Goal: Task Accomplishment & Management: Manage account settings

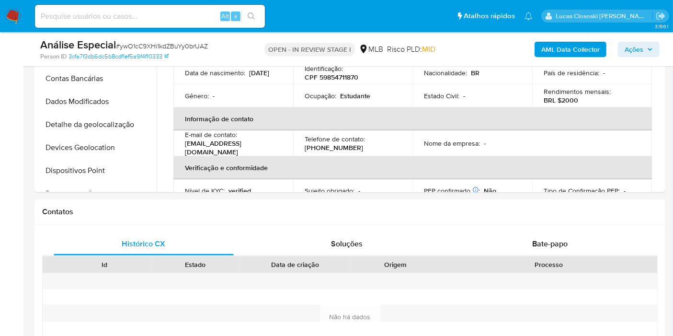
scroll to position [447, 0]
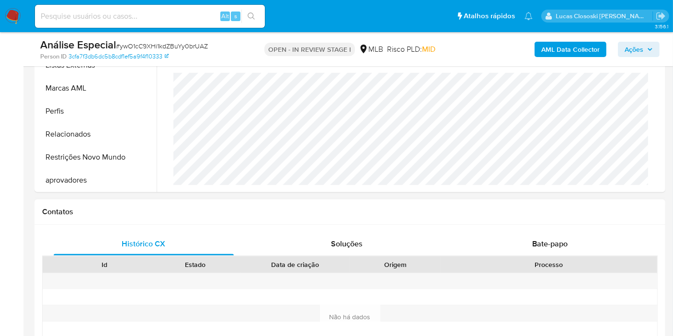
click at [318, 211] on h1 "Contatos" at bounding box center [349, 212] width 615 height 10
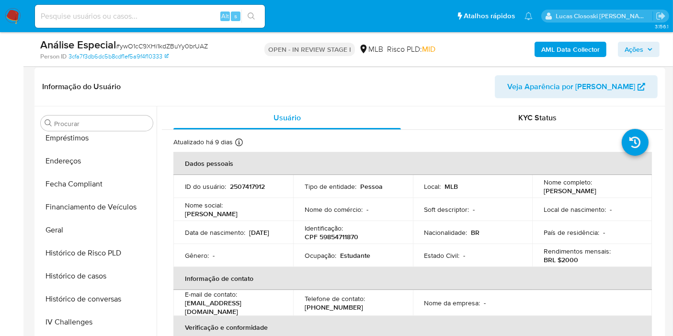
scroll to position [291, 0]
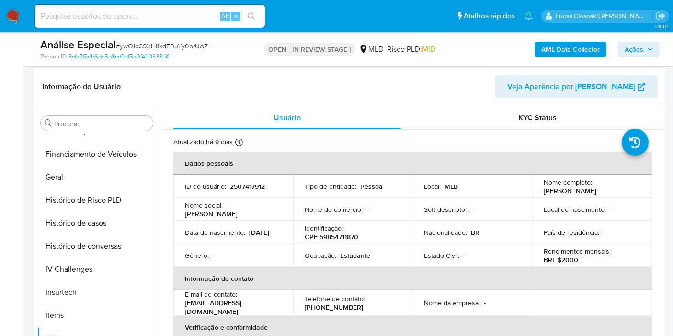
click at [342, 241] on p "CPF 59854711870" at bounding box center [332, 236] width 54 height 9
copy p "59854711870"
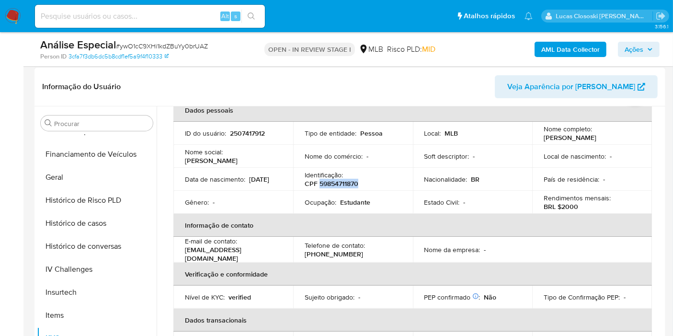
copy p "59854711870"
click at [249, 181] on p "25/03/2013" at bounding box center [259, 179] width 20 height 9
copy div "Data de nascimento : 25/03/2013"
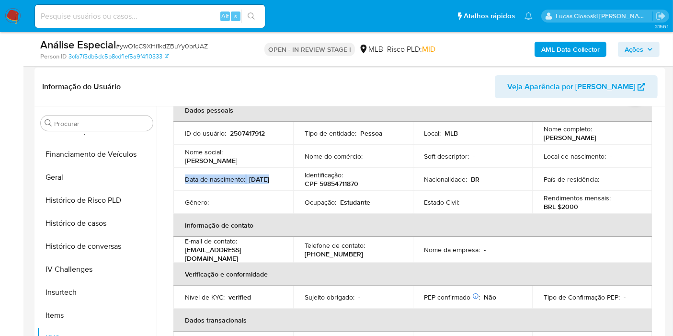
click at [216, 175] on p "Data de nascimento :" at bounding box center [215, 179] width 60 height 9
drag, startPoint x: 183, startPoint y: 187, endPoint x: 239, endPoint y: 187, distance: 56.0
click at [239, 187] on td "Data de nascimento : 25/03/2013" at bounding box center [233, 179] width 120 height 23
copy p "25/03/2013"
click at [555, 55] on b "AML Data Collector" at bounding box center [570, 49] width 58 height 15
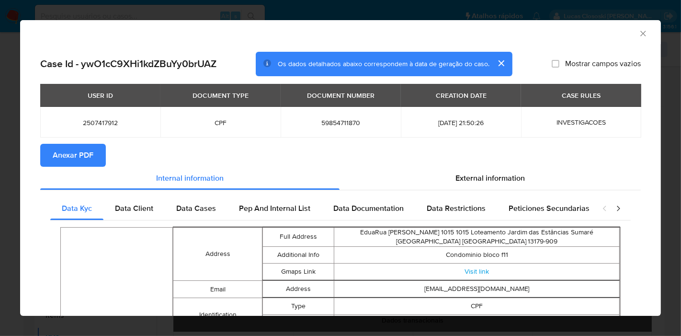
click at [56, 162] on span "Anexar PDF" at bounding box center [73, 155] width 41 height 21
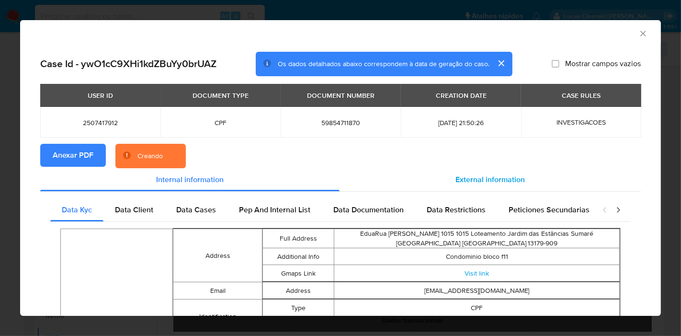
click at [505, 180] on span "External information" at bounding box center [489, 179] width 69 height 11
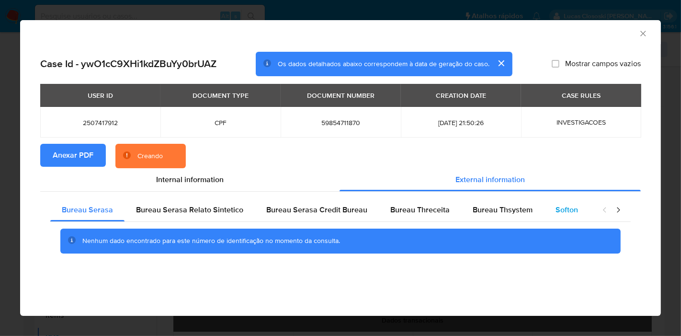
click at [559, 209] on span "Softon" at bounding box center [566, 209] width 23 height 11
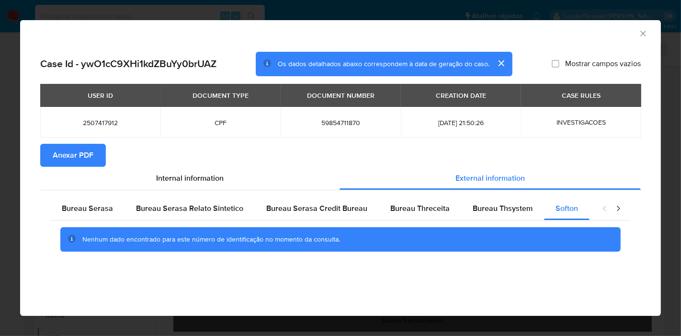
click at [640, 158] on section "Anexar PDF" at bounding box center [340, 155] width 600 height 23
click at [638, 36] on icon "Fechar a janela" at bounding box center [643, 34] width 10 height 10
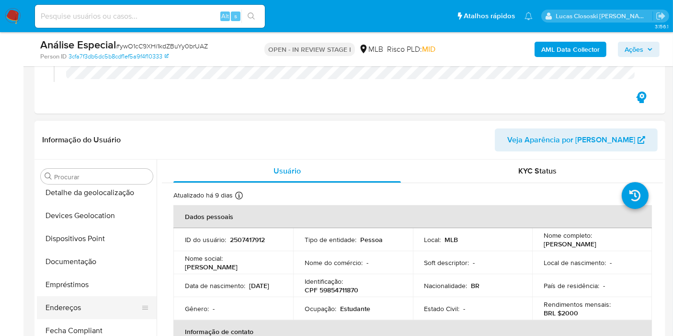
scroll to position [106, 0]
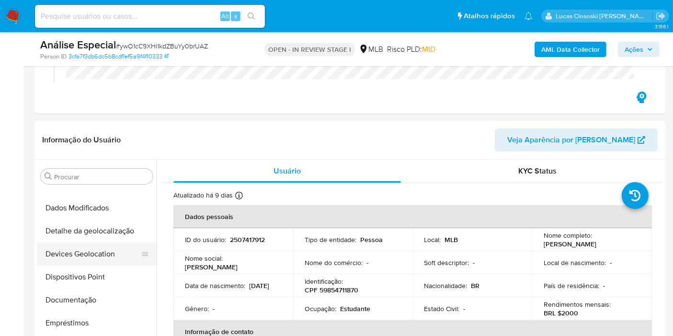
click at [91, 248] on button "Devices Geolocation" at bounding box center [93, 253] width 112 height 23
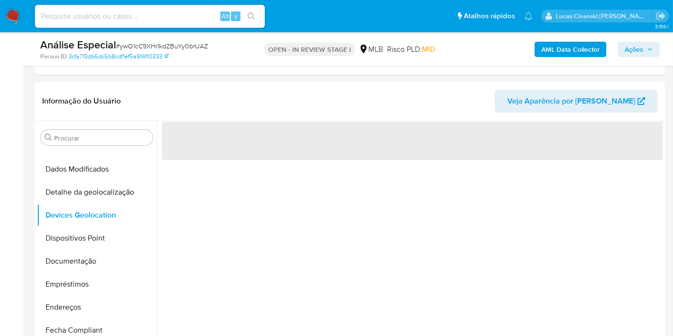
scroll to position [213, 0]
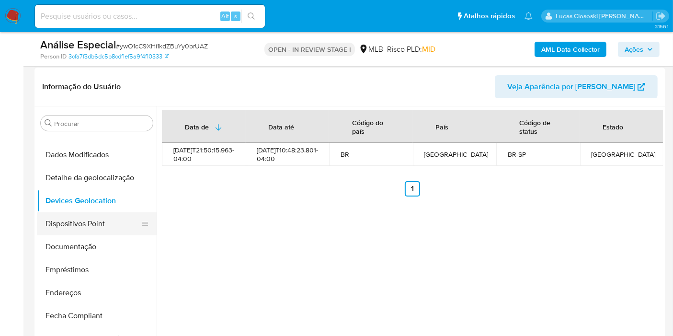
click at [69, 227] on button "Dispositivos Point" at bounding box center [93, 223] width 112 height 23
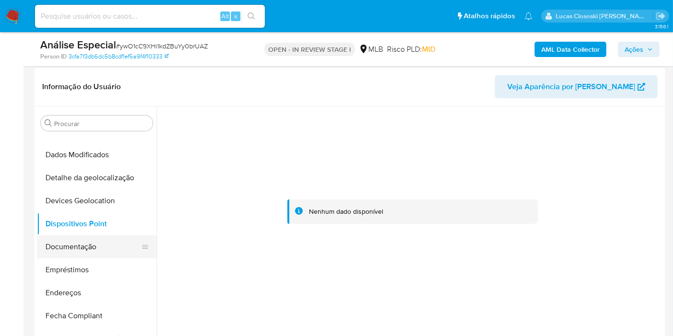
click at [81, 253] on button "Documentação" at bounding box center [93, 246] width 112 height 23
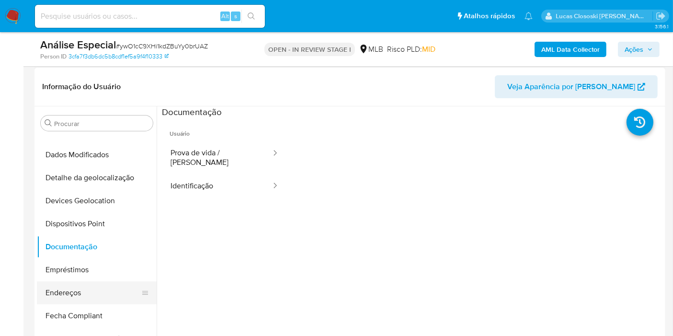
click at [87, 294] on button "Endereços" at bounding box center [93, 292] width 112 height 23
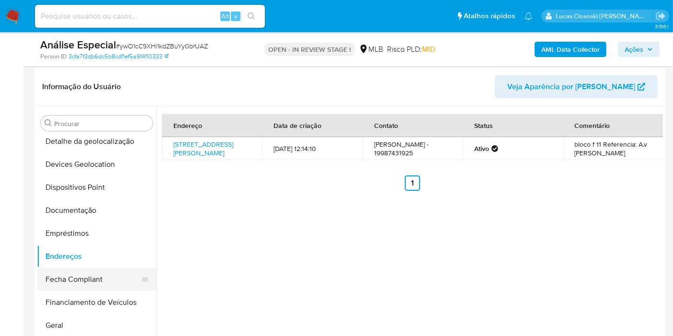
scroll to position [159, 0]
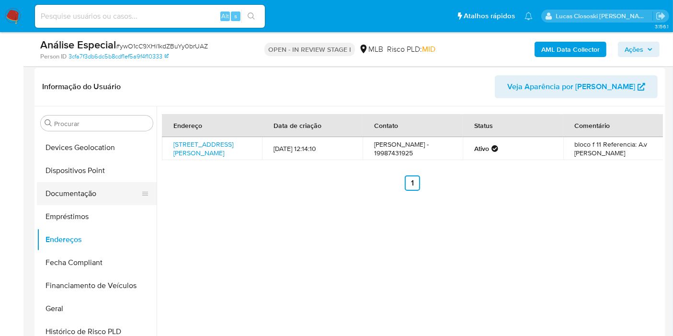
drag, startPoint x: 70, startPoint y: 303, endPoint x: 132, endPoint y: 202, distance: 118.4
click at [70, 303] on button "Geral" at bounding box center [97, 308] width 120 height 23
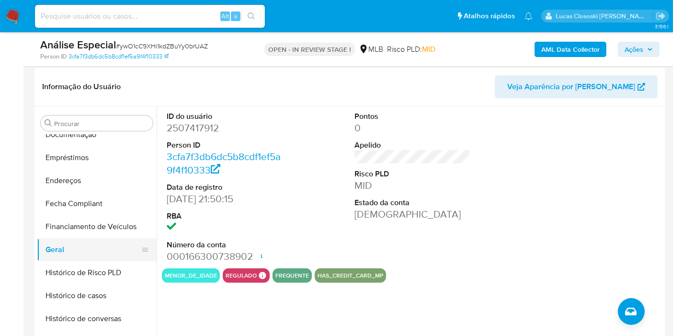
scroll to position [266, 0]
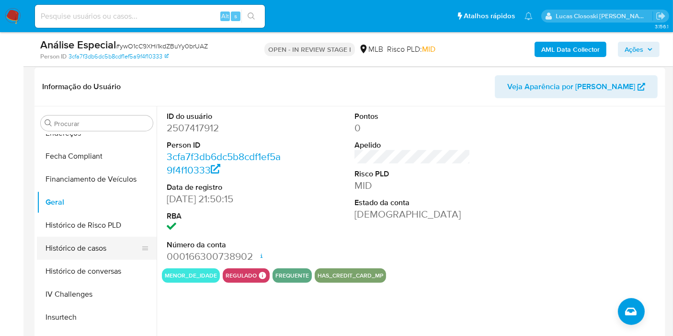
click at [68, 252] on button "Histórico de casos" at bounding box center [93, 248] width 112 height 23
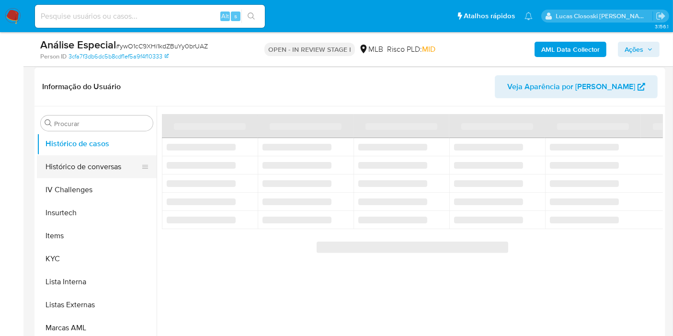
scroll to position [372, 0]
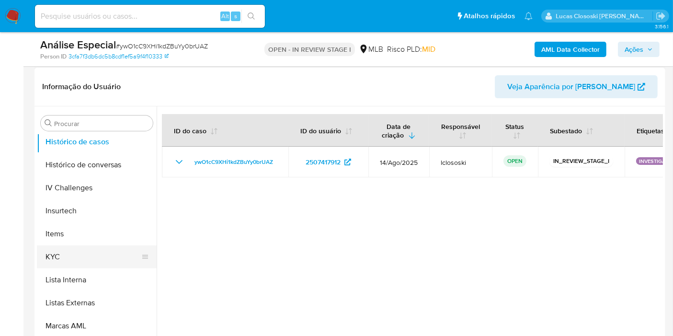
click at [60, 255] on button "KYC" at bounding box center [93, 256] width 112 height 23
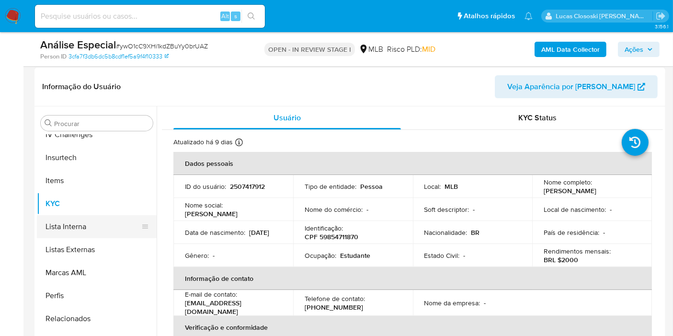
scroll to position [450, 0]
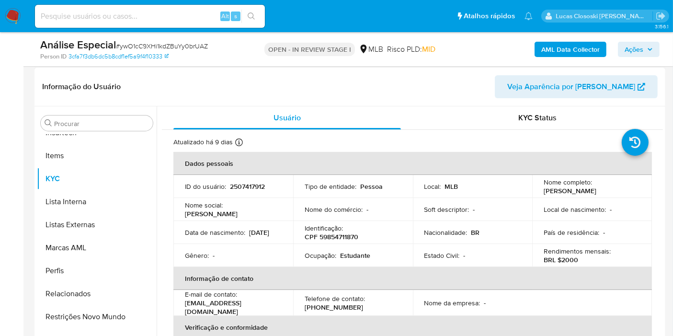
drag, startPoint x: 108, startPoint y: 312, endPoint x: 201, endPoint y: 159, distance: 179.0
click at [108, 312] on button "Restrições Novo Mundo" at bounding box center [97, 316] width 120 height 23
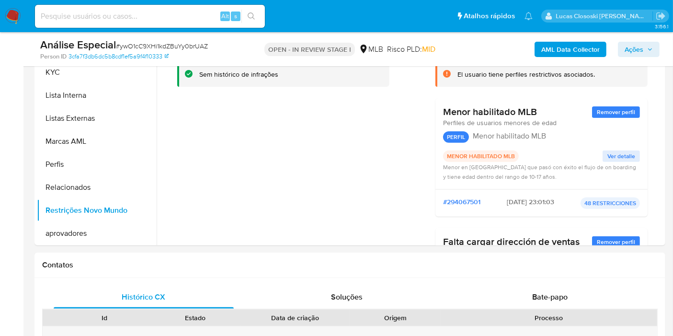
drag, startPoint x: 110, startPoint y: 253, endPoint x: 109, endPoint y: 247, distance: 6.8
click at [110, 253] on div "Contatos" at bounding box center [349, 264] width 631 height 25
click at [102, 227] on button "aprovadores" at bounding box center [93, 233] width 112 height 23
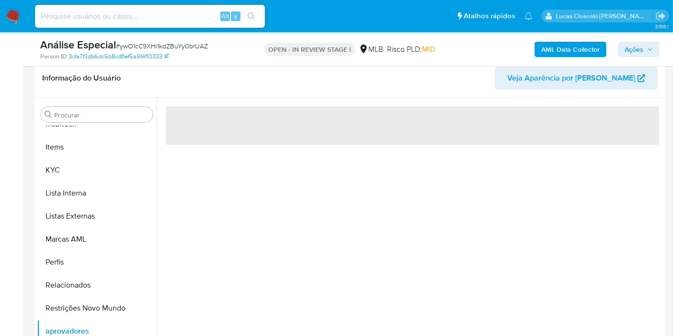
scroll to position [213, 0]
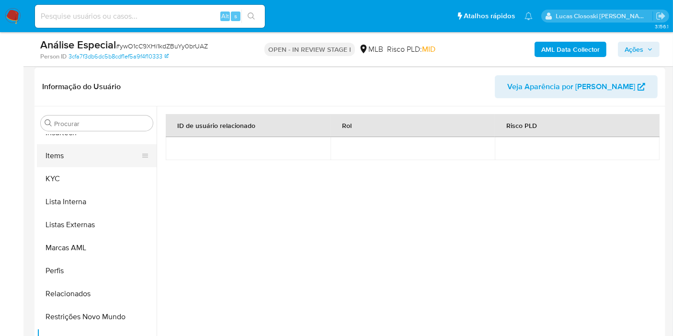
click at [57, 158] on button "Items" at bounding box center [93, 155] width 112 height 23
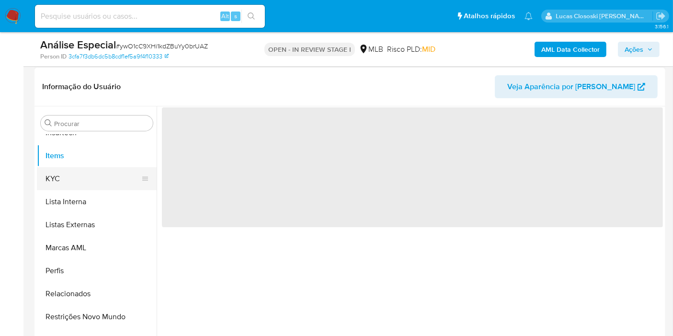
click at [57, 171] on button "KYC" at bounding box center [93, 178] width 112 height 23
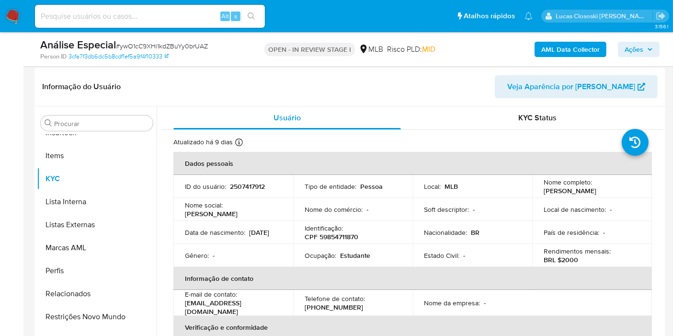
click at [163, 48] on span "# ywO1cC9XHi1kdZBuYy0brUAZ" at bounding box center [162, 46] width 92 height 10
copy span "ywO1cC9XHi1kdZBuYy0brUAZ"
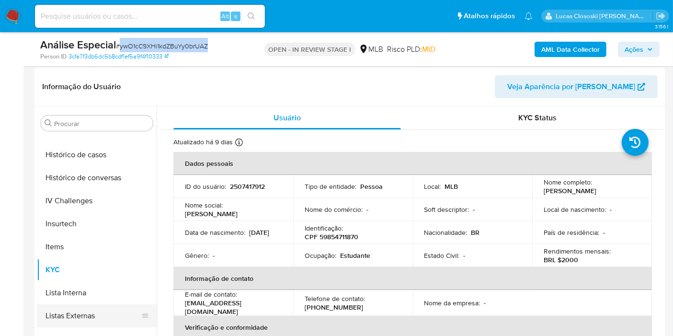
scroll to position [291, 0]
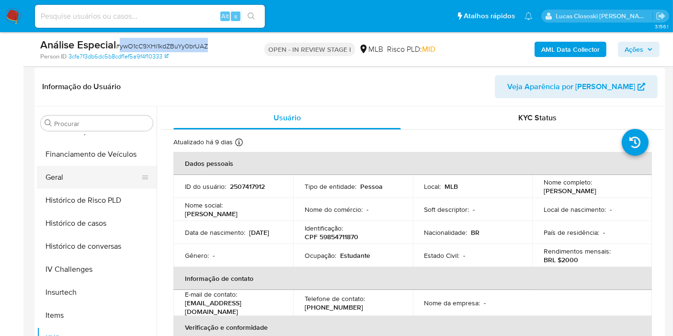
click at [69, 180] on button "Geral" at bounding box center [93, 177] width 112 height 23
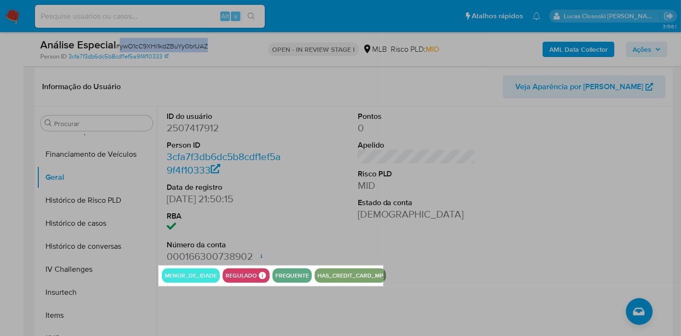
drag, startPoint x: 158, startPoint y: 265, endPoint x: 383, endPoint y: 286, distance: 225.5
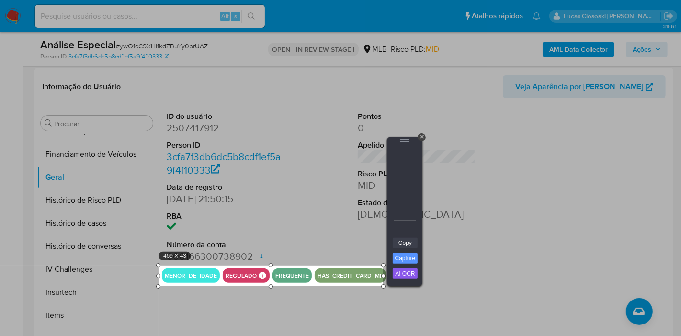
click at [398, 244] on link "Copy" at bounding box center [405, 242] width 25 height 11
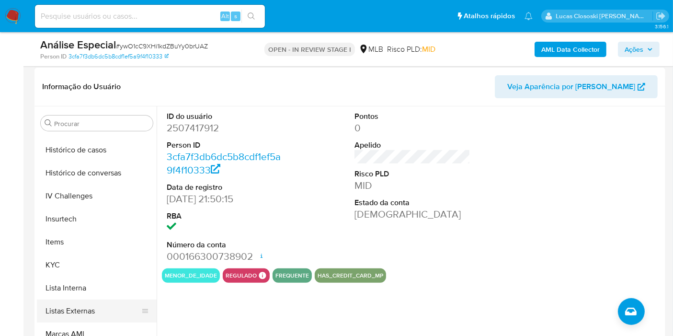
scroll to position [450, 0]
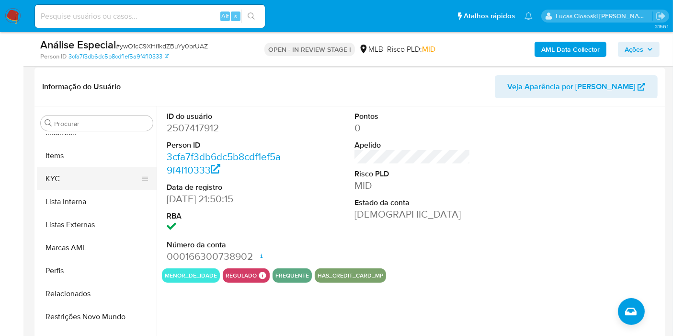
click at [72, 181] on button "KYC" at bounding box center [93, 178] width 112 height 23
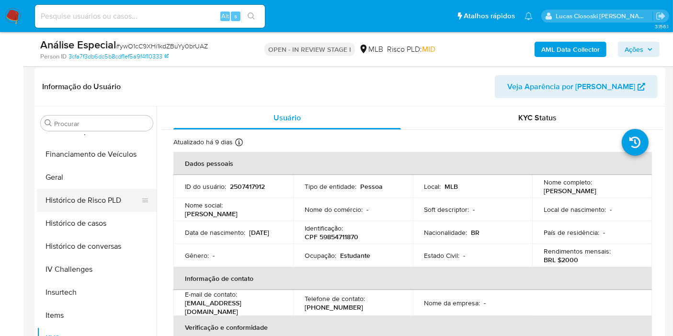
scroll to position [131, 0]
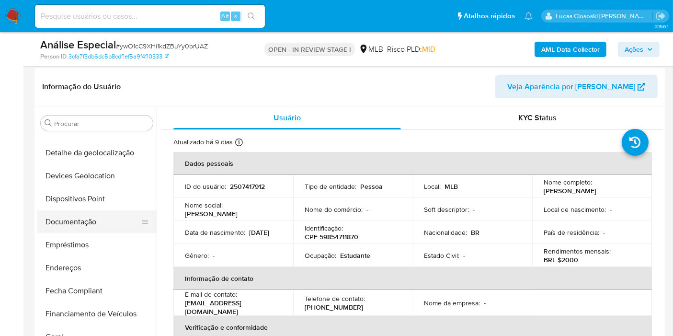
click at [70, 216] on button "Documentação" at bounding box center [93, 221] width 112 height 23
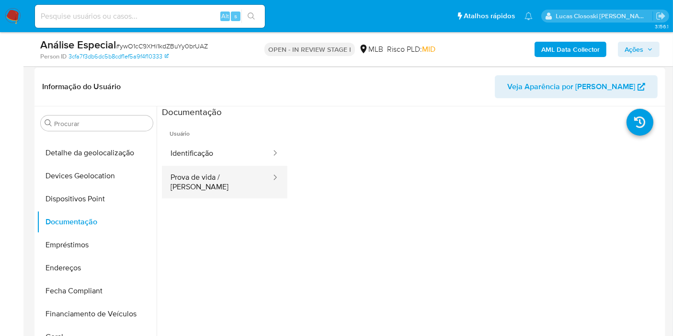
click at [229, 169] on button "Prova de vida / Selfie" at bounding box center [217, 182] width 110 height 33
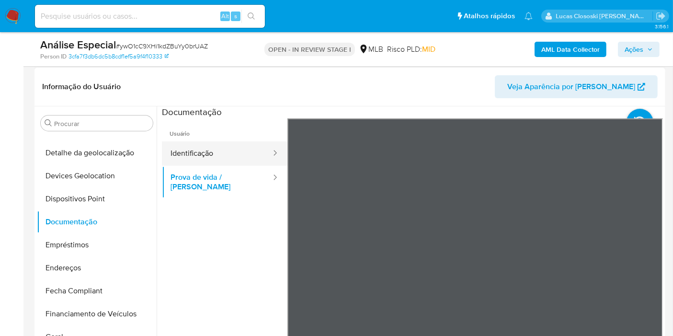
click at [229, 157] on button "Identificação" at bounding box center [217, 153] width 110 height 24
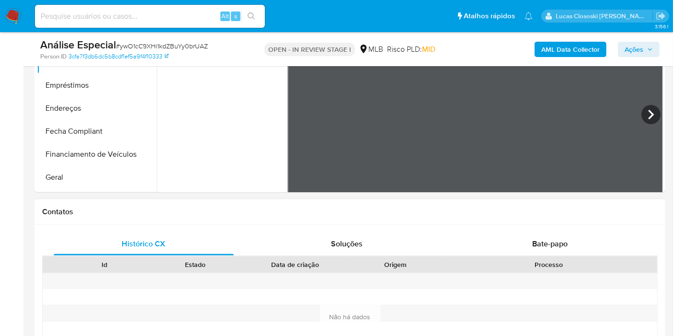
scroll to position [213, 0]
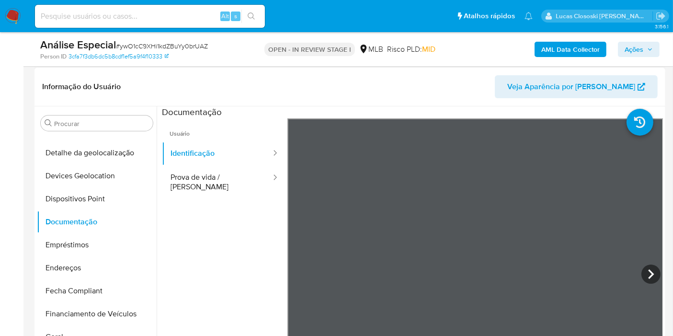
click at [660, 244] on div at bounding box center [410, 228] width 506 height 245
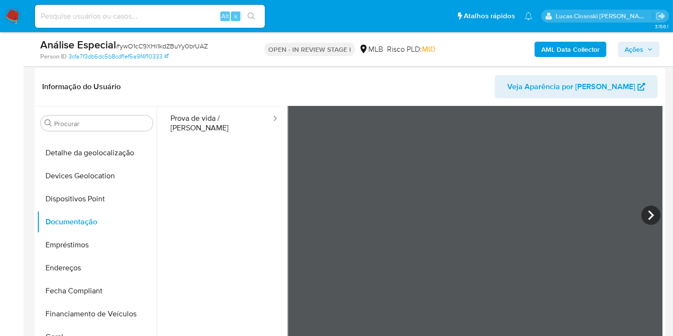
scroll to position [12, 0]
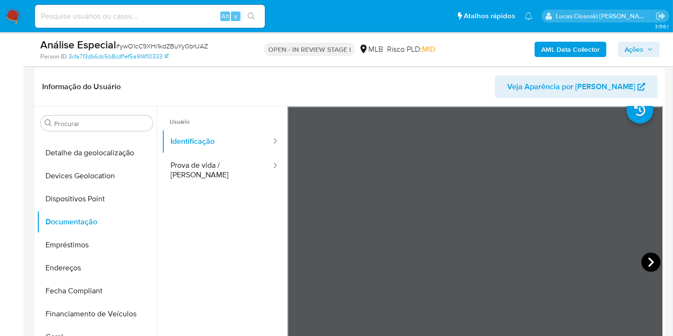
click at [641, 262] on icon at bounding box center [650, 261] width 19 height 19
click at [306, 76] on div "Informação do Usuário Veja Aparência por Pessoa Procurar Adiantamentos de Dinhe…" at bounding box center [349, 210] width 631 height 284
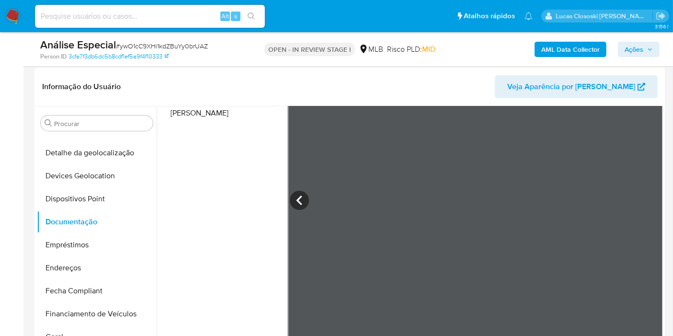
scroll to position [504, 0]
click at [297, 194] on icon at bounding box center [299, 200] width 19 height 19
click at [49, 235] on button "Empréstimos" at bounding box center [93, 244] width 112 height 23
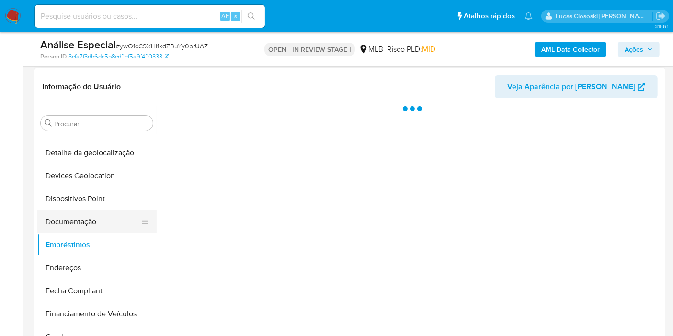
scroll to position [0, 0]
click at [78, 221] on button "Documentação" at bounding box center [93, 221] width 112 height 23
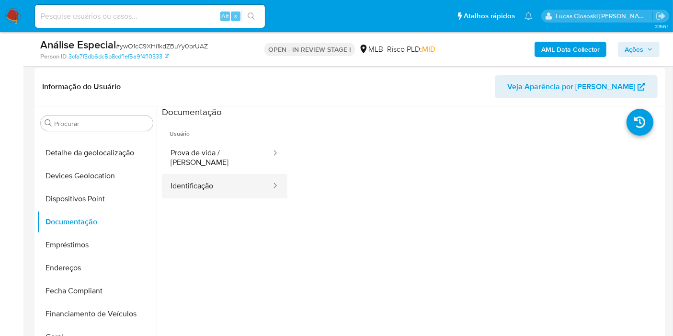
click at [221, 178] on button "Identificação" at bounding box center [217, 186] width 110 height 24
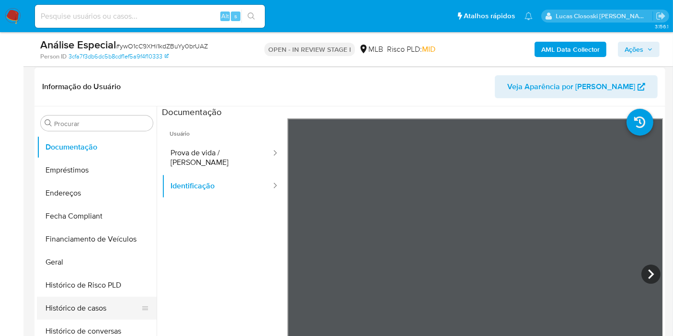
scroll to position [344, 0]
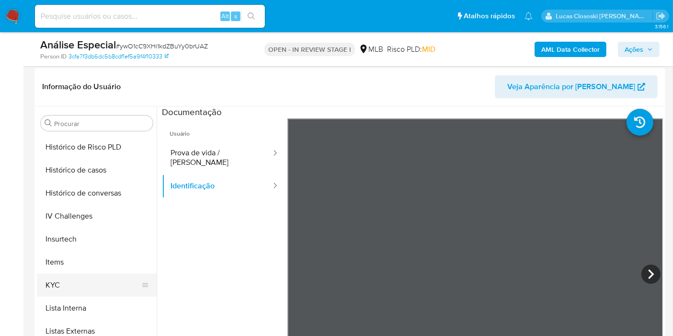
click at [86, 289] on button "KYC" at bounding box center [93, 284] width 112 height 23
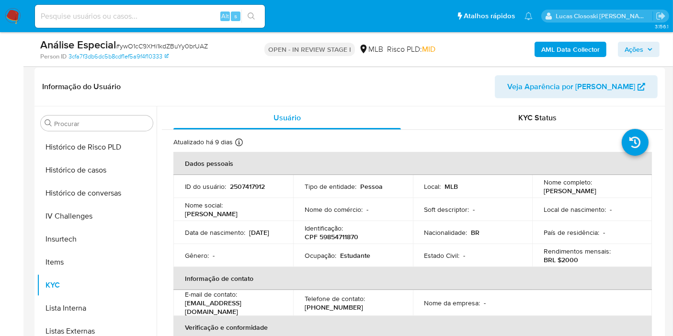
click at [658, 53] on button "Ações" at bounding box center [639, 49] width 42 height 15
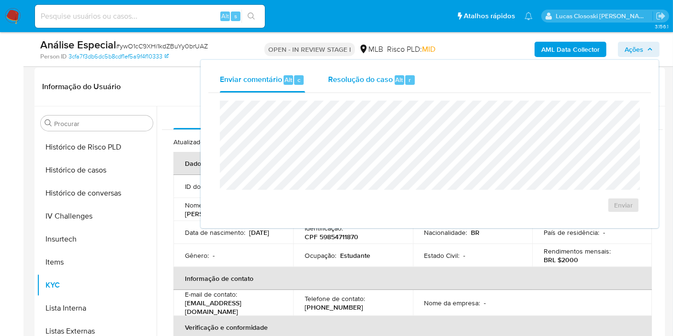
click at [390, 83] on span "Resolução do caso" at bounding box center [360, 79] width 65 height 11
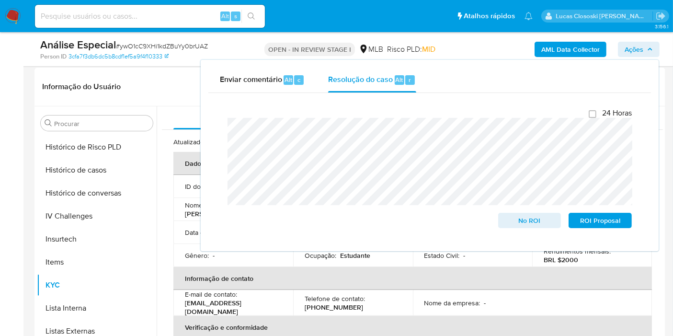
click at [628, 50] on span "Ações" at bounding box center [633, 49] width 19 height 15
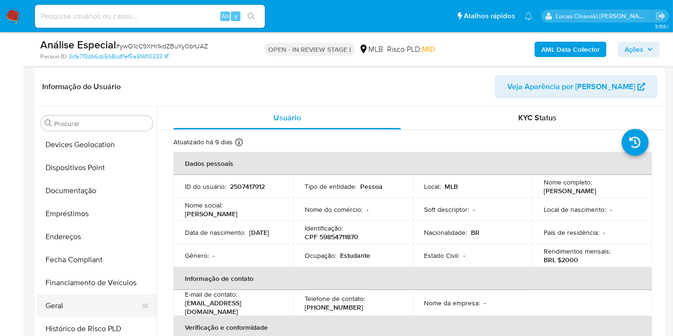
scroll to position [0, 0]
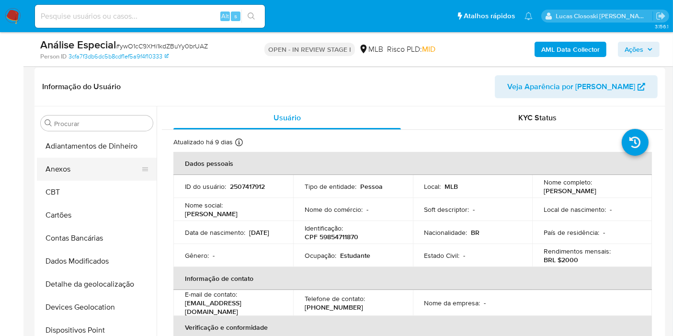
click at [79, 165] on button "Anexos" at bounding box center [93, 169] width 112 height 23
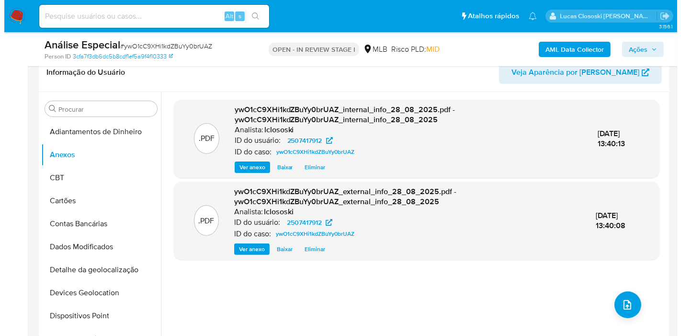
scroll to position [266, 0]
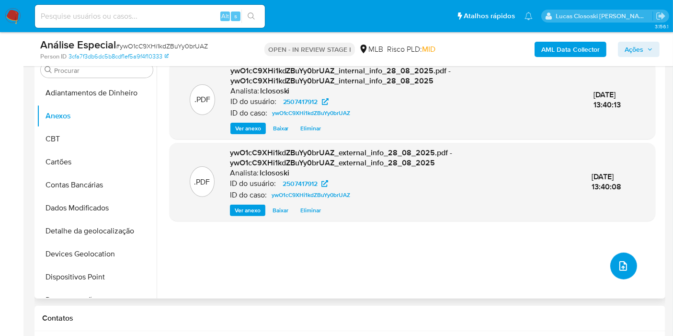
click at [611, 260] on button "upload-file" at bounding box center [623, 265] width 27 height 27
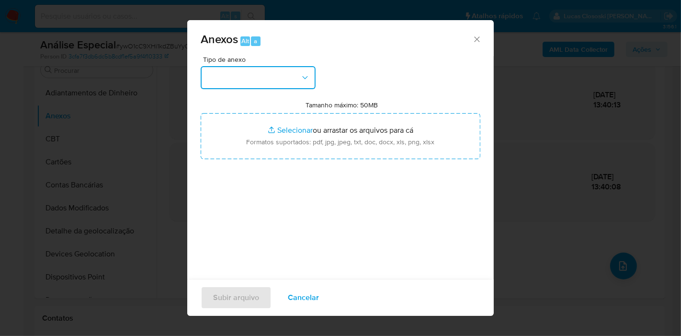
click at [257, 83] on button "button" at bounding box center [258, 77] width 115 height 23
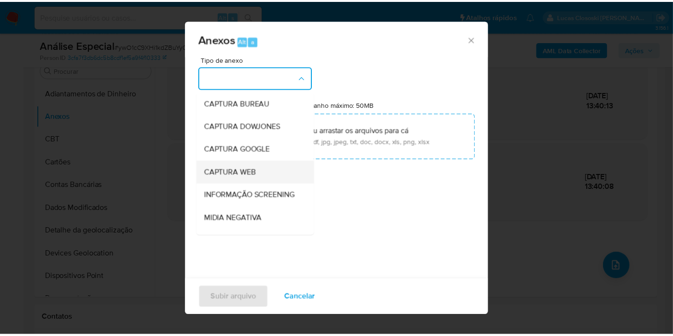
scroll to position [147, 0]
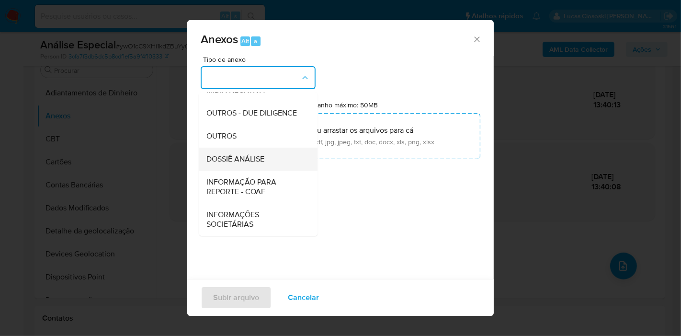
click at [261, 161] on span "DOSSIÊ ANÁLISE" at bounding box center [235, 159] width 58 height 10
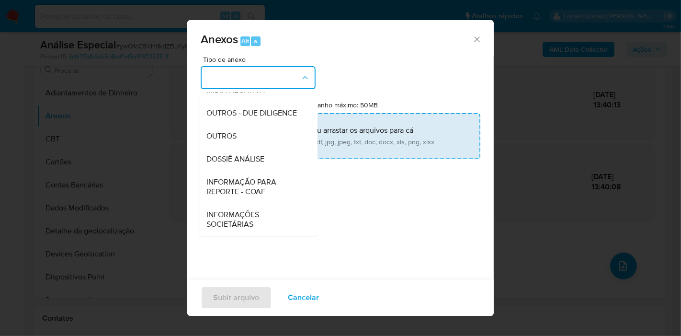
click at [272, 130] on input "Tamanho máximo: 50MB Selecionar arquivos" at bounding box center [341, 136] width 280 height 46
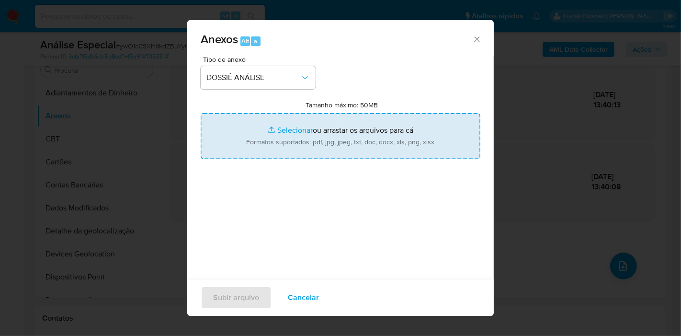
type input "C:\fakepath\SAR - XXXX - CPF 59854711870 - KETELLYN KAMILY BRAGA PEREIRA DA SIL…"
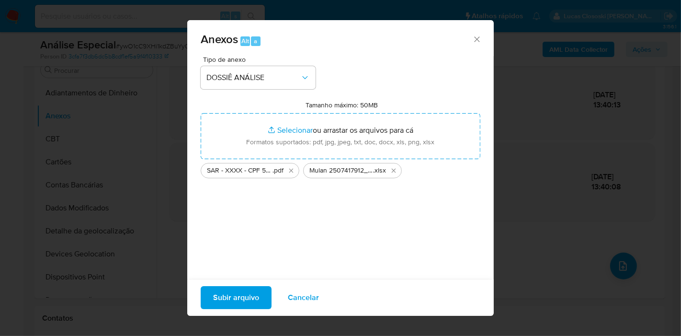
click at [226, 289] on span "Subir arquivo" at bounding box center [236, 297] width 46 height 21
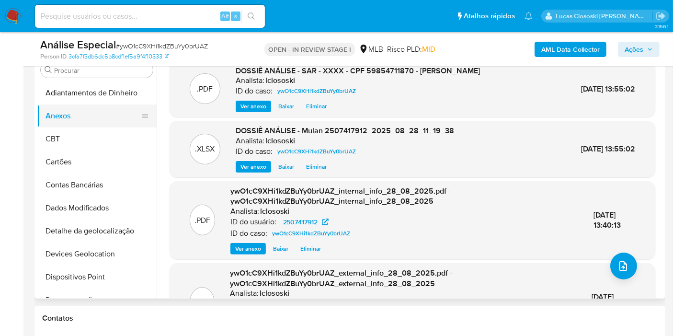
drag, startPoint x: 79, startPoint y: 143, endPoint x: 78, endPoint y: 120, distance: 23.0
click at [79, 143] on button "CBT" at bounding box center [97, 138] width 120 height 23
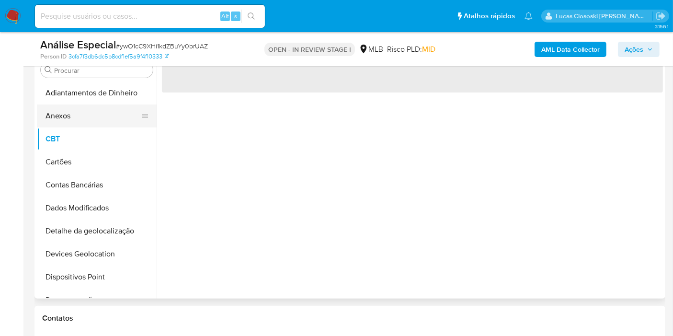
click at [77, 118] on button "Anexos" at bounding box center [93, 115] width 112 height 23
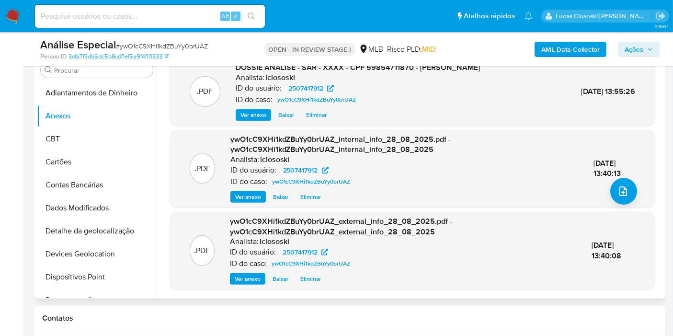
scroll to position [0, 0]
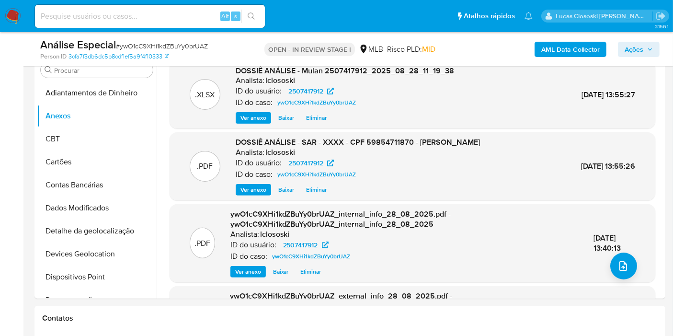
click at [633, 53] on span "Ações" at bounding box center [633, 49] width 19 height 15
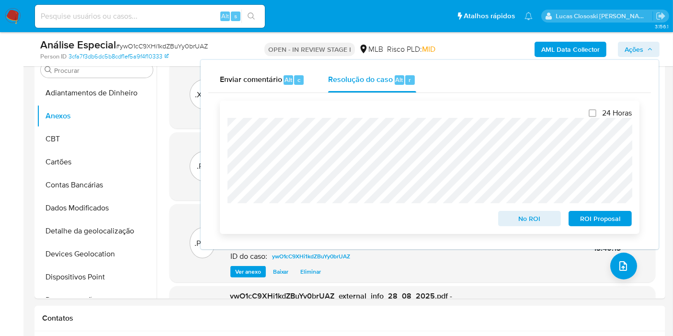
click at [583, 216] on span "ROI Proposal" at bounding box center [600, 218] width 50 height 13
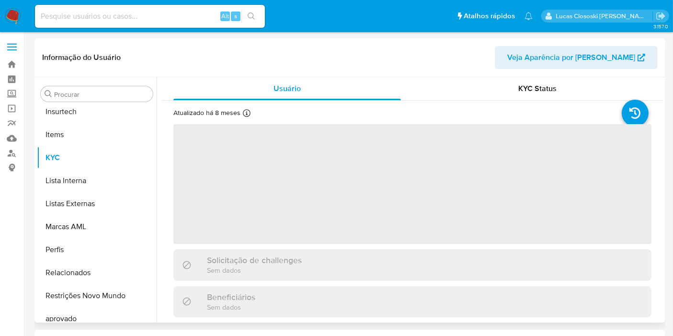
scroll to position [450, 0]
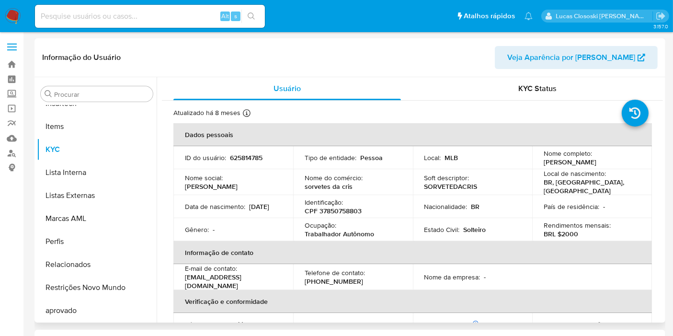
select select "10"
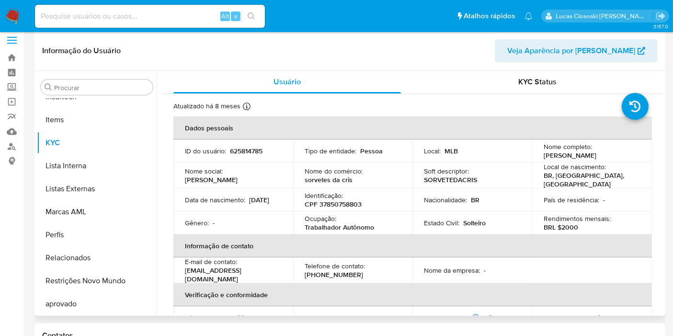
scroll to position [0, 0]
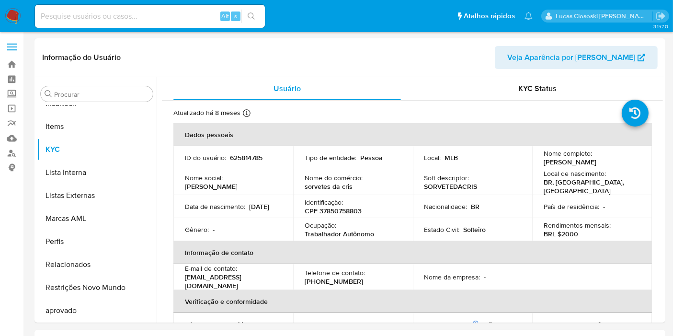
click at [328, 208] on p "CPF 37850758803" at bounding box center [333, 210] width 57 height 9
copy p "37850758803"
click at [375, 178] on div "Nome do comércio : sorvetes da cris" at bounding box center [353, 181] width 97 height 17
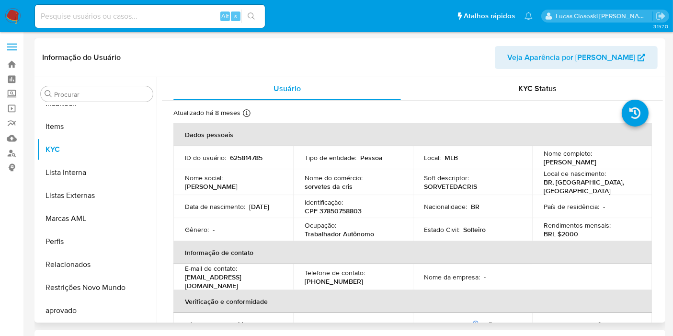
click at [565, 271] on table "Dados pessoais ID do usuário : 625814785 Tipo de entidade : Pessoa Local : MLB …" at bounding box center [412, 264] width 478 height 282
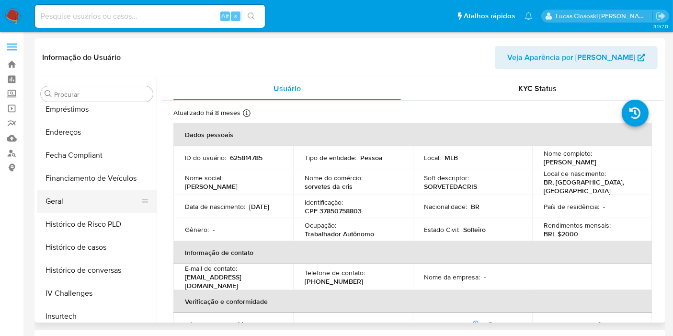
scroll to position [184, 0]
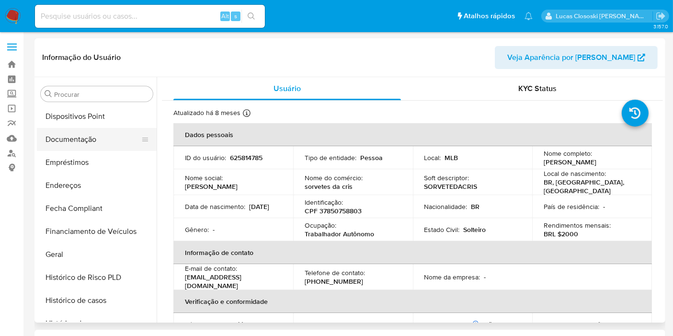
click at [80, 139] on button "Documentação" at bounding box center [93, 139] width 112 height 23
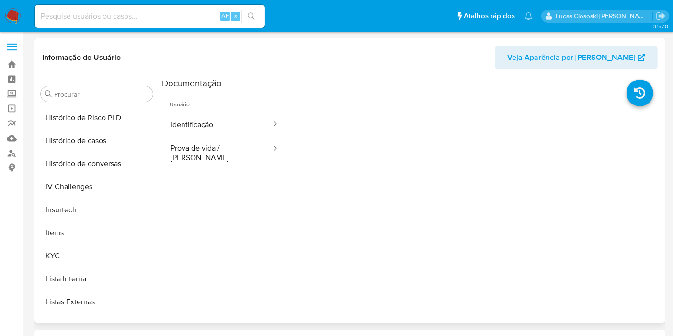
scroll to position [397, 0]
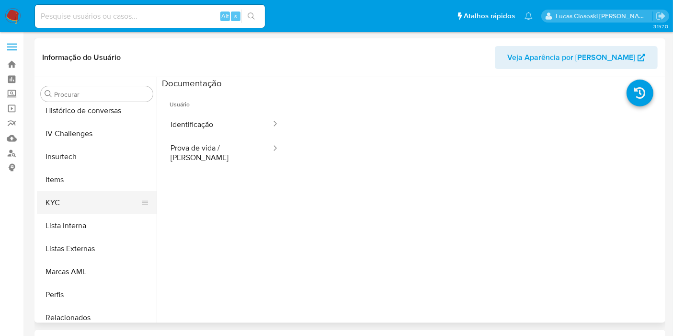
click at [69, 206] on button "KYC" at bounding box center [93, 202] width 112 height 23
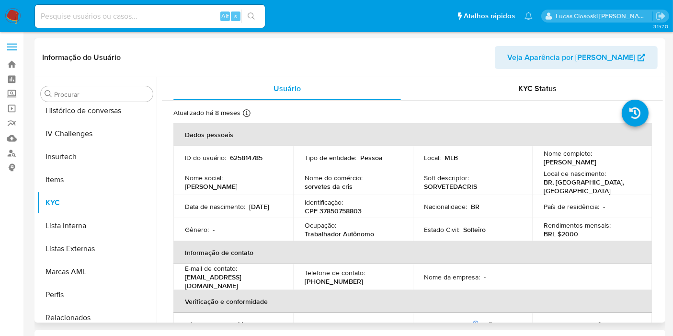
copy p "Cristina Silva Braga"
drag, startPoint x: 538, startPoint y: 162, endPoint x: 605, endPoint y: 163, distance: 67.5
click at [605, 163] on td "Nome completo : Cristina Silva Braga" at bounding box center [592, 157] width 120 height 23
click at [339, 213] on td "Identificação : CPF 37850758803" at bounding box center [353, 206] width 120 height 23
click at [339, 210] on p "CPF 37850758803" at bounding box center [333, 210] width 57 height 9
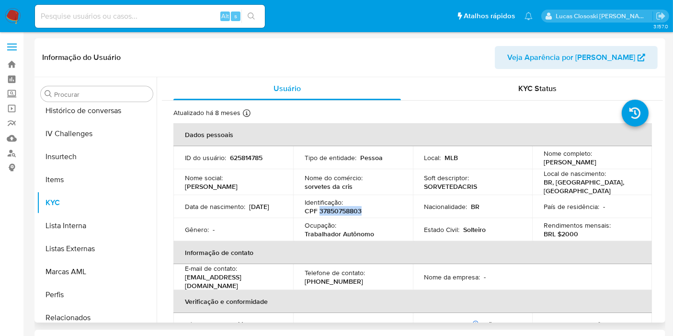
click at [339, 210] on p "CPF 37850758803" at bounding box center [333, 210] width 57 height 9
copy p "37850758803"
click at [237, 158] on p "625814785" at bounding box center [246, 157] width 33 height 9
copy p "625814785"
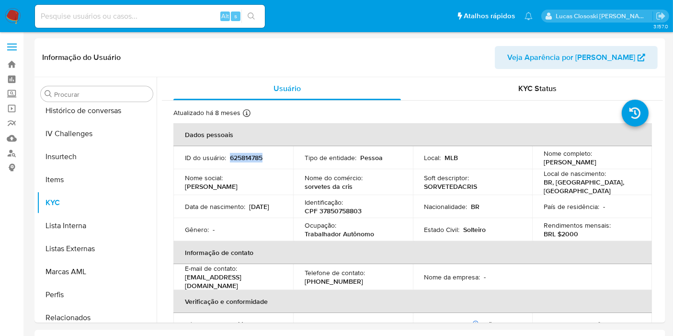
scroll to position [266, 0]
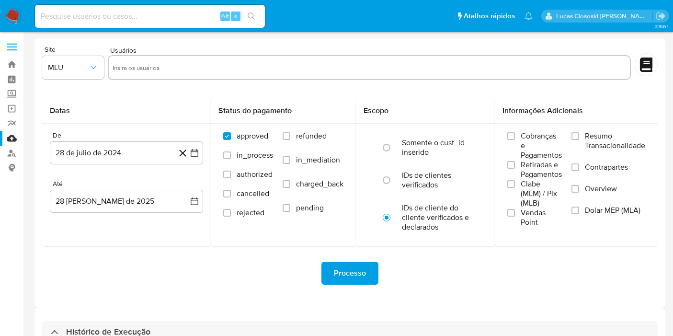
select select "10"
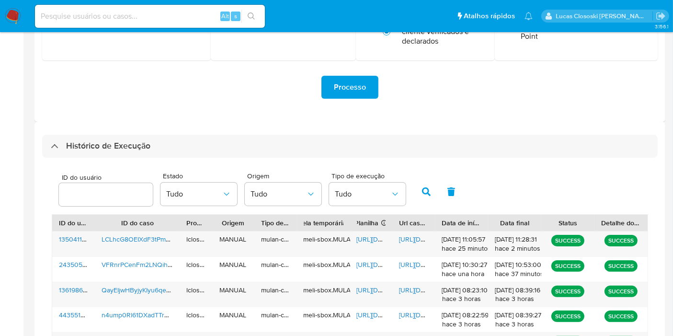
drag, startPoint x: 302, startPoint y: 118, endPoint x: 302, endPoint y: 124, distance: 5.8
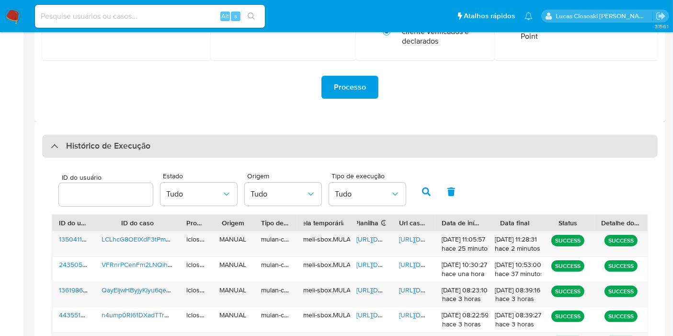
click at [299, 136] on div "Histórico de Execução" at bounding box center [349, 146] width 615 height 23
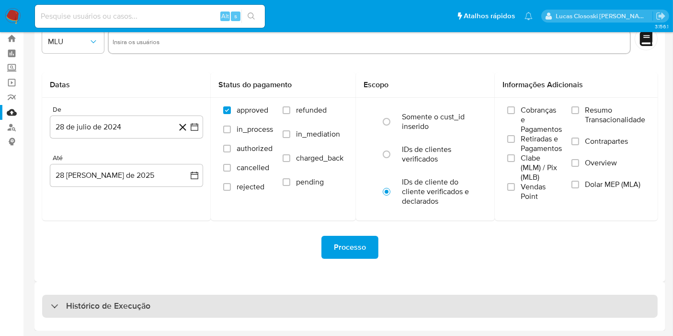
click at [224, 301] on div "Histórico de Execução" at bounding box center [349, 305] width 615 height 23
select select "10"
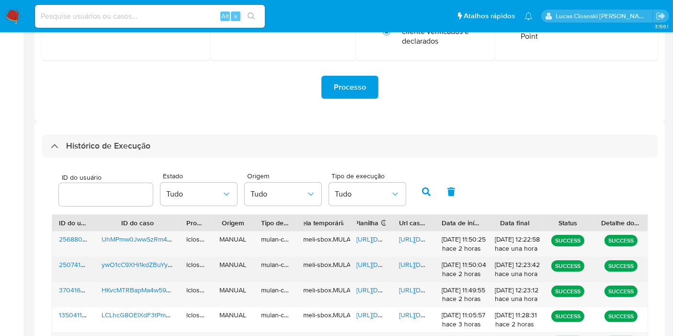
click at [370, 261] on span "https://docs.google.com/spreadsheets/d/1xMXrGWpS9QV5_BYliaA1xIRmoT8VHtYluMFRrA5…" at bounding box center [390, 265] width 66 height 10
click at [414, 263] on span "https://docs.google.com/document/d/19DtuhZ6cvWV-8VhhbmvvZW4eY6vEaqBhBvPmWGAMDPs…" at bounding box center [432, 265] width 66 height 10
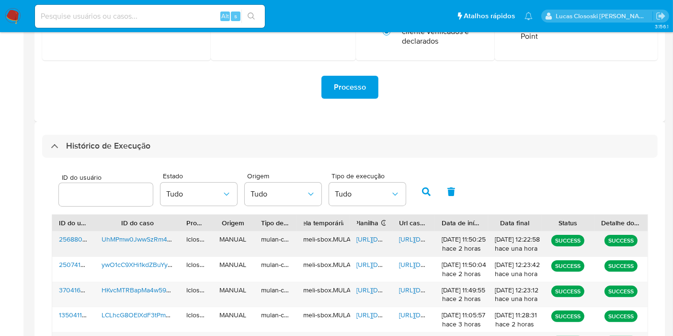
click at [360, 244] on div "https://docs.google.com/spreadsheets/d/1lPdA1jRsWWbeA6eDGZ4uErmaSYWO8zzaxSaerTX…" at bounding box center [371, 243] width 43 height 25
click at [362, 240] on span "https://docs.google.com/spreadsheets/d/1lPdA1jRsWWbeA6eDGZ4uErmaSYWO8zzaxSaerTX…" at bounding box center [390, 239] width 66 height 10
click at [403, 235] on span "https://docs.google.com/document/d/1m8sVG8pDMPjmCxh9kpllrIqw3AH04frZh9yGcfErwhc…" at bounding box center [432, 239] width 66 height 10
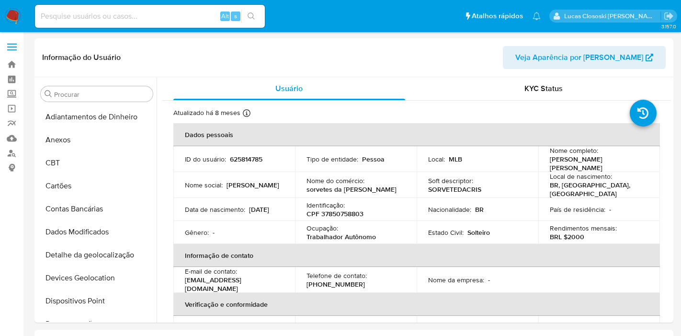
select select "10"
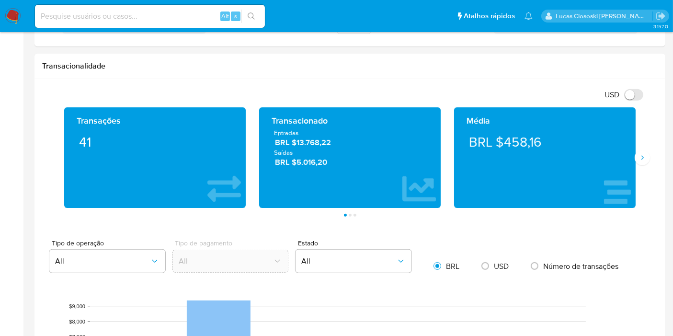
scroll to position [425, 0]
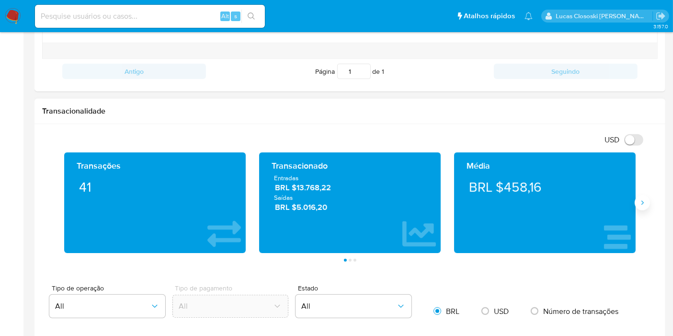
click at [643, 195] on button "Siguiente" at bounding box center [641, 202] width 15 height 15
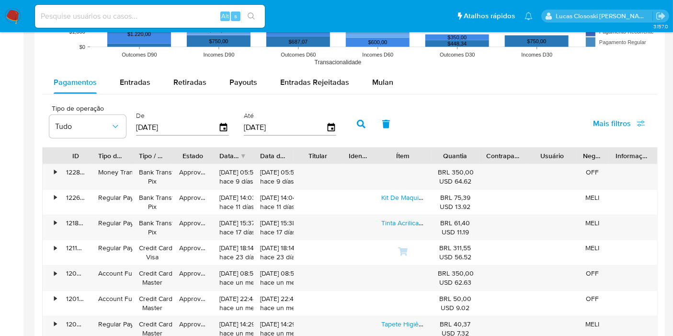
scroll to position [904, 0]
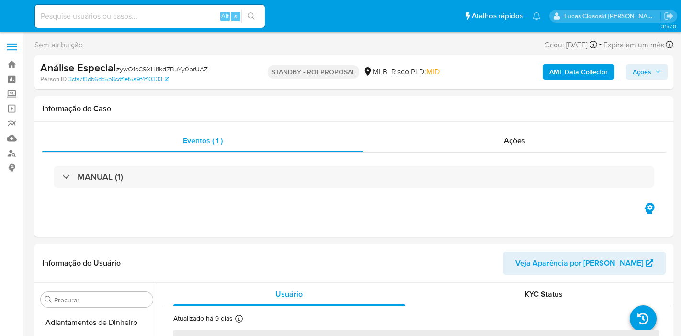
select select "10"
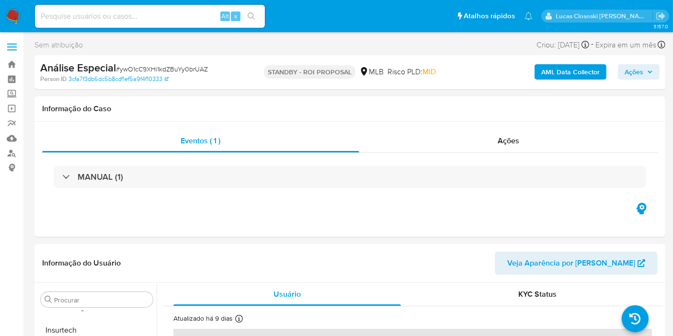
scroll to position [450, 0]
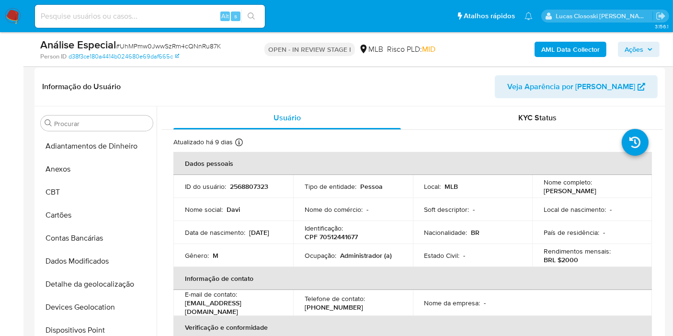
scroll to position [450, 0]
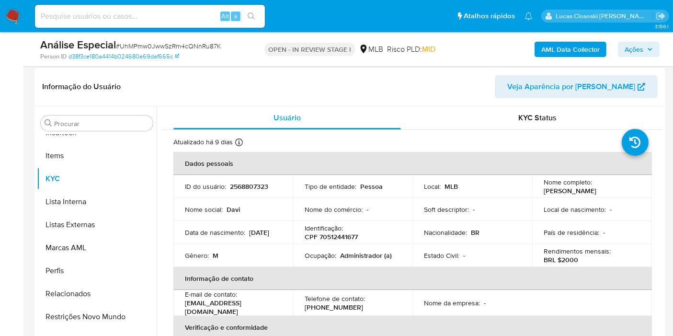
click at [339, 235] on p "CPF 70512441677" at bounding box center [331, 236] width 53 height 9
copy p "70512441677"
click at [568, 51] on b "AML Data Collector" at bounding box center [570, 49] width 58 height 15
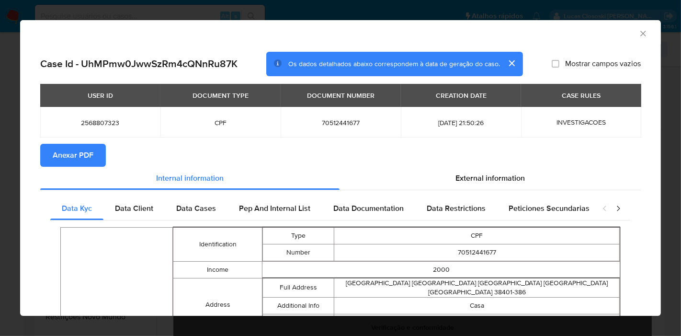
click at [104, 158] on button "Anexar PDF" at bounding box center [73, 155] width 66 height 23
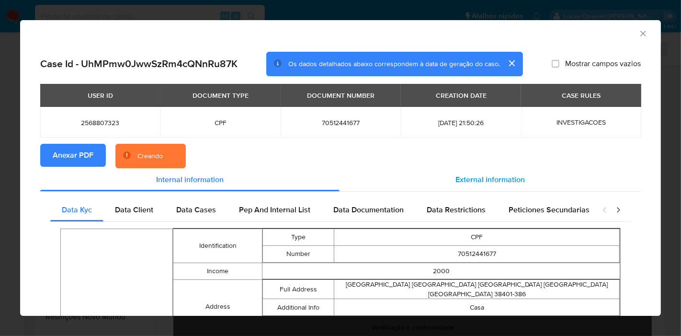
click at [461, 173] on div "External information" at bounding box center [489, 179] width 301 height 23
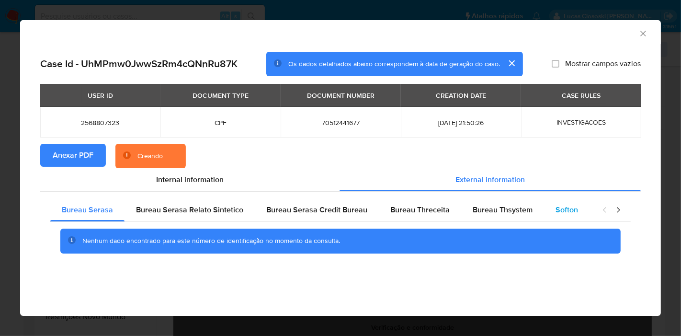
click at [549, 215] on div "Softon" at bounding box center [566, 209] width 45 height 23
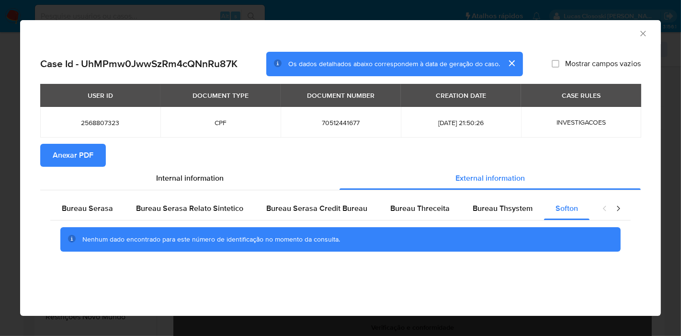
click at [644, 36] on icon "Fechar a janela" at bounding box center [643, 34] width 10 height 10
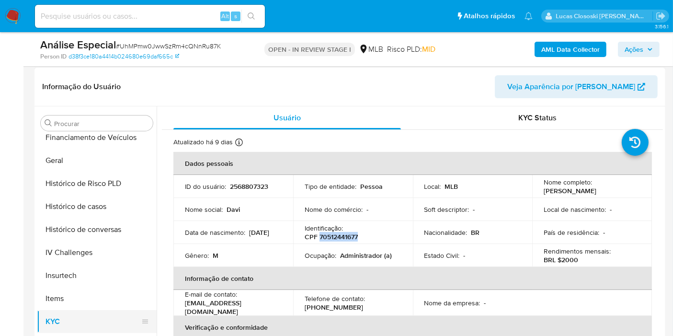
scroll to position [131, 0]
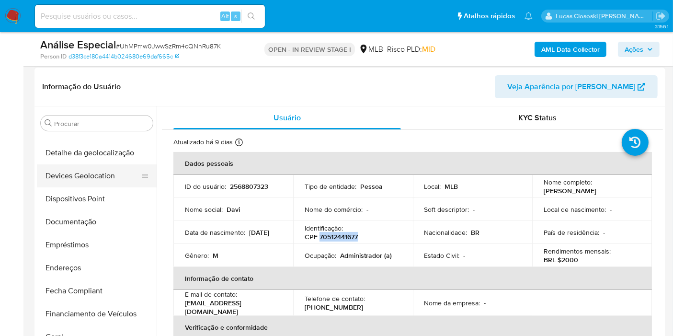
click at [88, 181] on button "Devices Geolocation" at bounding box center [93, 175] width 112 height 23
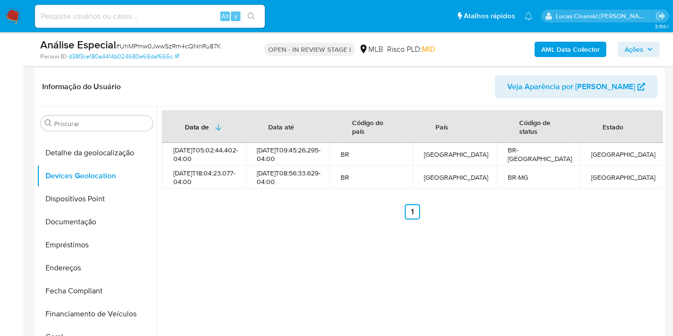
drag, startPoint x: 98, startPoint y: 197, endPoint x: 295, endPoint y: 65, distance: 237.9
click at [98, 197] on button "Dispositivos Point" at bounding box center [97, 198] width 120 height 23
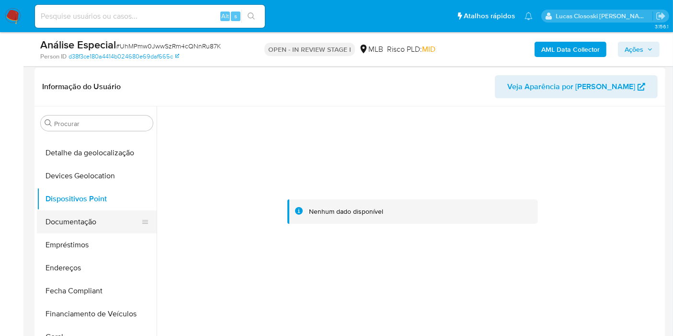
click at [80, 227] on button "Documentação" at bounding box center [93, 221] width 112 height 23
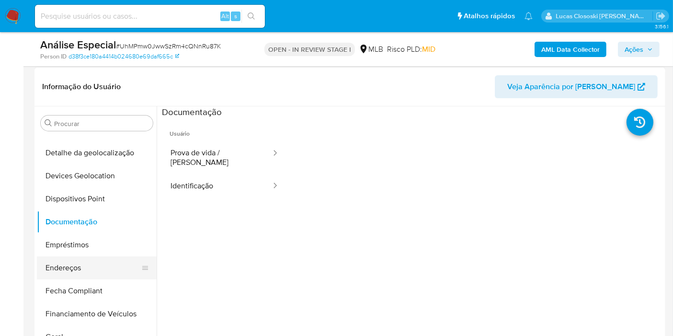
click at [83, 264] on button "Endereços" at bounding box center [93, 267] width 112 height 23
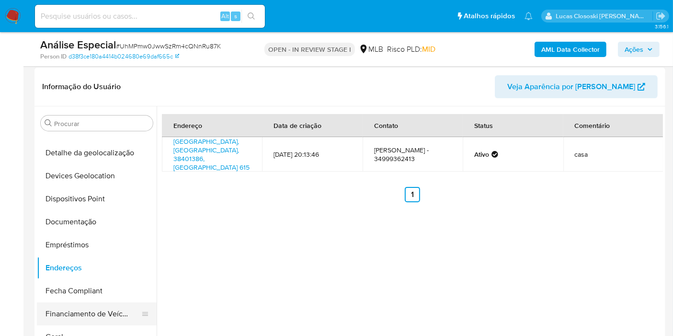
scroll to position [184, 0]
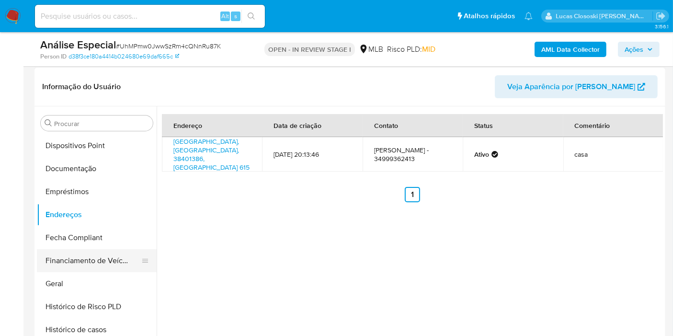
click at [78, 269] on button "Financiamento de Veículos" at bounding box center [93, 260] width 112 height 23
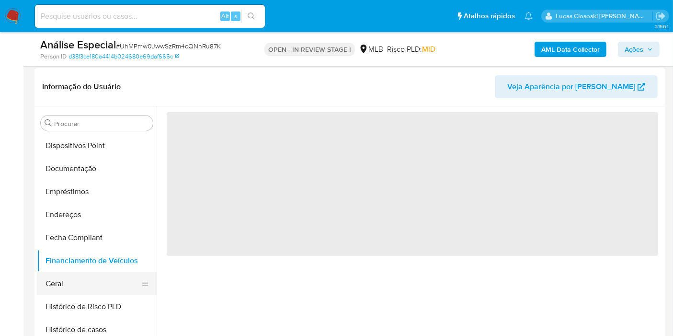
click at [79, 284] on button "Geral" at bounding box center [93, 283] width 112 height 23
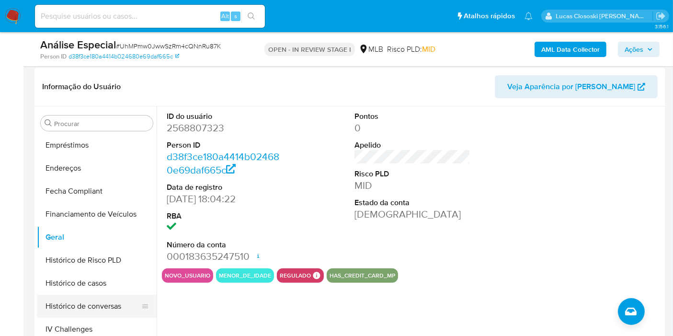
scroll to position [291, 0]
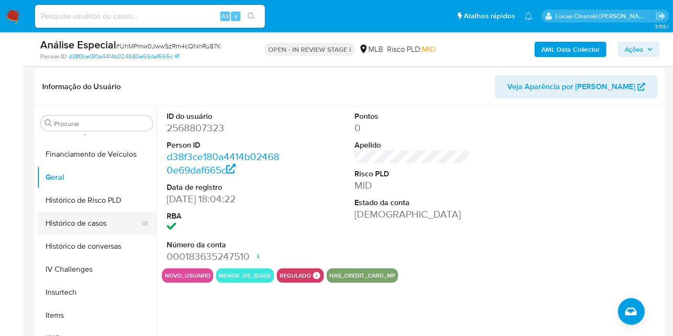
click at [82, 215] on button "Histórico de casos" at bounding box center [93, 223] width 112 height 23
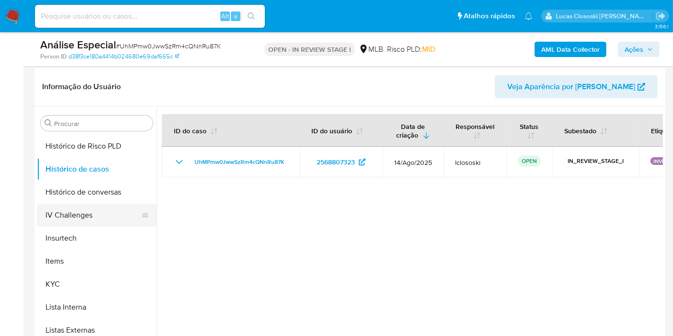
scroll to position [397, 0]
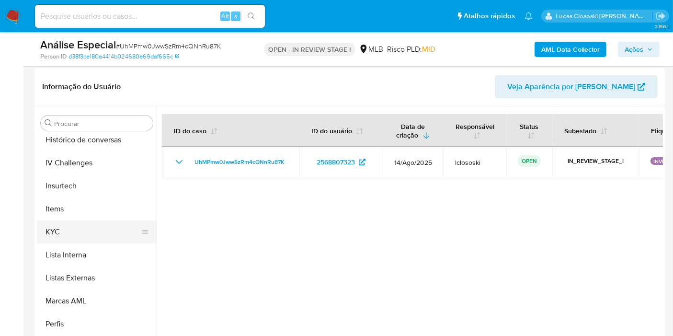
click at [63, 232] on button "KYC" at bounding box center [93, 231] width 112 height 23
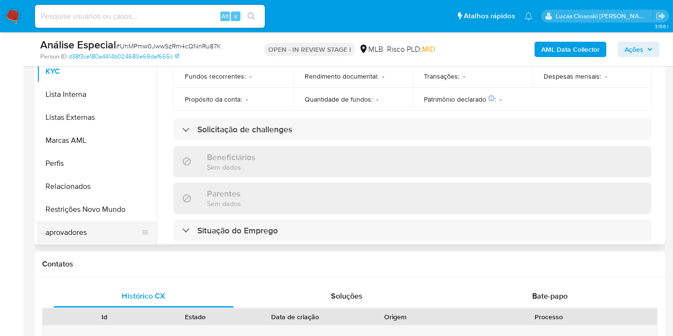
scroll to position [335, 0]
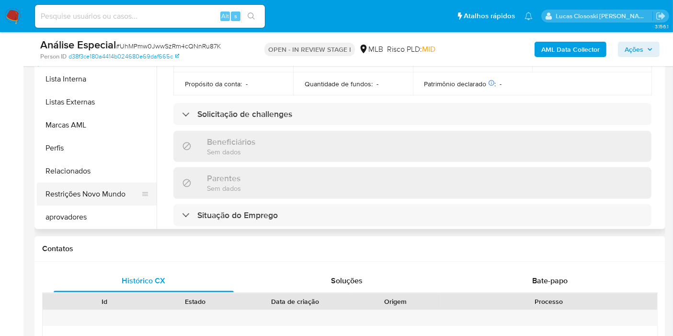
click at [94, 191] on button "Restrições Novo Mundo" at bounding box center [93, 193] width 112 height 23
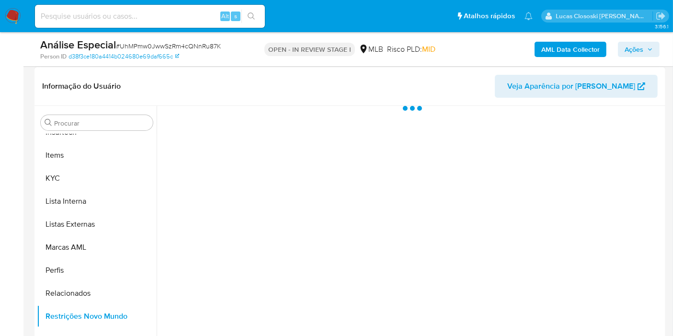
scroll to position [229, 0]
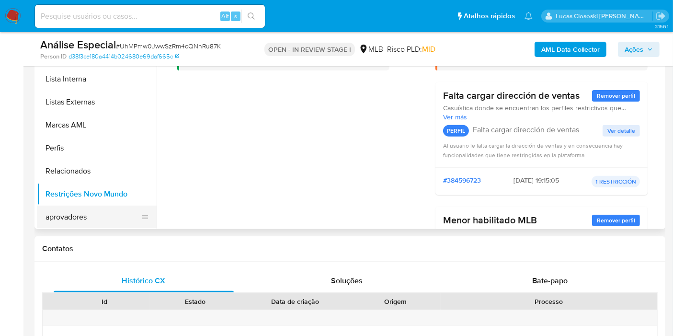
click at [101, 214] on button "aprovadores" at bounding box center [93, 216] width 112 height 23
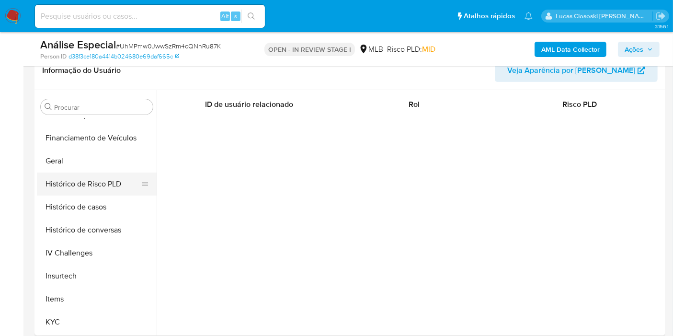
scroll to position [184, 0]
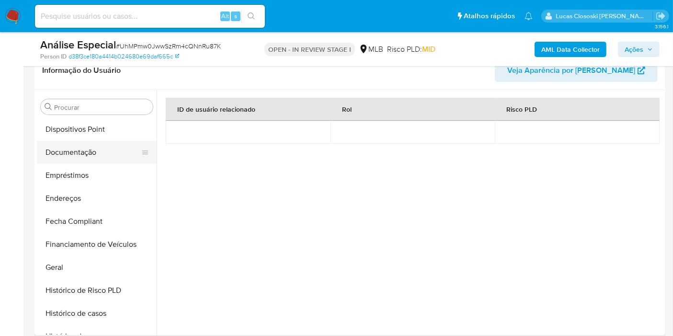
click at [85, 153] on button "Documentação" at bounding box center [93, 152] width 112 height 23
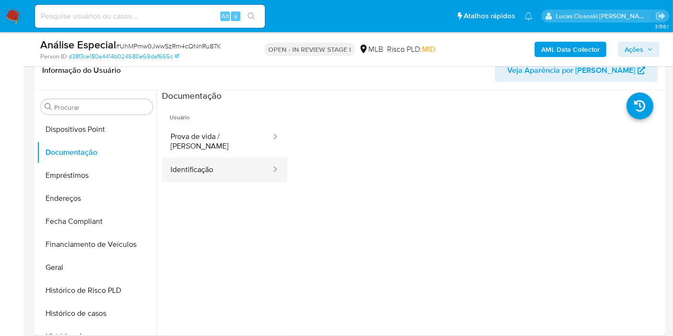
click at [224, 167] on button "Identificação" at bounding box center [217, 170] width 110 height 24
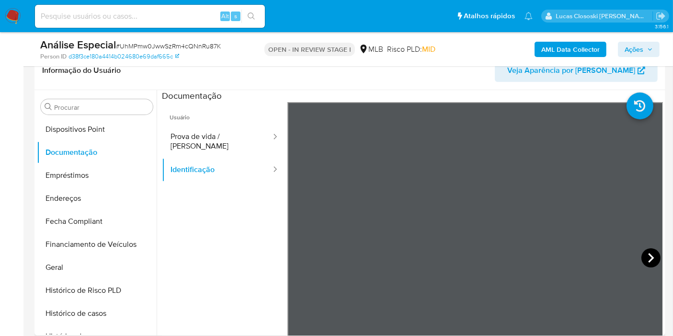
click at [648, 256] on icon at bounding box center [651, 258] width 6 height 10
click at [292, 260] on icon at bounding box center [299, 257] width 19 height 19
click at [645, 255] on icon at bounding box center [650, 257] width 19 height 19
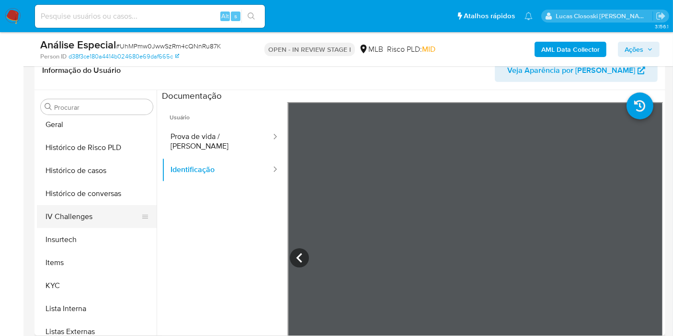
scroll to position [344, 0]
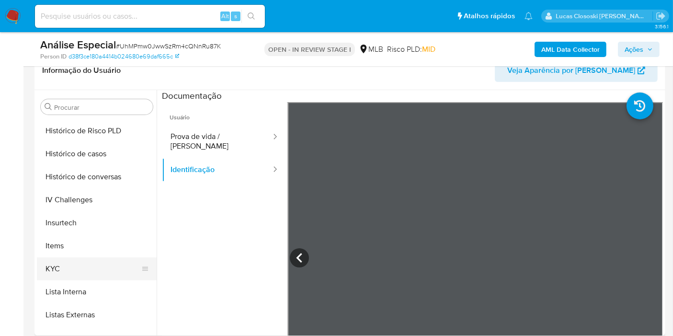
click at [72, 273] on button "KYC" at bounding box center [93, 268] width 112 height 23
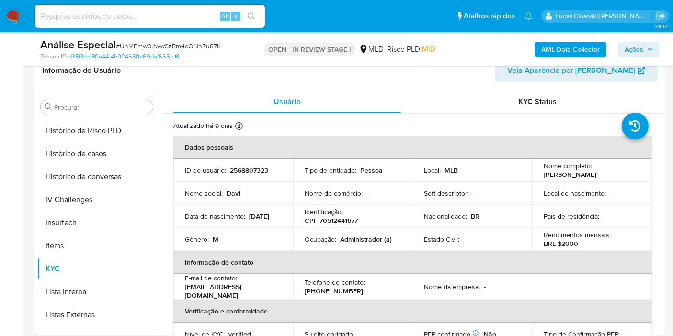
click at [179, 39] on div "Análise Especial # UhMPmw0JwwSzRm4cQNnRu87K" at bounding box center [141, 45] width 203 height 14
copy span "UhMPmw0JwwSzRm4cQNnRu87K"
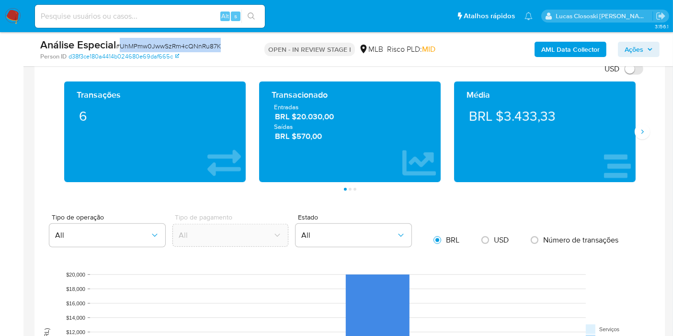
scroll to position [708, 0]
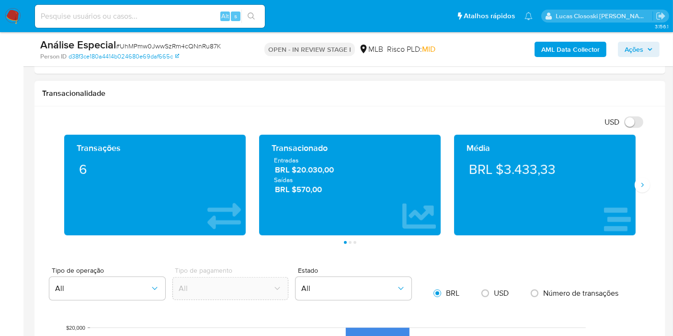
click at [650, 184] on div "Transações 6 Transacionado Entradas BRL $20.030,00 Saídas BRL $570,00 Média BRL…" at bounding box center [349, 189] width 615 height 109
click at [642, 184] on icon "Siguiente" at bounding box center [642, 184] width 2 height 4
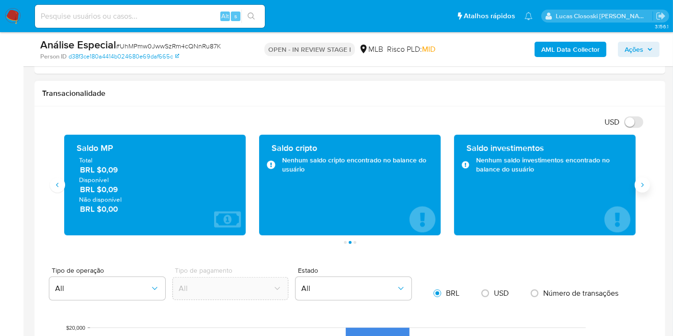
click at [647, 181] on button "Siguiente" at bounding box center [641, 184] width 15 height 15
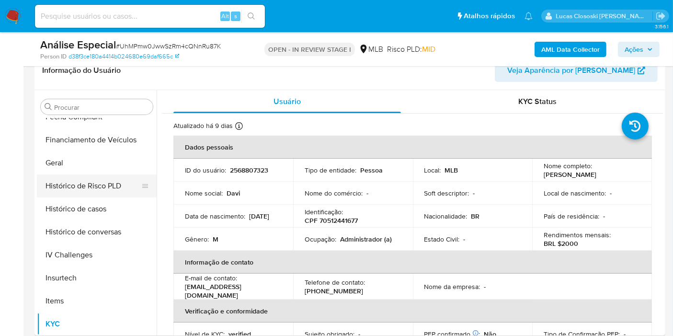
scroll to position [237, 0]
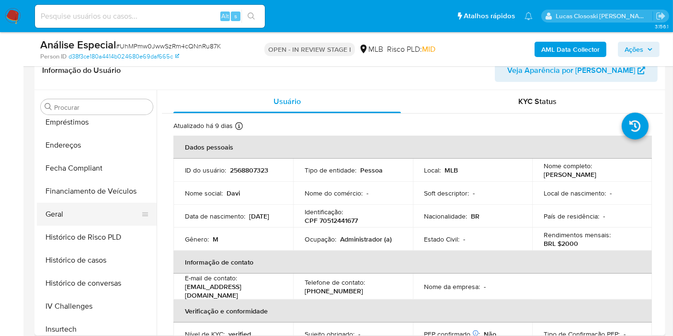
click at [57, 212] on button "Geral" at bounding box center [93, 214] width 112 height 23
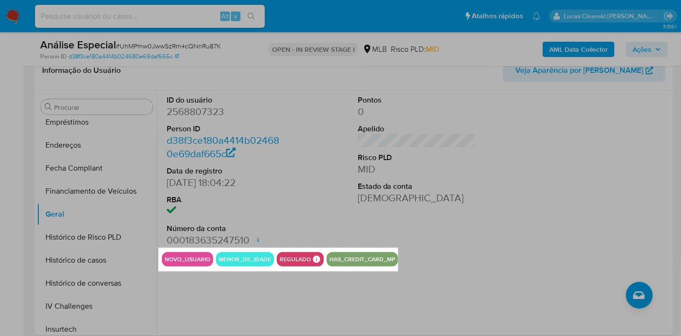
drag, startPoint x: 158, startPoint y: 248, endPoint x: 398, endPoint y: 271, distance: 240.6
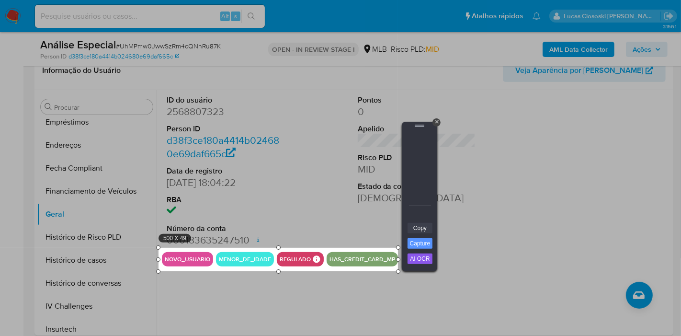
click at [410, 230] on link "Copy" at bounding box center [419, 228] width 25 height 11
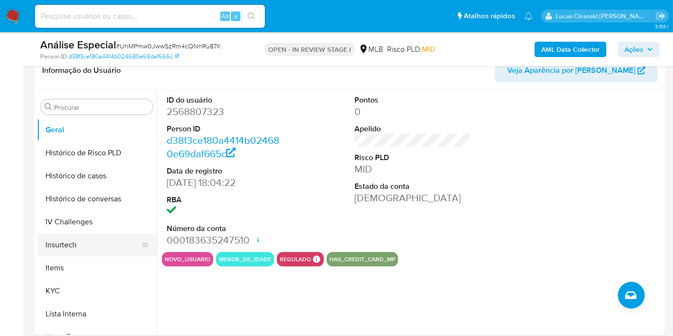
scroll to position [344, 0]
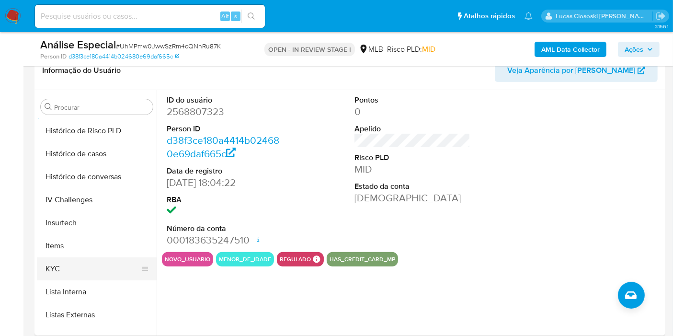
click at [66, 260] on button "KYC" at bounding box center [93, 268] width 112 height 23
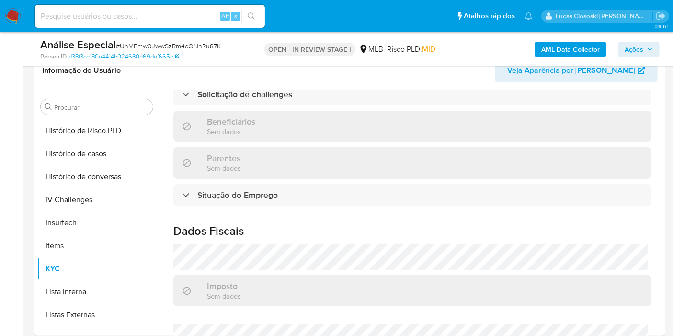
scroll to position [53, 0]
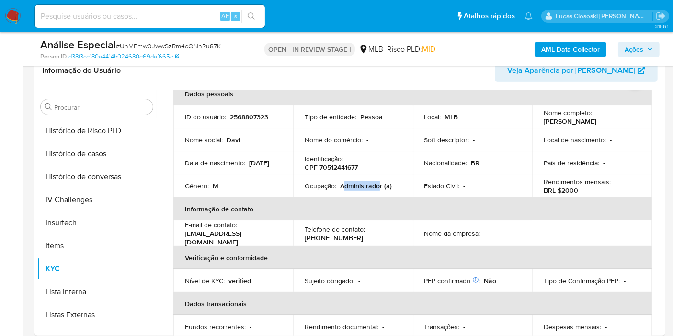
copy p "dministrado"
drag, startPoint x: 343, startPoint y: 185, endPoint x: 379, endPoint y: 182, distance: 36.0
click at [379, 182] on p "Administrador (a)" at bounding box center [366, 185] width 52 height 9
copy p "dministrador"
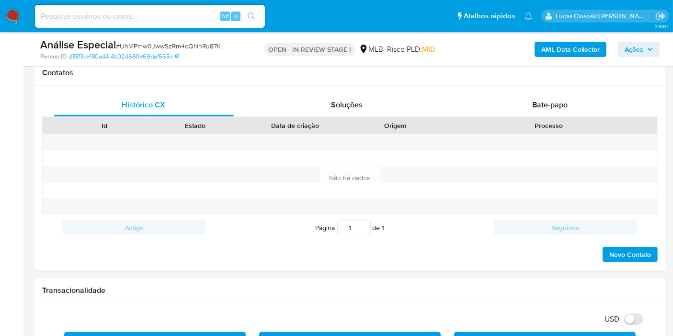
scroll to position [601, 0]
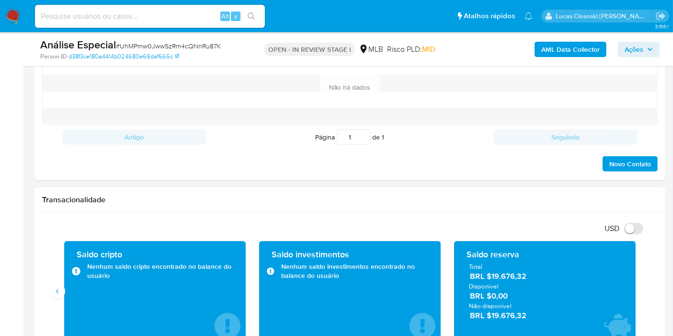
drag, startPoint x: 540, startPoint y: 273, endPoint x: 492, endPoint y: 277, distance: 48.0
click at [492, 277] on span "BRL $19.676,32" at bounding box center [545, 276] width 151 height 11
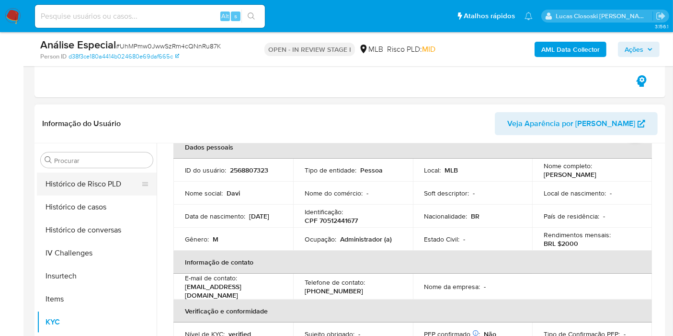
scroll to position [78, 0]
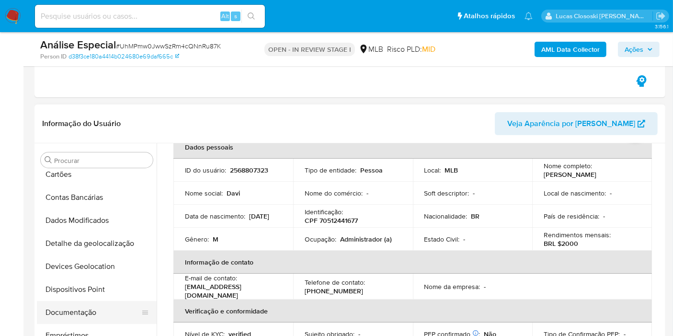
click at [89, 305] on button "Documentação" at bounding box center [93, 312] width 112 height 23
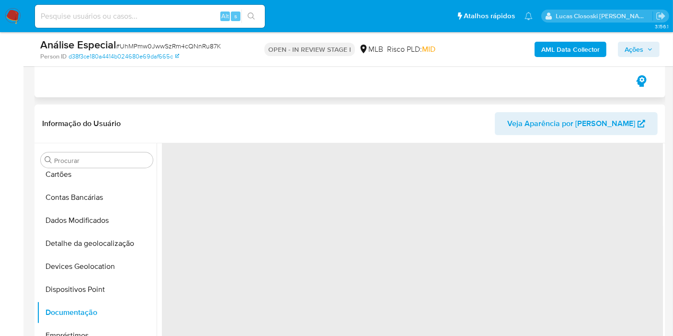
scroll to position [0, 0]
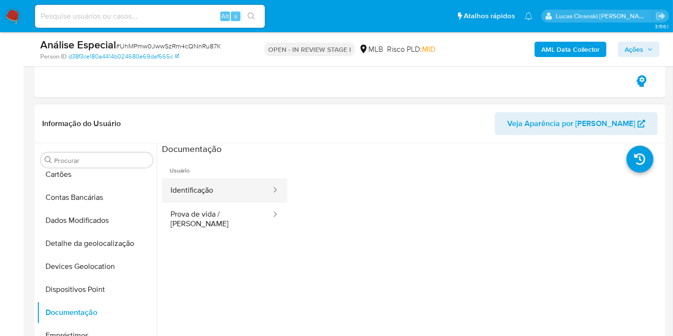
click at [196, 191] on button "Identificação" at bounding box center [217, 190] width 110 height 24
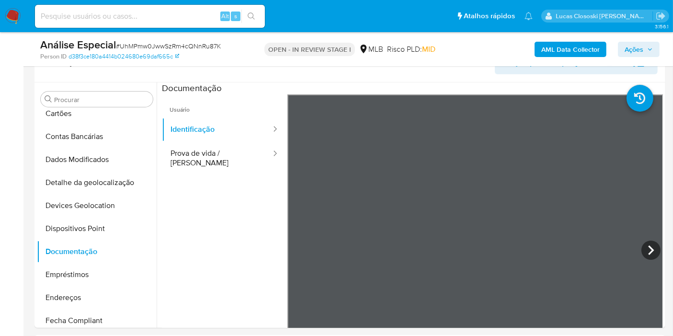
scroll to position [282, 0]
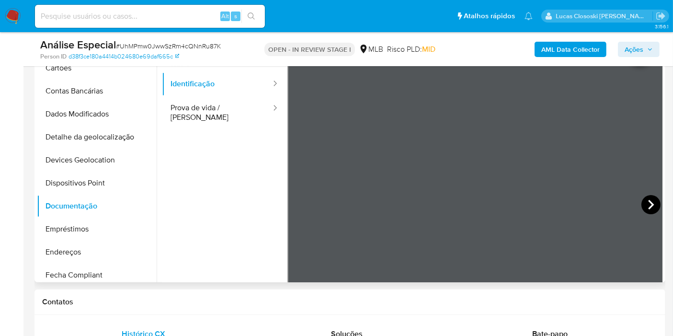
click at [648, 207] on icon at bounding box center [650, 204] width 19 height 19
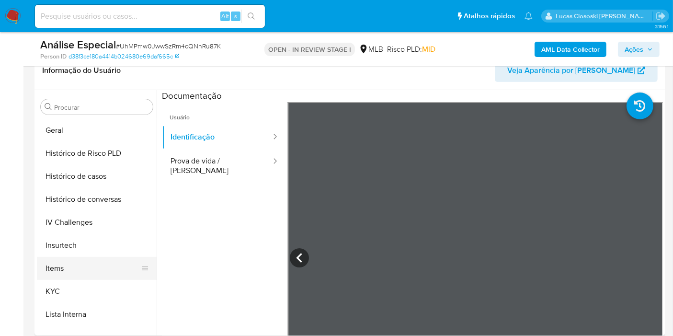
scroll to position [344, 0]
click at [73, 278] on button "KYC" at bounding box center [93, 268] width 112 height 23
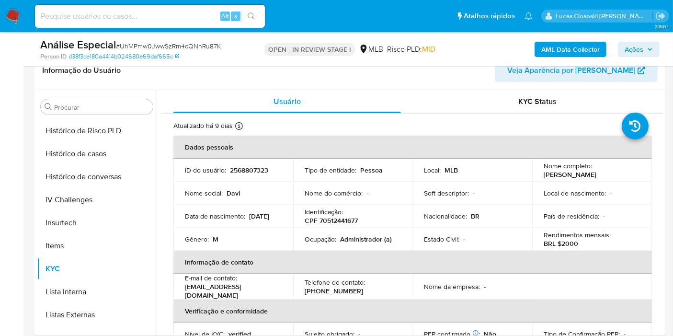
click at [636, 57] on div "AML Data Collector Ações" at bounding box center [557, 49] width 204 height 23
click at [636, 51] on span "Ações" at bounding box center [633, 49] width 19 height 15
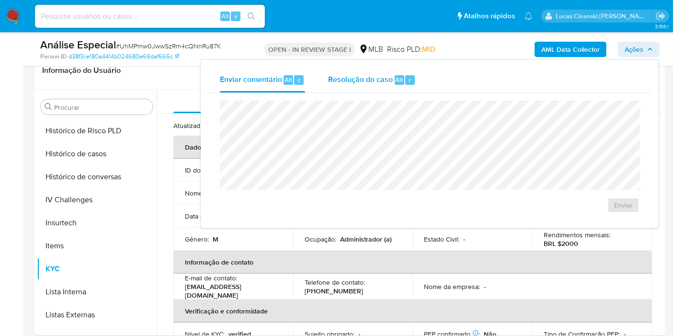
click at [364, 84] on span "Resolução do caso" at bounding box center [360, 79] width 65 height 11
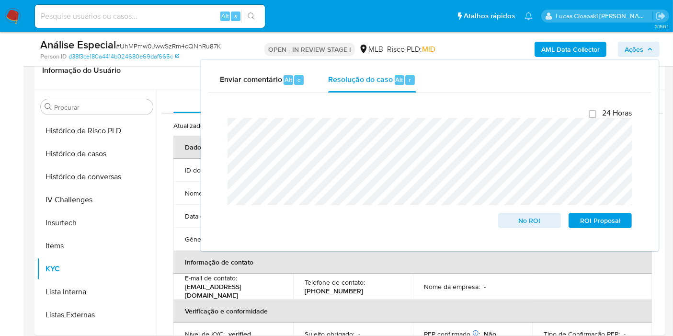
click at [652, 48] on icon "button" at bounding box center [650, 49] width 6 height 6
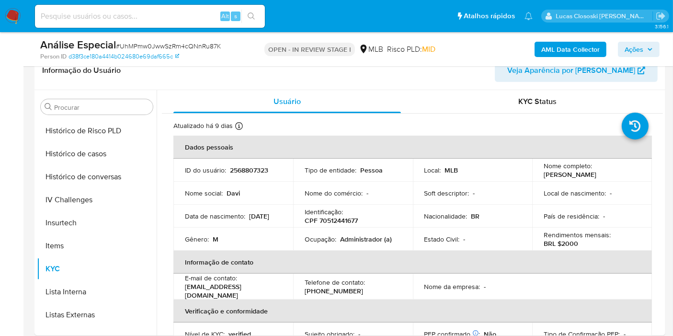
click at [632, 45] on span "Ações" at bounding box center [633, 49] width 19 height 15
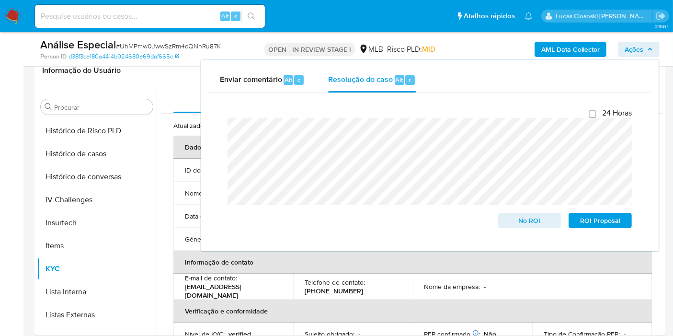
click at [633, 48] on span "Ações" at bounding box center [633, 49] width 19 height 15
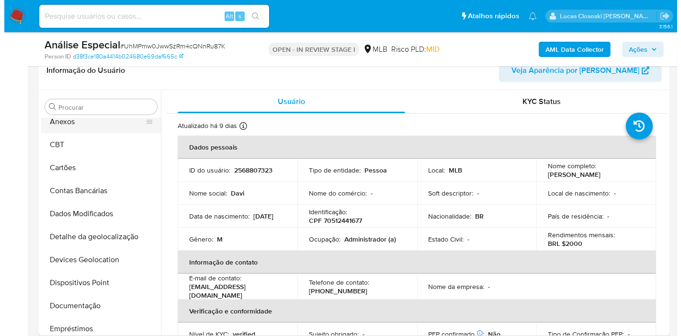
scroll to position [0, 0]
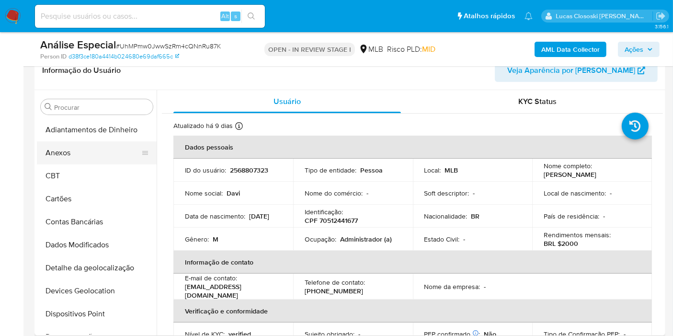
click at [58, 150] on button "Anexos" at bounding box center [93, 152] width 112 height 23
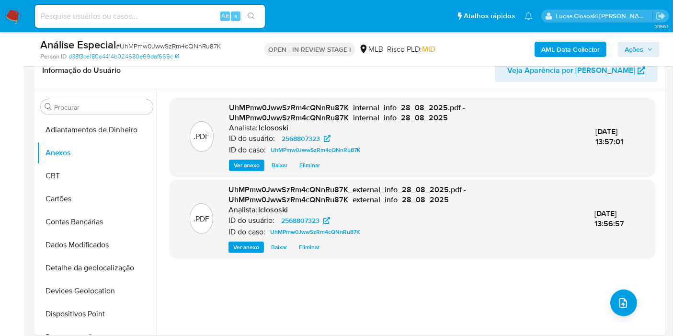
click at [628, 36] on div "Análise Especial # UhMPmw0JwwSzRm4cQNnRu87K Person ID d38f3ce180a4414b024680e69…" at bounding box center [349, 49] width 631 height 34
click at [628, 43] on span "Ações" at bounding box center [633, 49] width 19 height 15
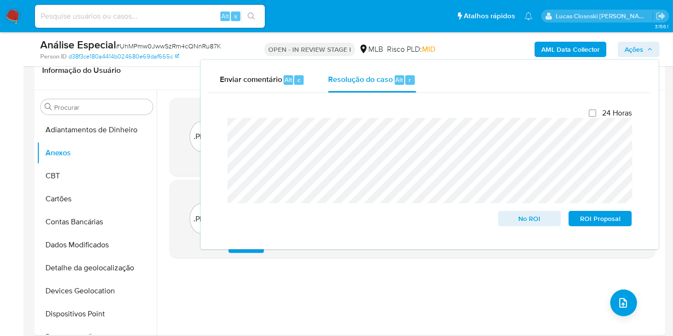
click at [648, 52] on span "Ações" at bounding box center [638, 49] width 28 height 13
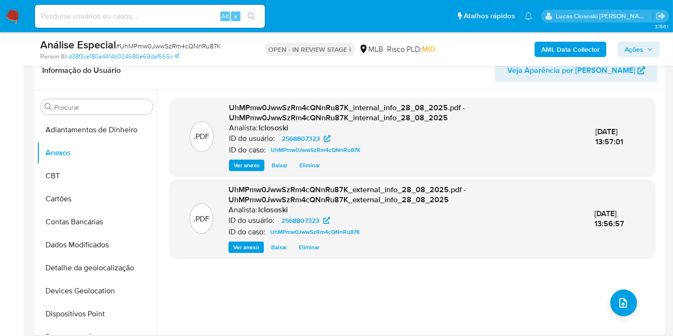
click at [652, 48] on icon "button" at bounding box center [650, 49] width 6 height 6
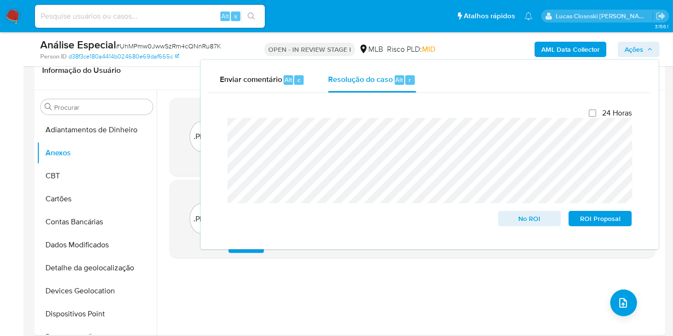
click at [652, 48] on icon "button" at bounding box center [650, 49] width 6 height 6
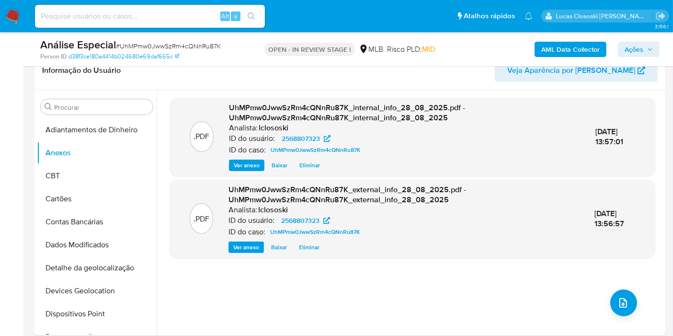
click at [631, 50] on span "Ações" at bounding box center [633, 49] width 19 height 15
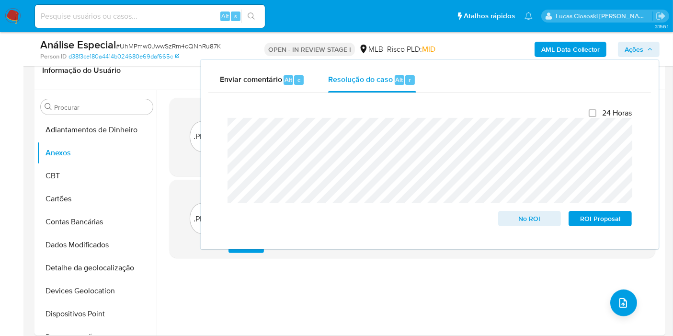
click at [631, 50] on span "Ações" at bounding box center [633, 49] width 19 height 15
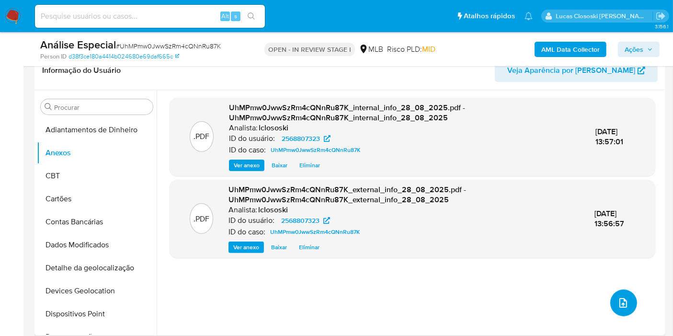
click at [612, 299] on button "upload-file" at bounding box center [623, 302] width 27 height 27
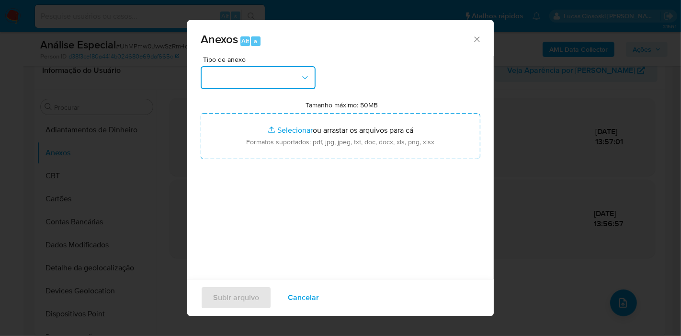
click at [278, 72] on button "button" at bounding box center [258, 77] width 115 height 23
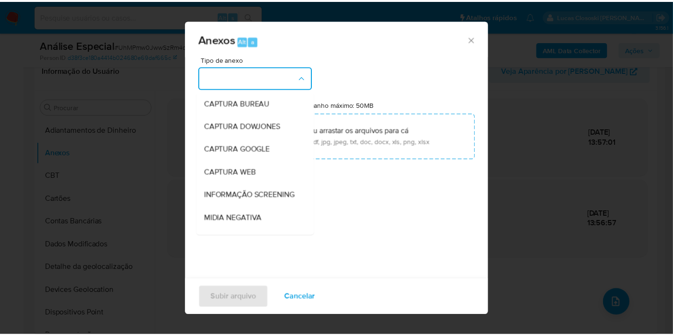
scroll to position [147, 0]
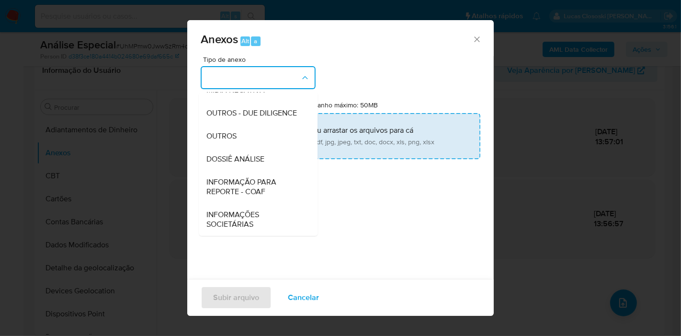
drag, startPoint x: 237, startPoint y: 164, endPoint x: 245, endPoint y: 147, distance: 18.4
click at [237, 164] on span "DOSSIÊ ANÁLISE" at bounding box center [235, 159] width 58 height 10
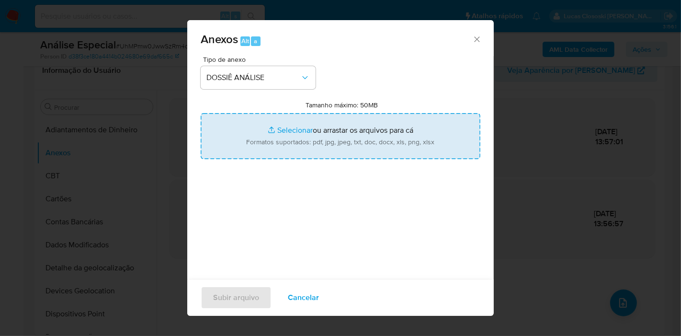
click at [260, 127] on input "Tamanho máximo: 50MB Selecionar arquivos" at bounding box center [341, 136] width 280 height 46
type input "C:\fakepath\SAR - XXXX - CPF 70512441677 - DAVI HENRIQUE SILVA LIMA.pdf"
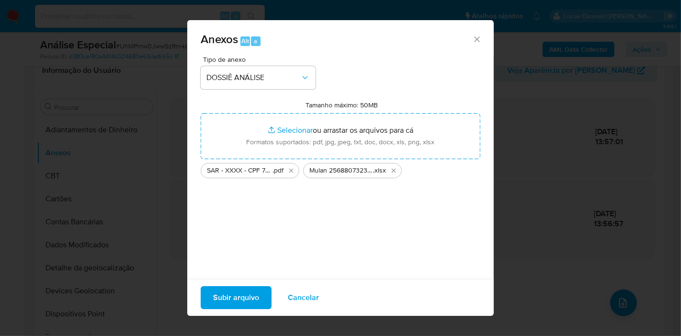
click at [250, 296] on span "Subir arquivo" at bounding box center [236, 297] width 46 height 21
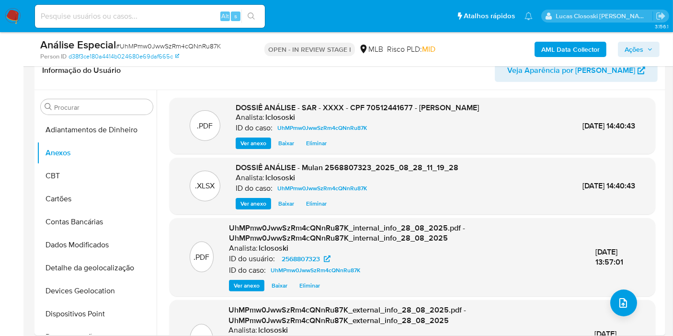
click at [639, 45] on span "Ações" at bounding box center [633, 49] width 19 height 15
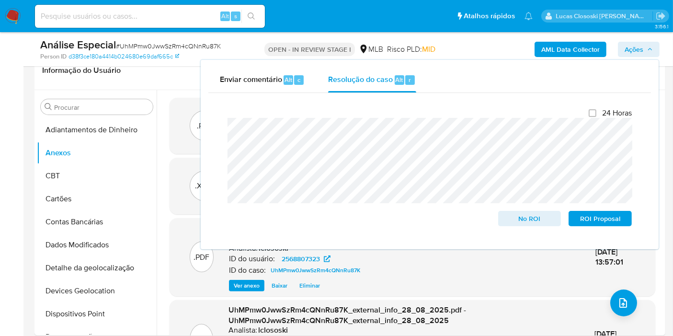
click at [639, 45] on span "Ações" at bounding box center [633, 49] width 19 height 15
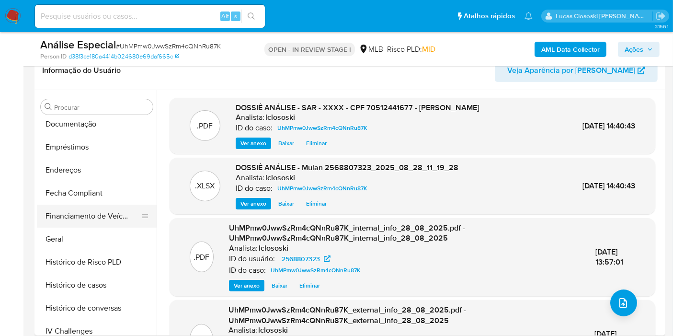
scroll to position [319, 0]
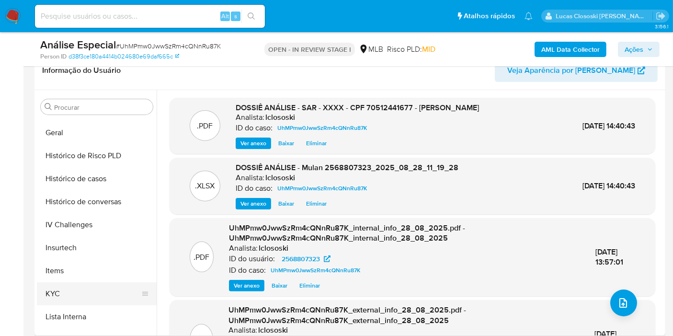
click at [58, 288] on button "KYC" at bounding box center [93, 293] width 112 height 23
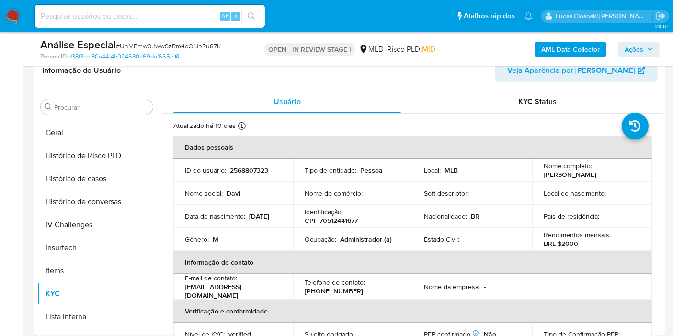
click at [631, 47] on span "Ações" at bounding box center [633, 49] width 19 height 15
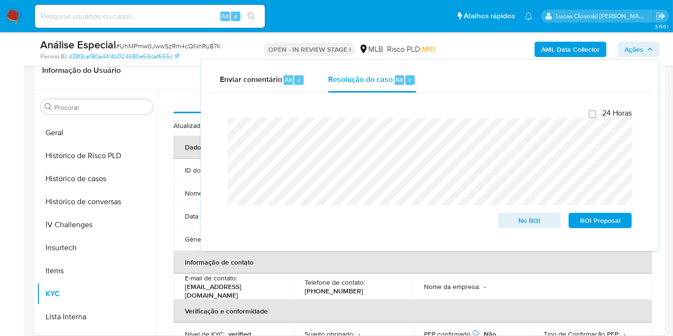
click at [631, 47] on span "Ações" at bounding box center [633, 49] width 19 height 15
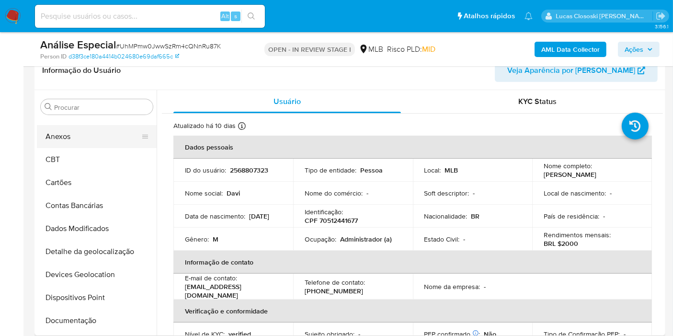
scroll to position [0, 0]
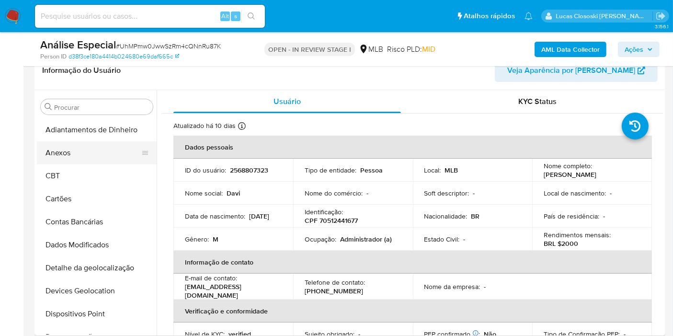
click at [61, 149] on button "Anexos" at bounding box center [93, 152] width 112 height 23
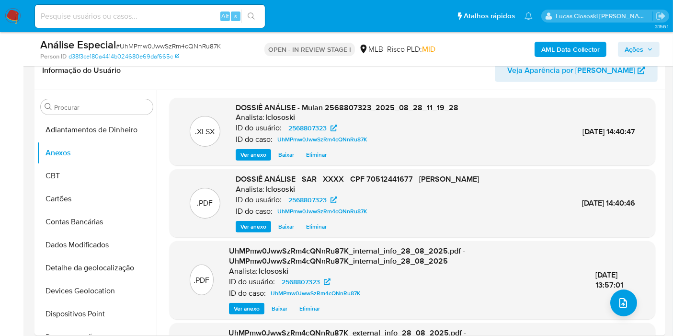
click at [621, 43] on button "Ações" at bounding box center [639, 49] width 42 height 15
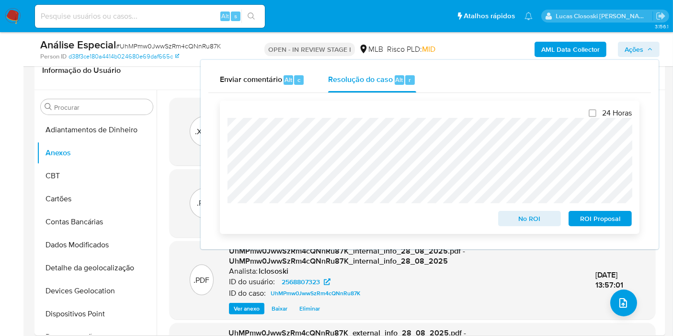
click at [597, 221] on span "ROI Proposal" at bounding box center [600, 218] width 50 height 13
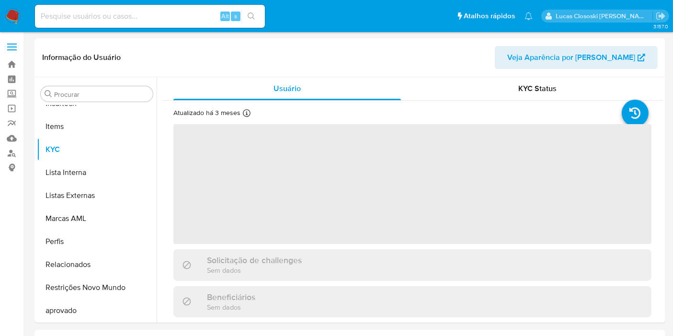
scroll to position [450, 0]
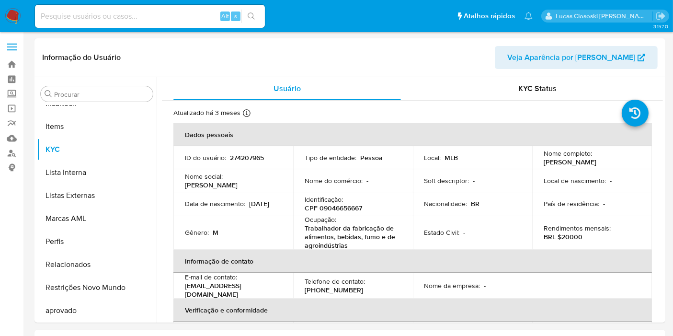
select select "10"
click at [332, 204] on p "CPF 09046656667" at bounding box center [333, 208] width 57 height 9
copy p "09046656667"
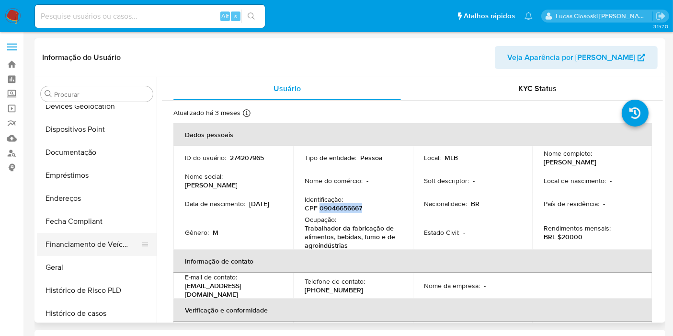
scroll to position [78, 0]
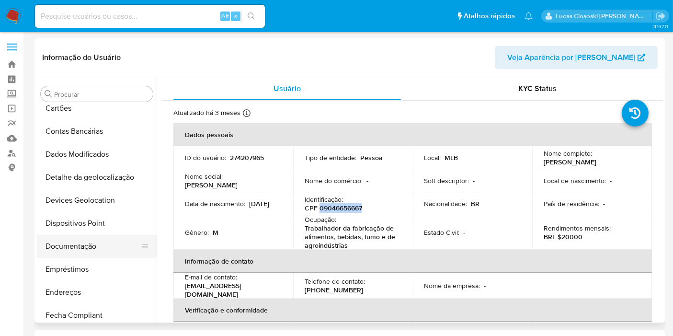
click at [59, 245] on button "Documentação" at bounding box center [93, 246] width 112 height 23
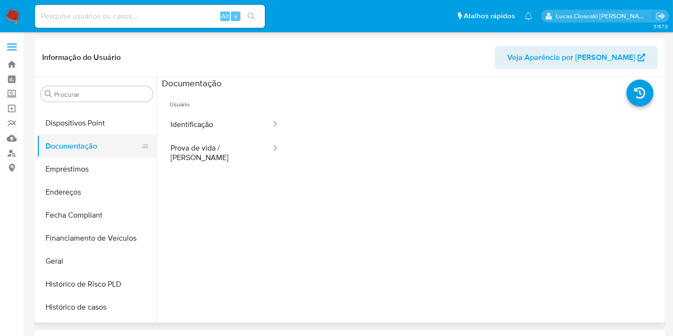
scroll to position [344, 0]
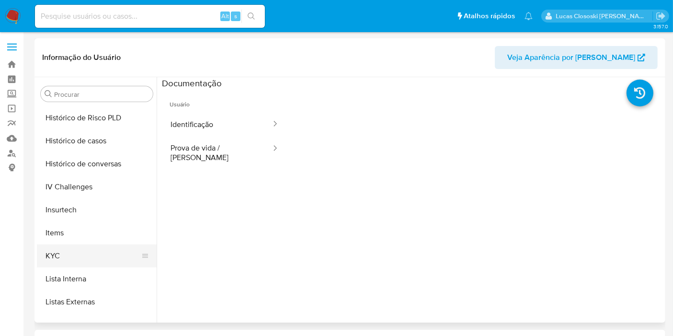
click at [60, 247] on button "KYC" at bounding box center [93, 255] width 112 height 23
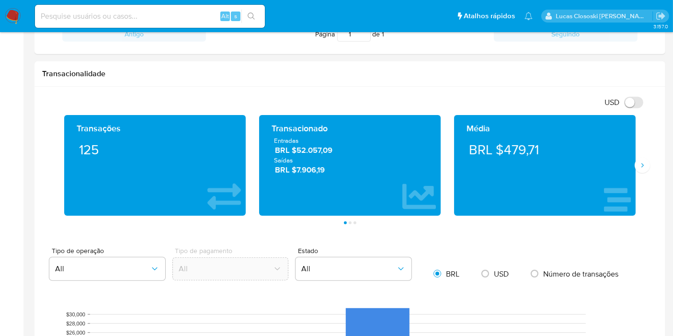
scroll to position [479, 0]
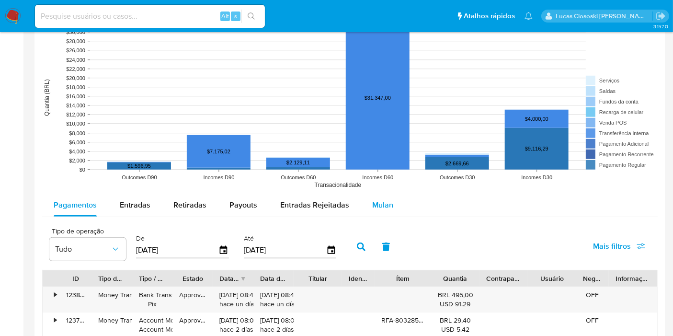
click at [138, 206] on span "Entradas" at bounding box center [135, 204] width 31 height 11
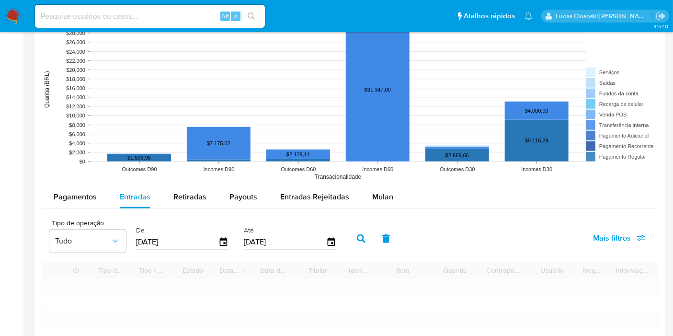
scroll to position [851, 0]
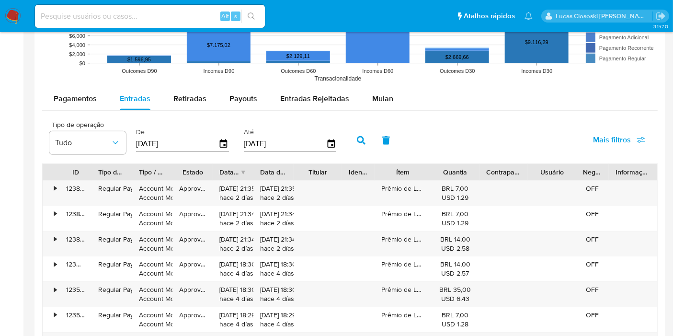
click at [432, 167] on div at bounding box center [430, 172] width 17 height 16
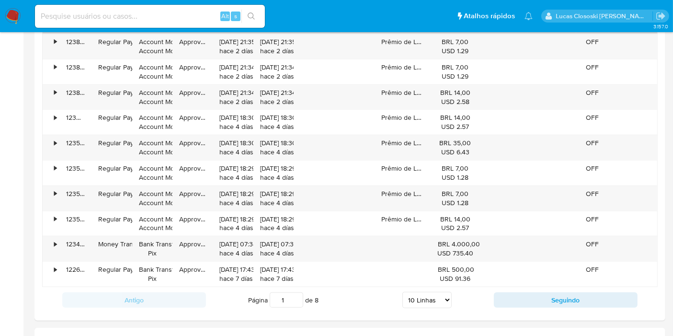
scroll to position [1117, 0]
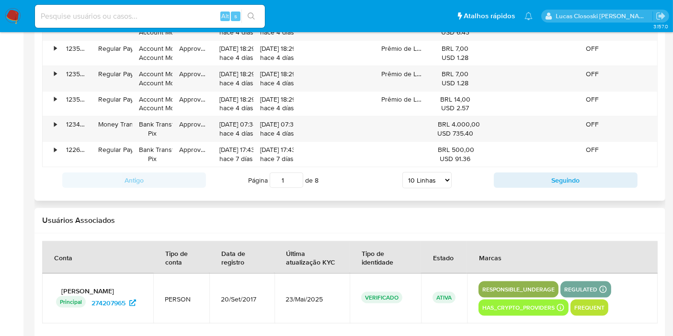
click at [417, 178] on select "5 Linhas 10 Linhas 20 Linhas 25 Linhas 50 Linhas 100 Linhas" at bounding box center [426, 180] width 49 height 16
select select "100"
click at [403, 172] on select "5 Linhas 10 Linhas 20 Linhas 25 Linhas 50 Linhas 100 Linhas" at bounding box center [426, 180] width 49 height 16
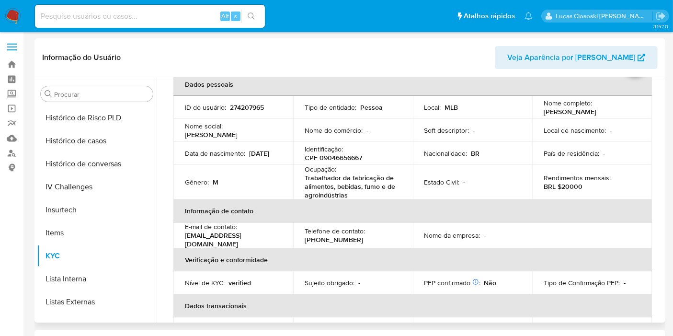
scroll to position [0, 0]
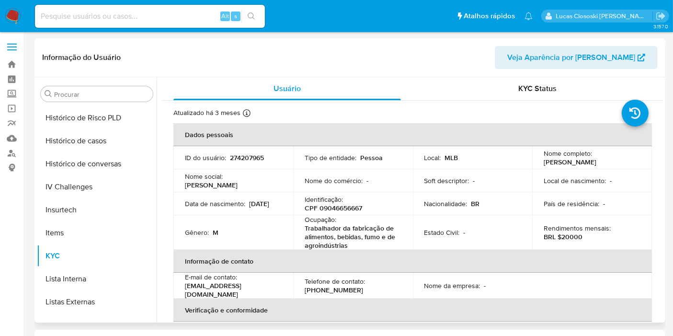
click at [335, 204] on p "CPF 09046656667" at bounding box center [333, 208] width 57 height 9
copy p "09046656667"
drag, startPoint x: 540, startPoint y: 161, endPoint x: 604, endPoint y: 159, distance: 64.7
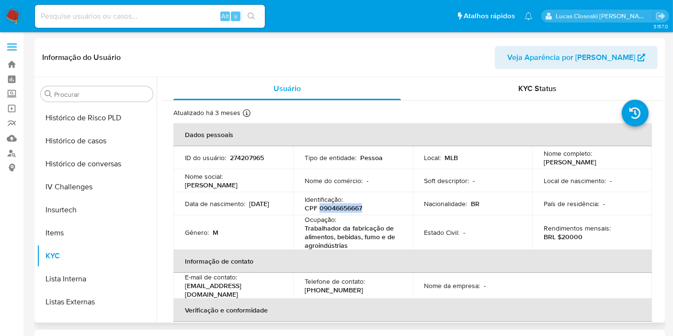
click at [604, 159] on td "Nome completo : Flavio Henrique Lima" at bounding box center [592, 157] width 120 height 23
copy p "Flavio Henrique Lima"
click at [574, 239] on p "BRL $20000" at bounding box center [562, 236] width 39 height 9
click at [342, 210] on p "CPF 09046656667" at bounding box center [333, 208] width 57 height 9
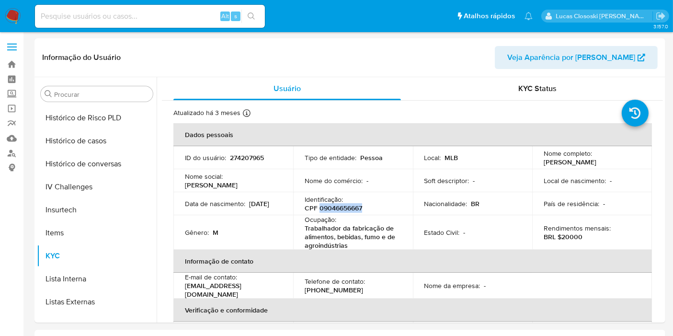
copy p "09046656667"
click at [249, 159] on p "274207965" at bounding box center [247, 157] width 34 height 9
copy p "274207965"
drag, startPoint x: 586, startPoint y: 234, endPoint x: 566, endPoint y: 236, distance: 19.2
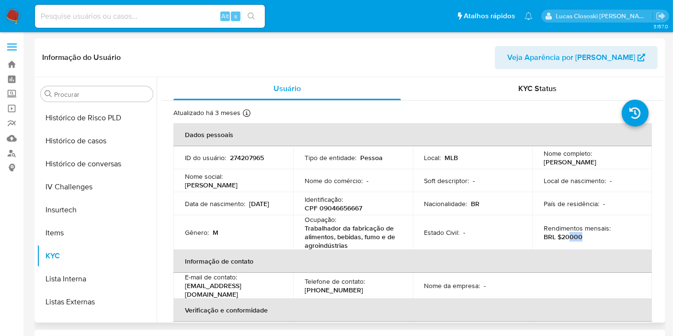
click at [566, 236] on div "Rendimentos mensais : BRL $20000" at bounding box center [591, 232] width 97 height 17
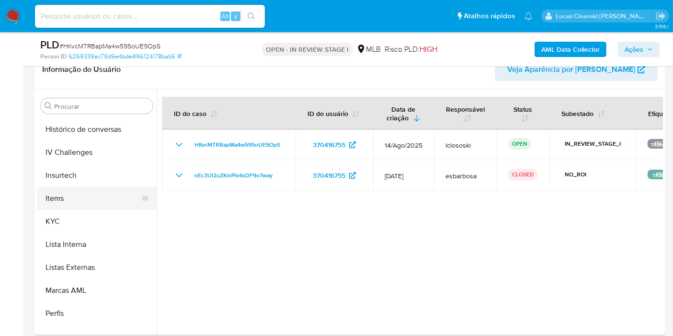
scroll to position [374, 0]
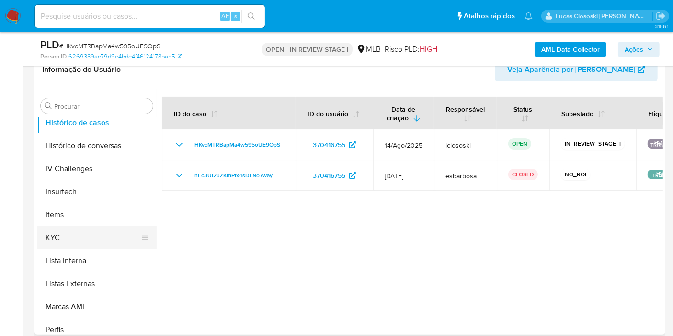
click at [60, 245] on button "KYC" at bounding box center [93, 237] width 112 height 23
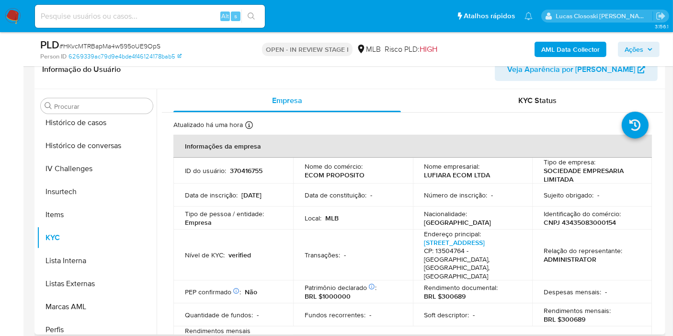
click at [590, 220] on p "CNPJ 43435083000154" at bounding box center [579, 222] width 72 height 9
copy p "43435083000154"
click at [562, 53] on b "AML Data Collector" at bounding box center [570, 49] width 58 height 15
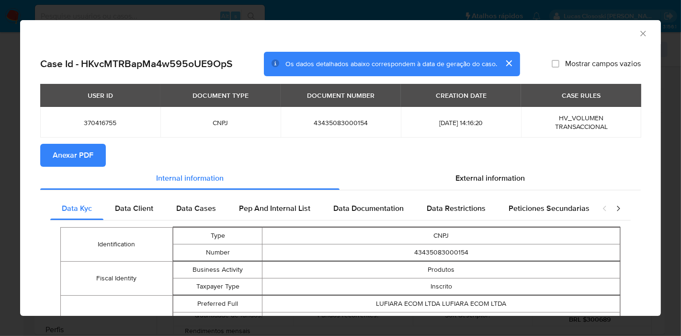
click at [71, 160] on span "Anexar PDF" at bounding box center [73, 155] width 41 height 21
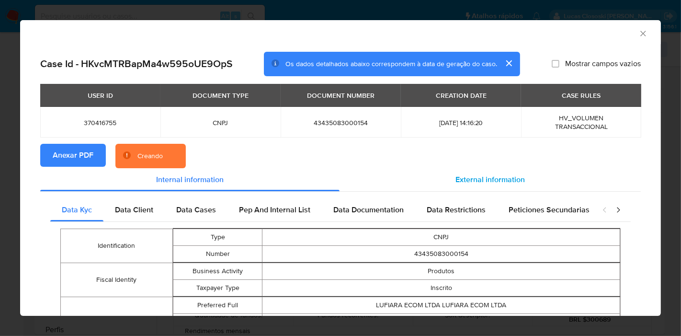
click at [498, 182] on span "External information" at bounding box center [489, 179] width 69 height 11
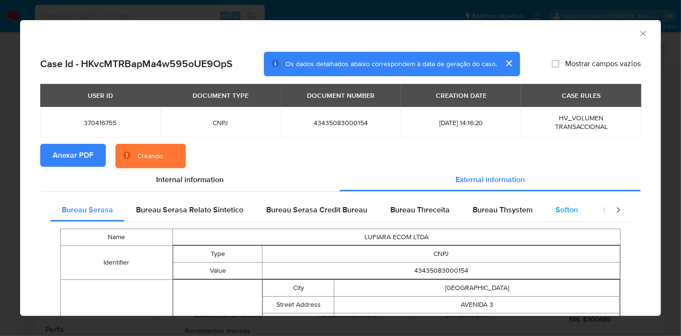
click at [558, 206] on span "Softon" at bounding box center [566, 209] width 23 height 11
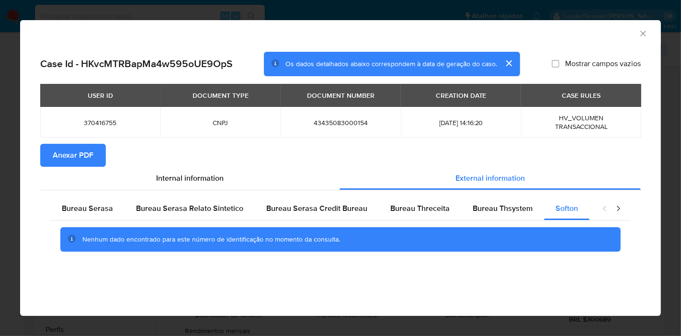
click at [644, 30] on icon "Fechar a janela" at bounding box center [643, 34] width 10 height 10
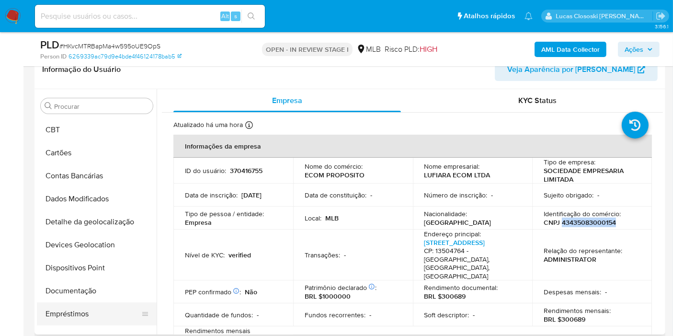
scroll to position [0, 0]
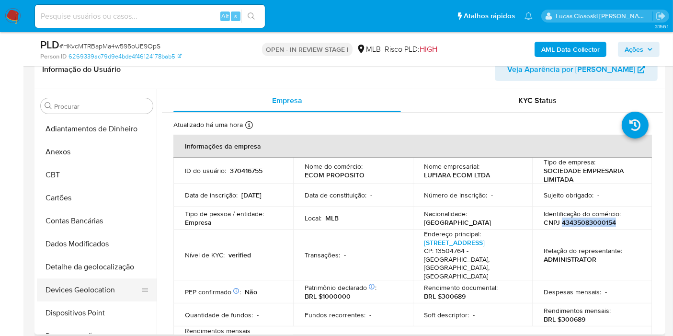
click at [79, 294] on button "Devices Geolocation" at bounding box center [93, 289] width 112 height 23
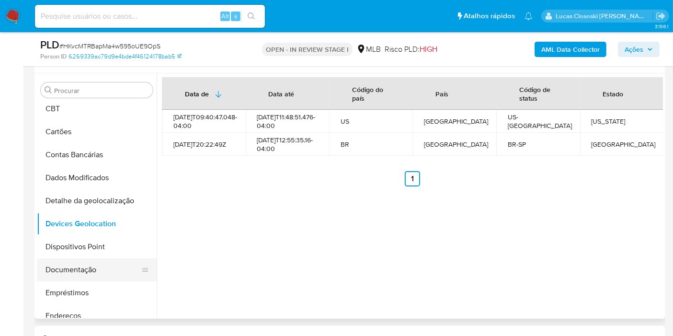
scroll to position [106, 0]
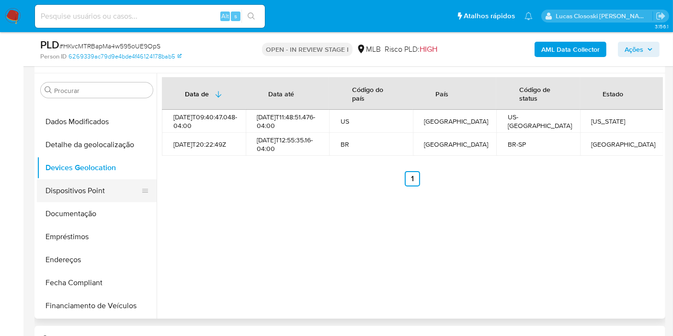
click at [81, 189] on button "Dispositivos Point" at bounding box center [93, 190] width 112 height 23
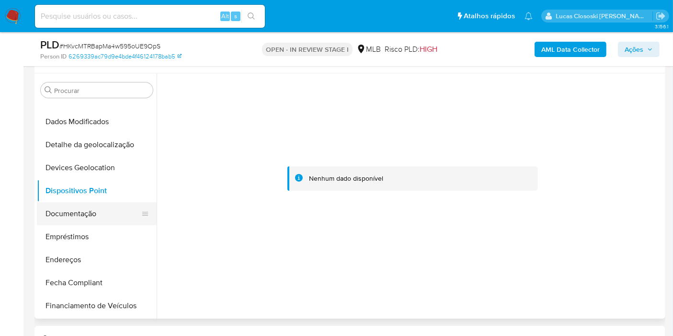
click at [80, 219] on button "Documentação" at bounding box center [93, 213] width 112 height 23
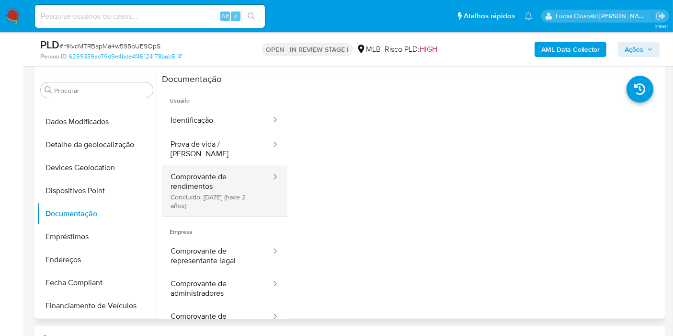
click at [166, 200] on button "Comprovante de rendimentos Concluído: 15/06/2023 (hace 2 años)" at bounding box center [217, 190] width 110 height 51
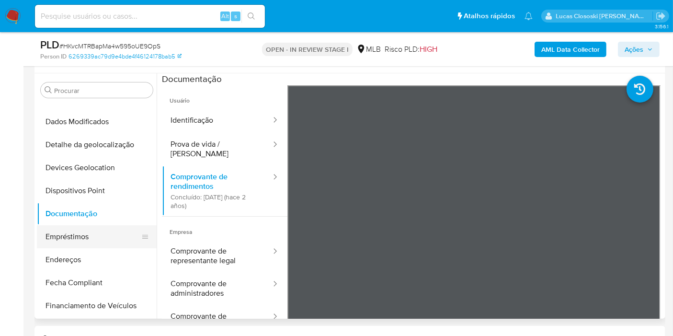
click at [83, 245] on button "Empréstimos" at bounding box center [93, 236] width 112 height 23
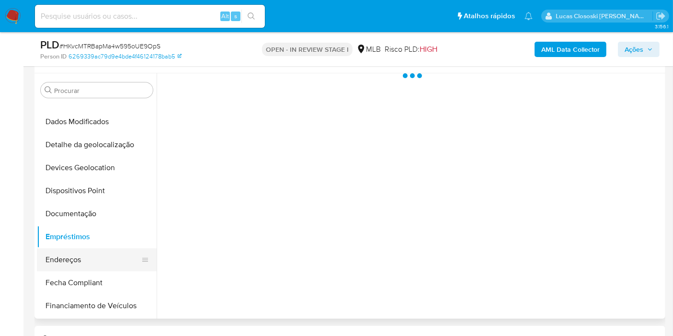
click at [74, 252] on button "Endereços" at bounding box center [93, 259] width 112 height 23
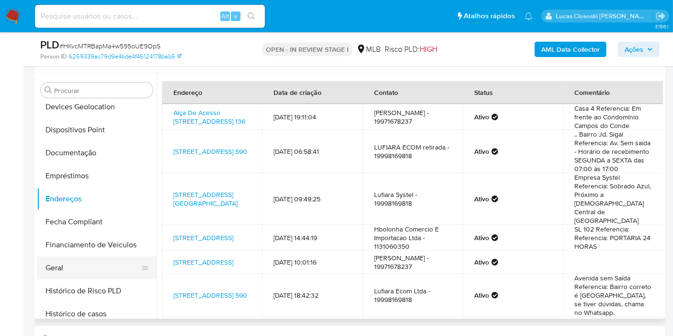
scroll to position [213, 0]
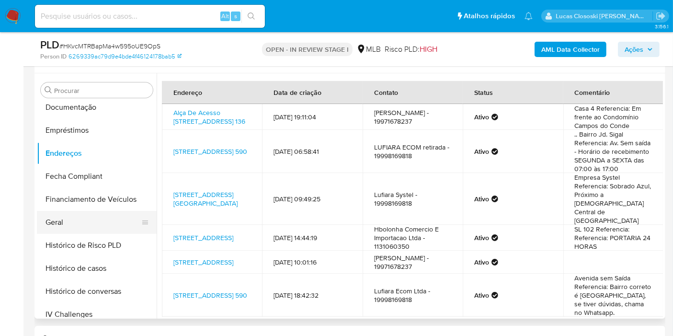
click at [71, 225] on button "Geral" at bounding box center [93, 222] width 112 height 23
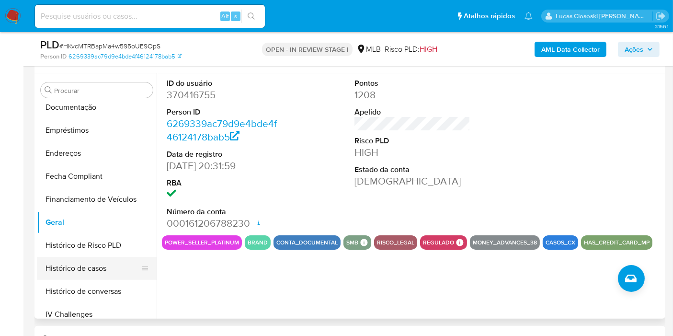
click at [82, 264] on button "Histórico de casos" at bounding box center [93, 268] width 112 height 23
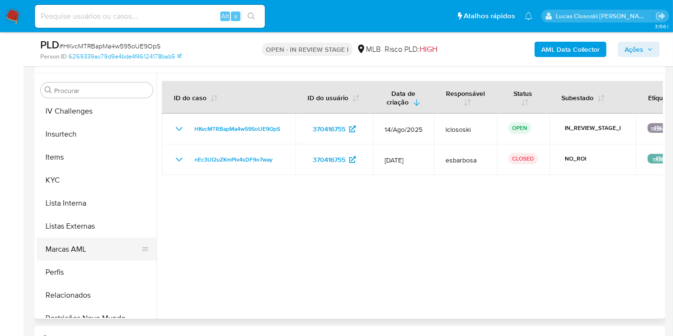
scroll to position [425, 0]
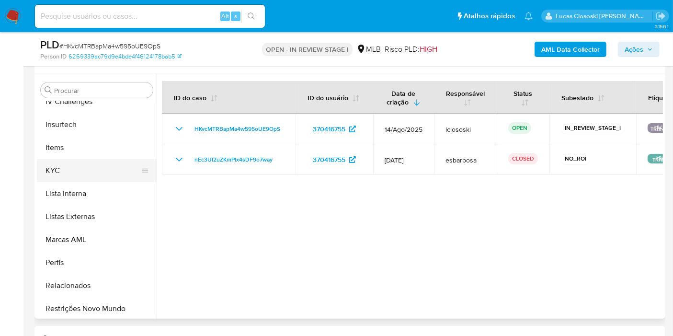
click at [71, 177] on button "KYC" at bounding box center [93, 170] width 112 height 23
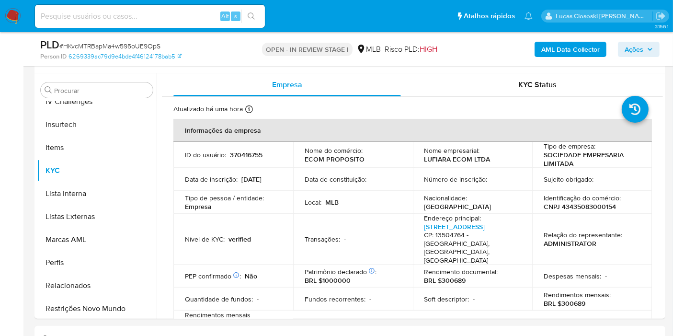
drag, startPoint x: 79, startPoint y: 305, endPoint x: 514, endPoint y: 12, distance: 523.8
click at [80, 304] on button "Restrições Novo Mundo" at bounding box center [97, 308] width 120 height 23
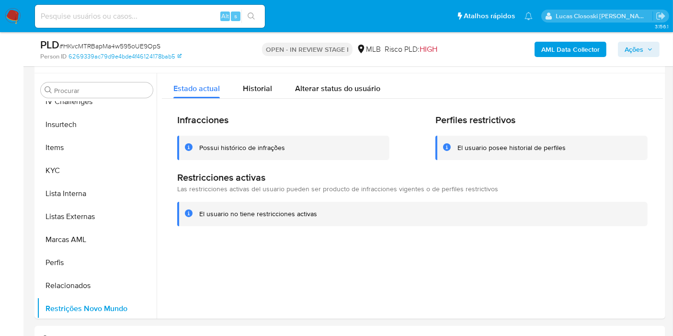
click at [124, 43] on span "# HKvcMTRBapMa4w595oUE9OpS" at bounding box center [109, 46] width 101 height 10
copy span "HKvcMTRBapMa4w595oUE9OpS"
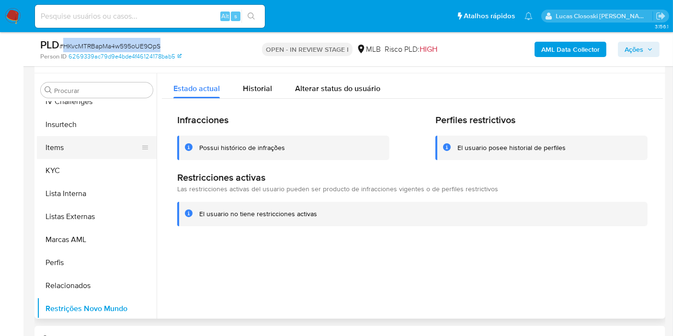
click at [61, 170] on button "KYC" at bounding box center [97, 170] width 120 height 23
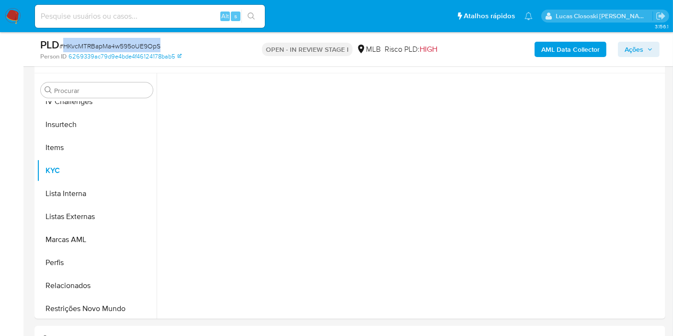
click at [239, 53] on div "Person ID 6269339ac79d9e4bde4f46124178bab5" at bounding box center [142, 56] width 204 height 9
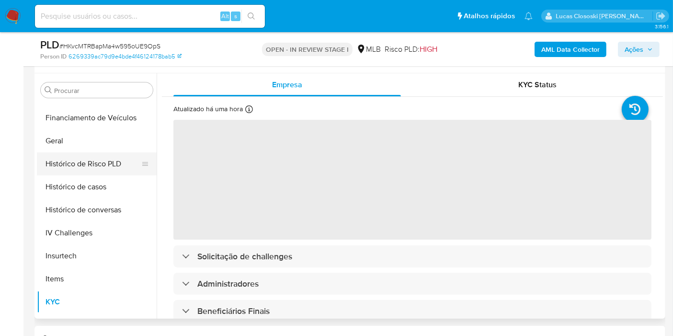
scroll to position [266, 0]
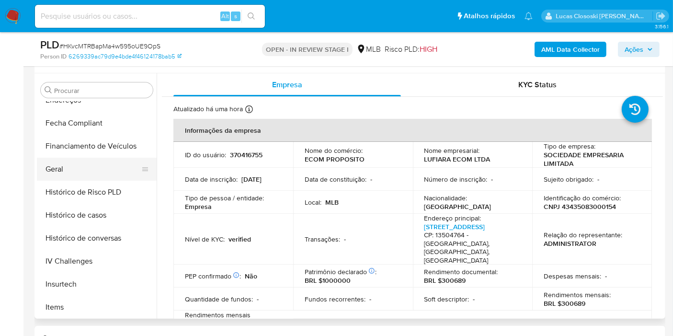
click at [68, 177] on button "Geral" at bounding box center [93, 169] width 112 height 23
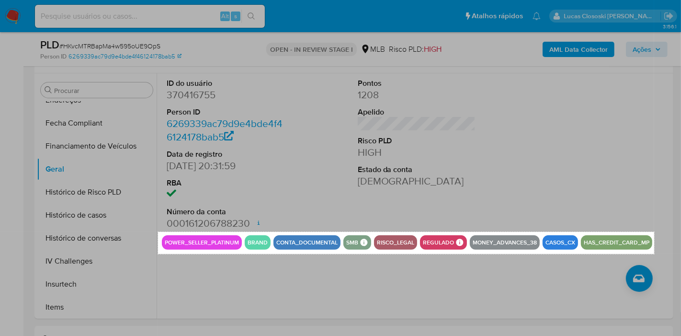
drag, startPoint x: 158, startPoint y: 231, endPoint x: 654, endPoint y: 254, distance: 496.6
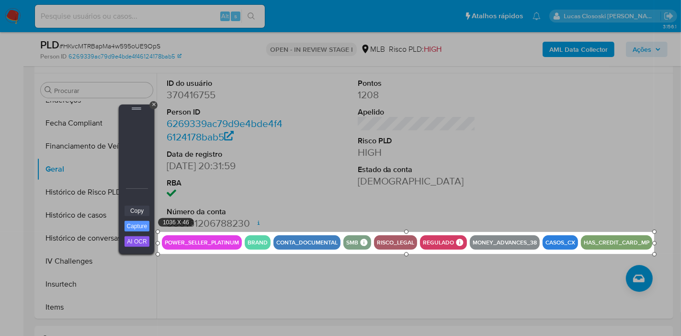
click at [134, 210] on link "Copy" at bounding box center [136, 210] width 25 height 11
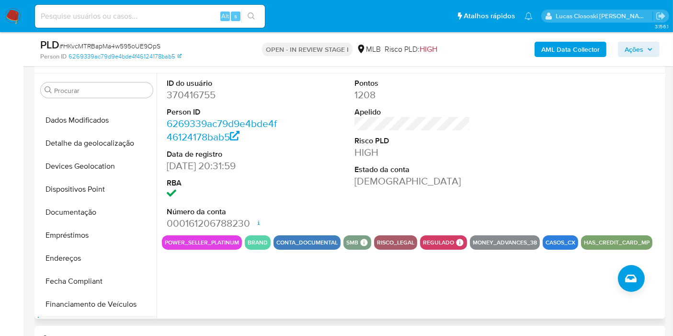
scroll to position [53, 0]
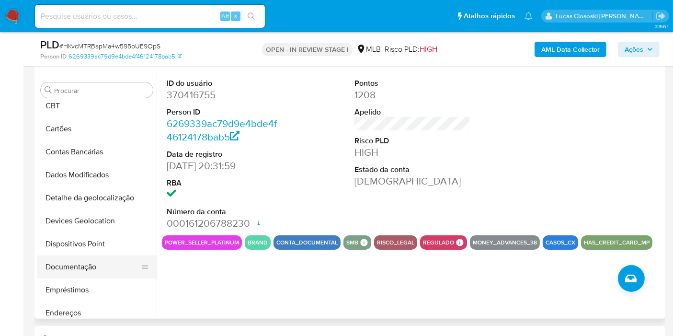
click at [81, 262] on button "Documentação" at bounding box center [93, 266] width 112 height 23
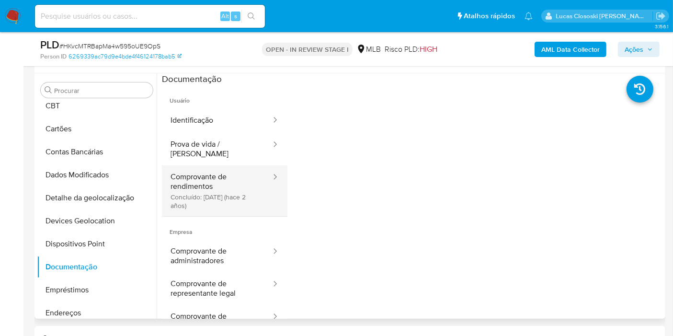
click at [210, 174] on button "Comprovante de rendimentos Concluído: 15/06/2023 (hace 2 años)" at bounding box center [217, 190] width 110 height 51
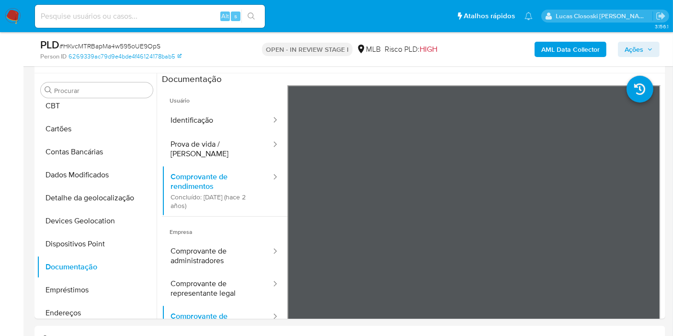
drag, startPoint x: 0, startPoint y: 151, endPoint x: 16, endPoint y: 165, distance: 21.7
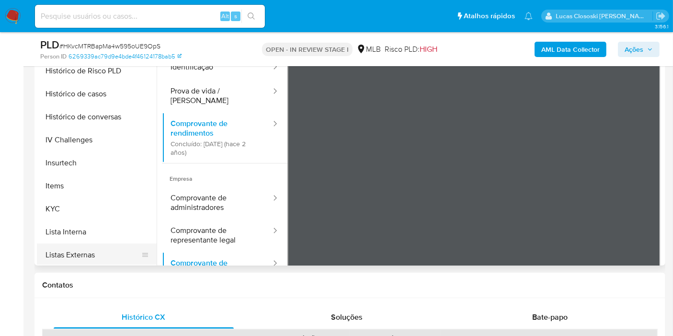
scroll to position [372, 0]
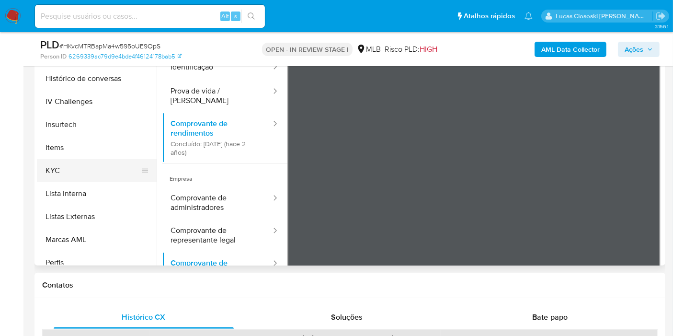
click at [54, 160] on button "KYC" at bounding box center [93, 170] width 112 height 23
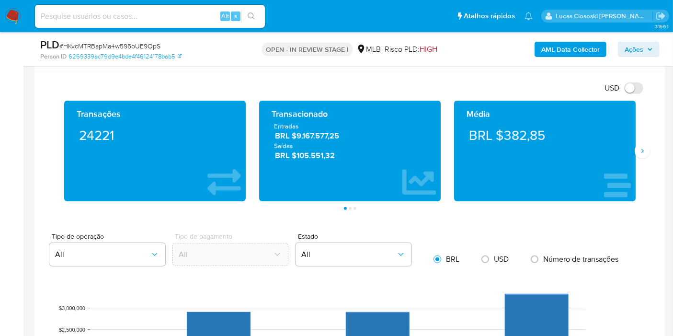
scroll to position [707, 0]
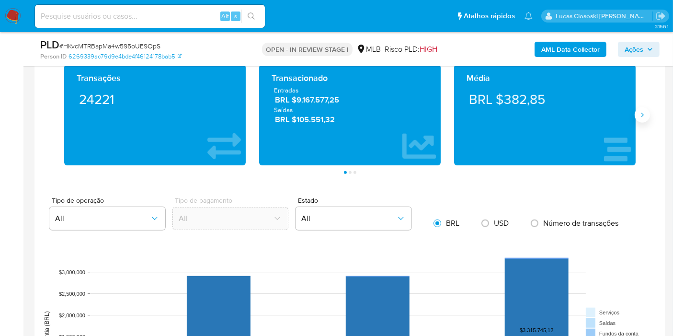
click at [647, 117] on button "Siguiente" at bounding box center [641, 114] width 15 height 15
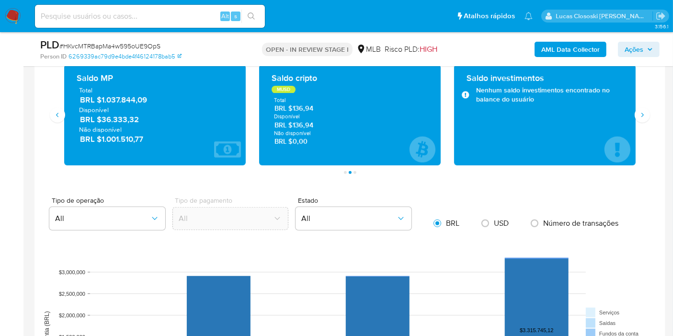
drag, startPoint x: 168, startPoint y: 102, endPoint x: 102, endPoint y: 102, distance: 66.1
click at [102, 102] on span "BRL $1.037.844,09" at bounding box center [155, 99] width 151 height 11
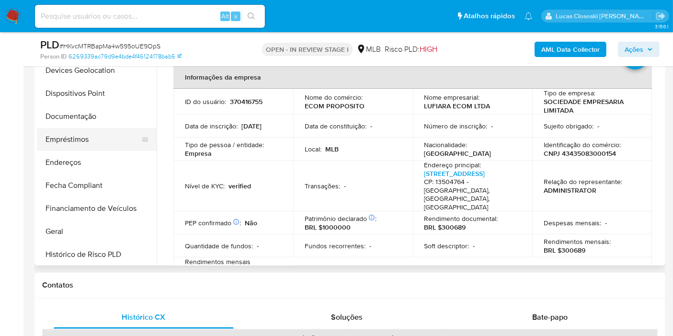
scroll to position [106, 0]
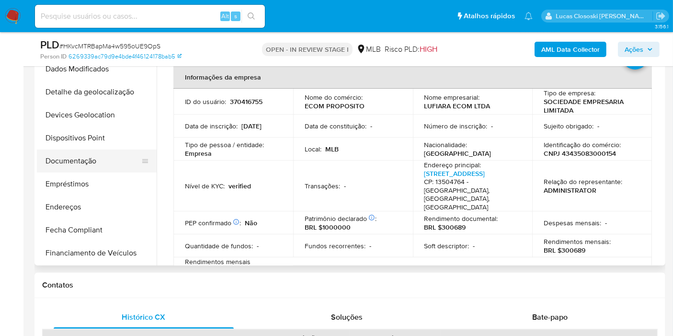
click at [102, 157] on button "Documentação" at bounding box center [93, 160] width 112 height 23
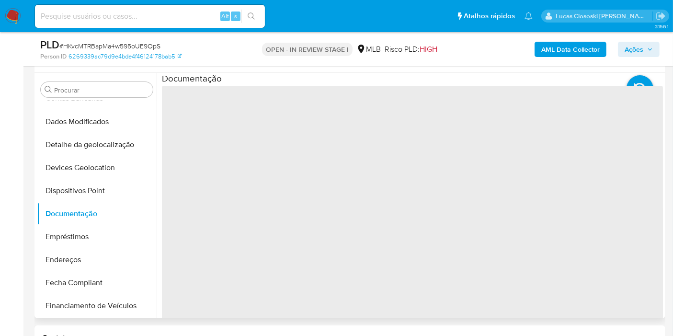
scroll to position [175, 0]
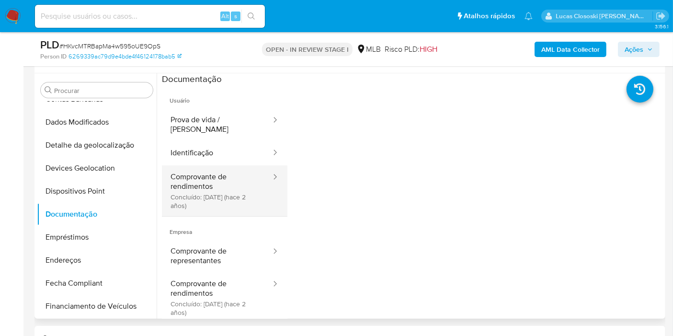
click at [223, 181] on button "Comprovante de rendimentos Concluído: 15/06/2023 (hace 2 años)" at bounding box center [217, 190] width 110 height 51
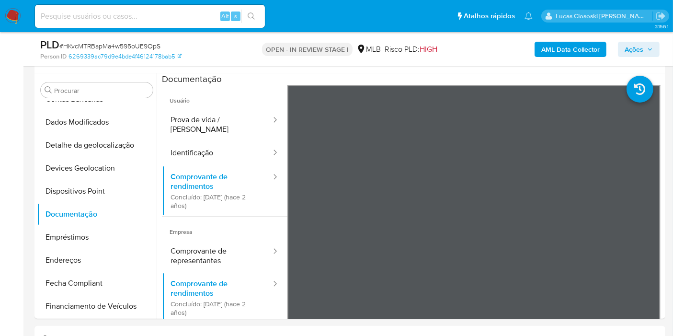
scroll to position [0, 0]
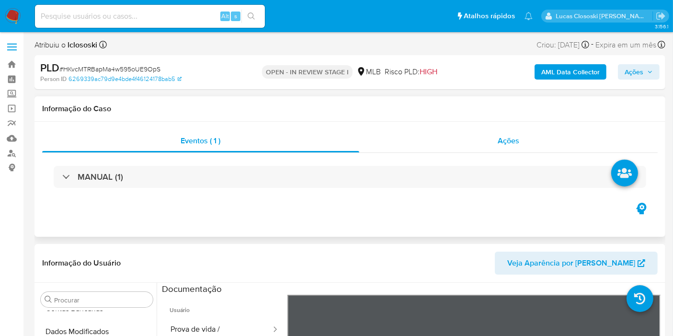
click at [514, 147] on div "Ações" at bounding box center [508, 140] width 299 height 23
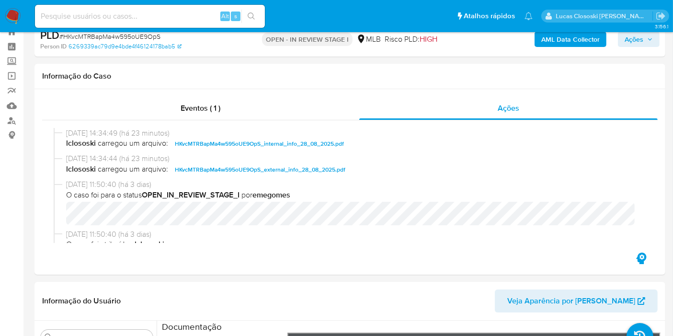
scroll to position [106, 0]
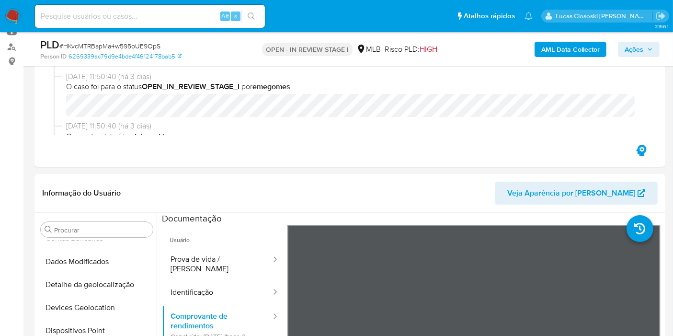
click at [648, 42] on button "Ações" at bounding box center [639, 49] width 42 height 15
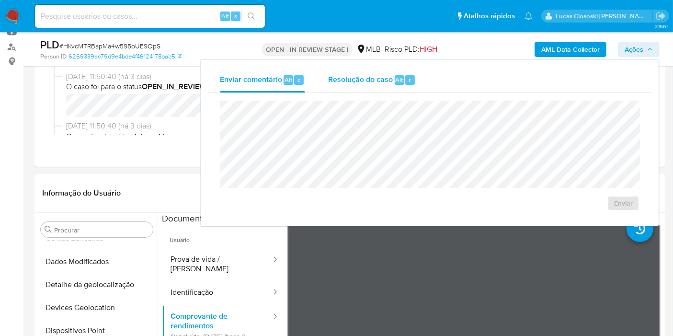
click at [390, 90] on div "Resolução do caso Alt r" at bounding box center [372, 80] width 88 height 25
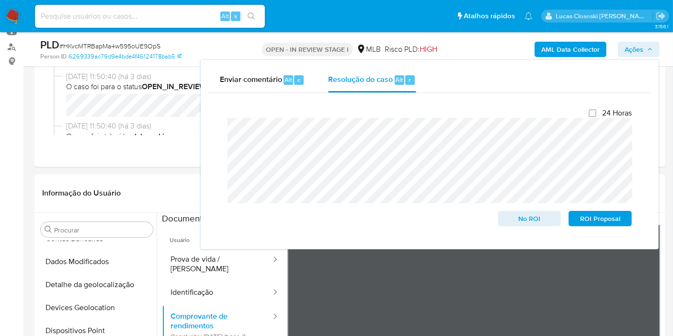
click at [637, 48] on span "Ações" at bounding box center [633, 49] width 19 height 15
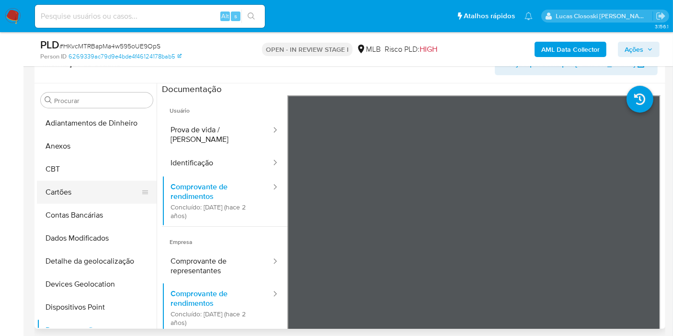
scroll to position [213, 0]
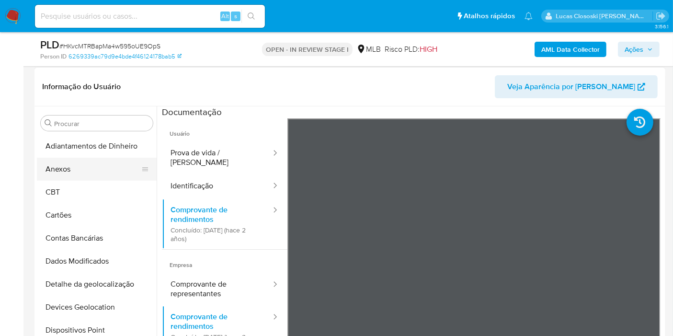
click at [84, 167] on button "Anexos" at bounding box center [93, 169] width 112 height 23
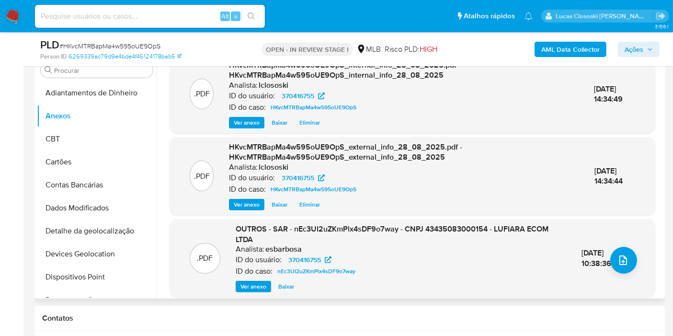
scroll to position [0, 0]
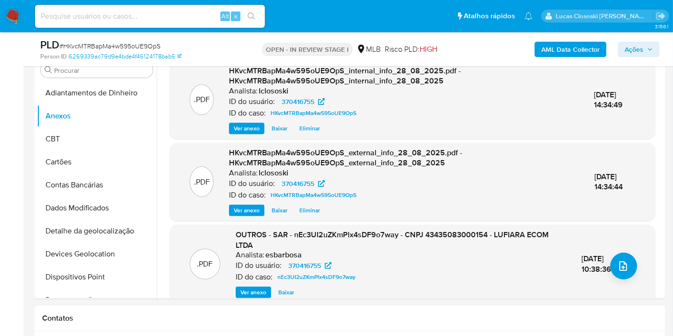
click at [634, 48] on span "Ações" at bounding box center [633, 49] width 19 height 15
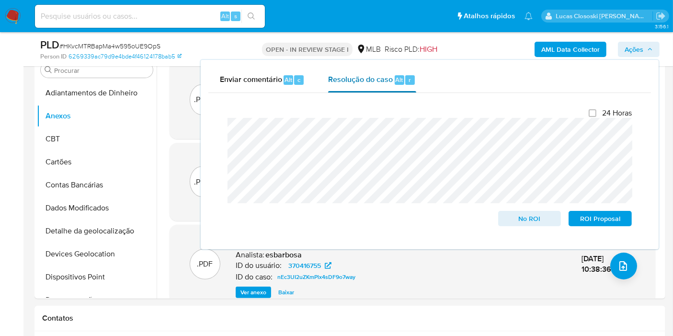
click at [413, 82] on div "Resolução do caso Alt r" at bounding box center [372, 80] width 88 height 25
click at [628, 47] on span "Ações" at bounding box center [633, 49] width 19 height 15
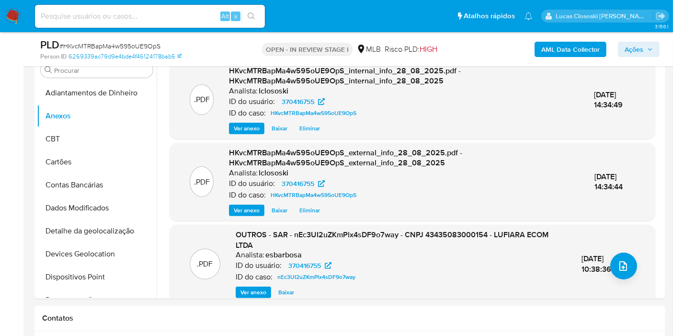
click at [642, 47] on span "Ações" at bounding box center [633, 49] width 19 height 15
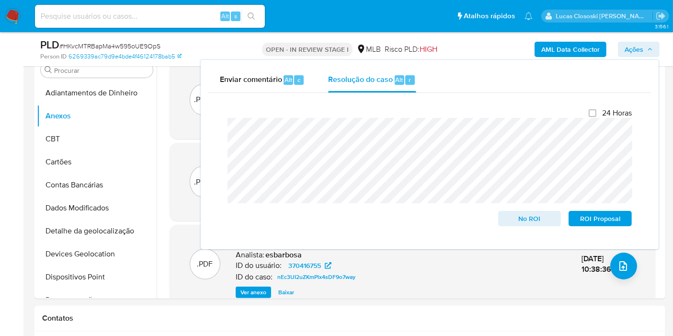
click at [640, 47] on span "Ações" at bounding box center [633, 49] width 19 height 15
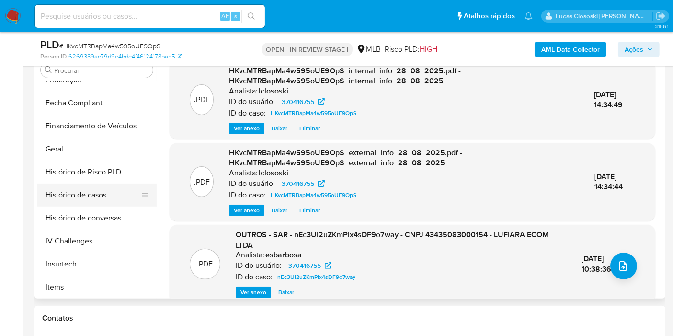
click at [90, 190] on button "Histórico de casos" at bounding box center [93, 194] width 112 height 23
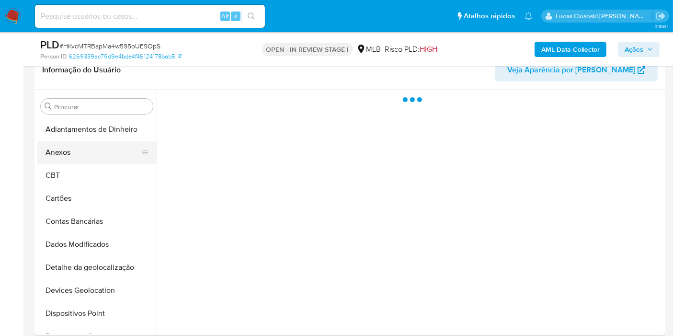
scroll to position [213, 0]
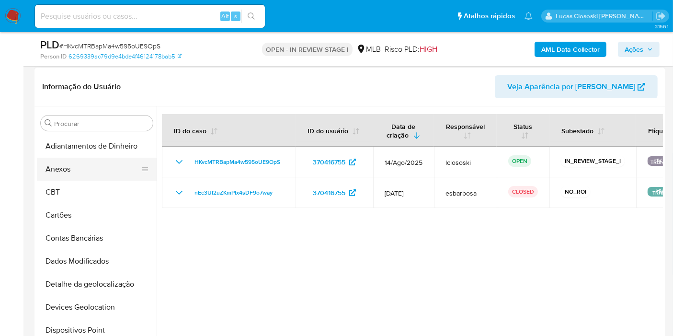
click at [83, 174] on button "Anexos" at bounding box center [93, 169] width 112 height 23
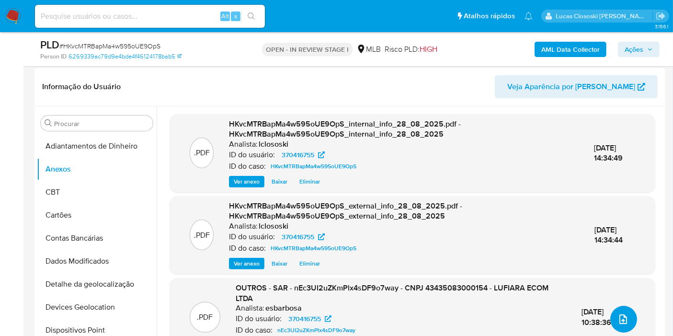
click at [617, 318] on icon "upload-file" at bounding box center [622, 318] width 11 height 11
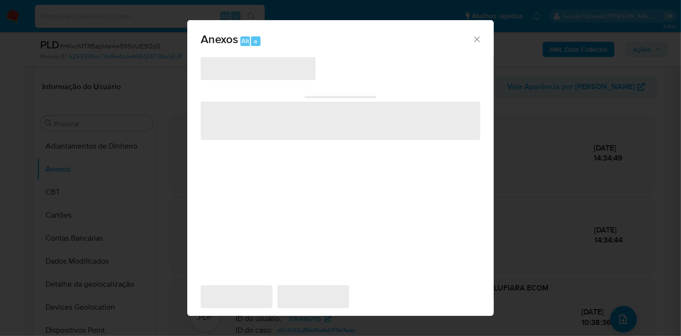
click at [266, 69] on span "‌" at bounding box center [258, 68] width 115 height 23
click at [265, 72] on span "‌" at bounding box center [258, 68] width 115 height 23
click at [261, 87] on div "‌ ‌" at bounding box center [341, 112] width 280 height 57
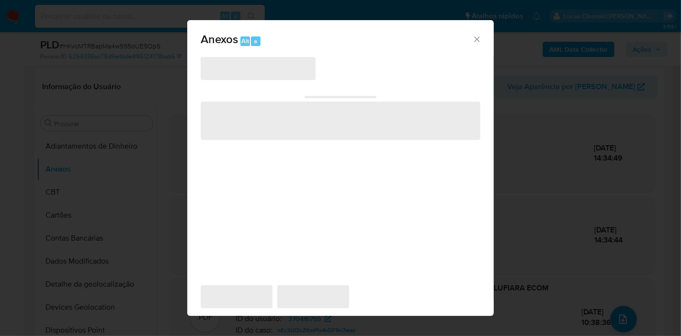
click at [479, 43] on icon "Fechar" at bounding box center [477, 39] width 10 height 10
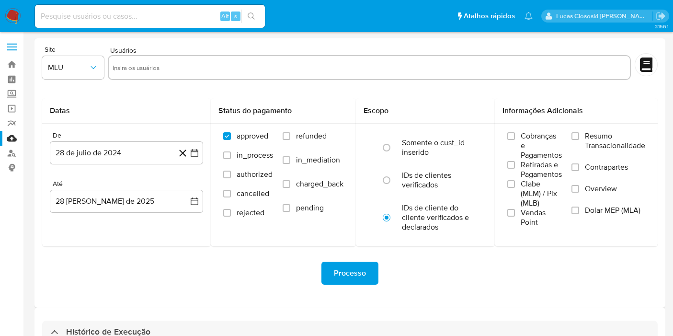
select select "10"
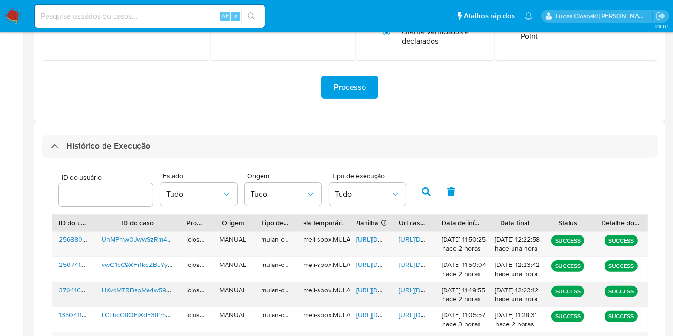
click at [369, 289] on span "[URL][DOMAIN_NAME]" at bounding box center [390, 290] width 66 height 10
click at [407, 296] on div "[URL][DOMAIN_NAME]" at bounding box center [413, 294] width 43 height 25
click at [407, 286] on span "[URL][DOMAIN_NAME]" at bounding box center [432, 290] width 66 height 10
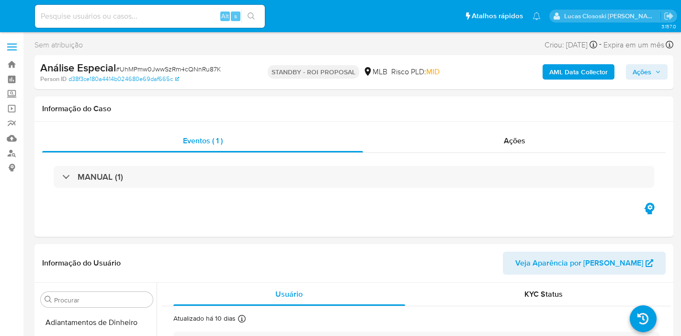
select select "10"
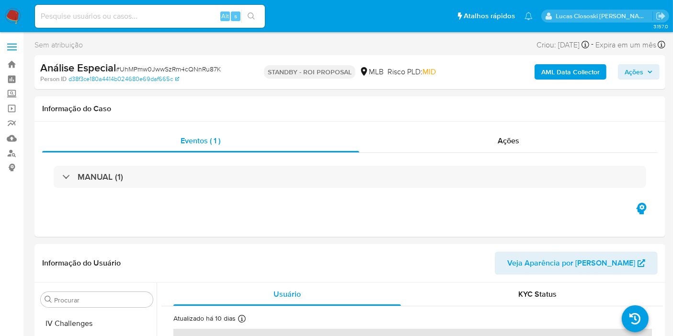
scroll to position [450, 0]
click at [159, 67] on span "# UhMPmw0JwwSzRm4cQNnRu87K" at bounding box center [168, 69] width 105 height 10
copy span "UhMPmw0JwwSzRm4cQNnRu87K"
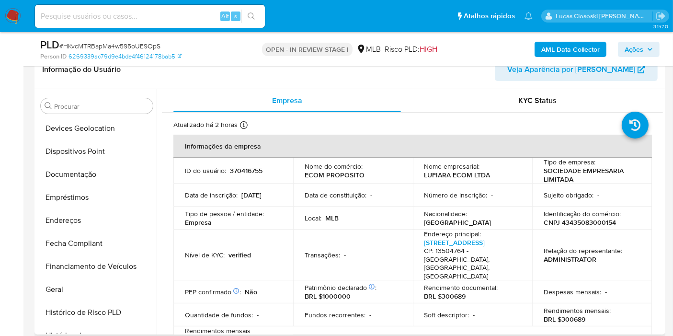
scroll to position [41, 0]
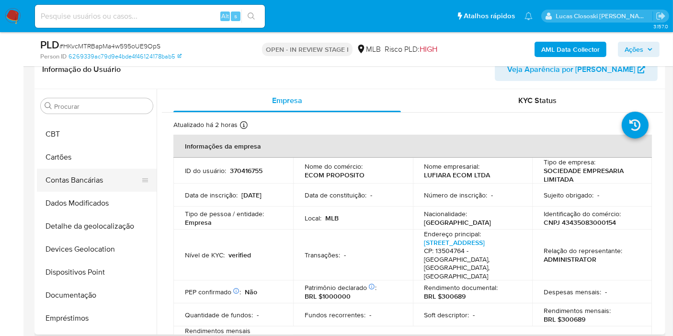
select select "10"
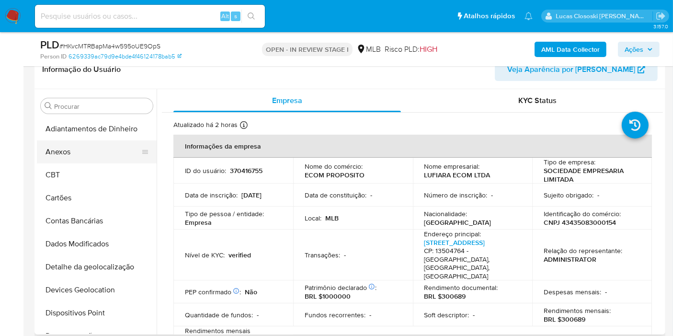
click at [89, 152] on button "Anexos" at bounding box center [93, 151] width 112 height 23
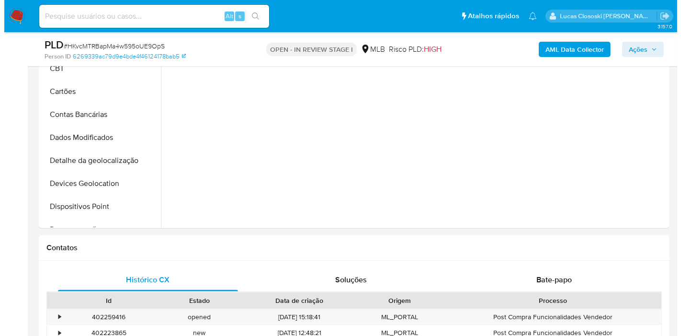
scroll to position [159, 0]
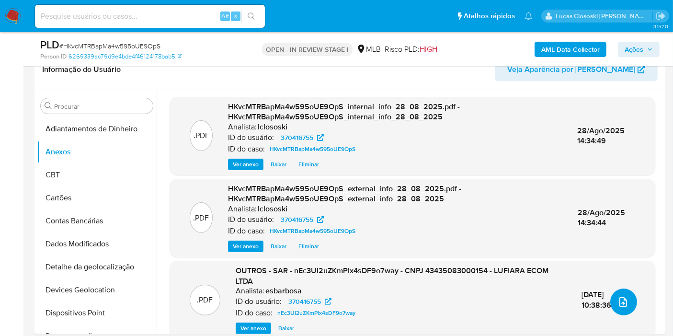
click at [631, 301] on button "upload-file" at bounding box center [623, 301] width 27 height 27
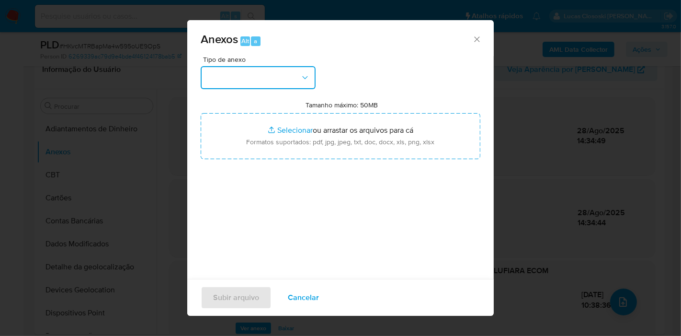
click at [253, 85] on button "button" at bounding box center [258, 77] width 115 height 23
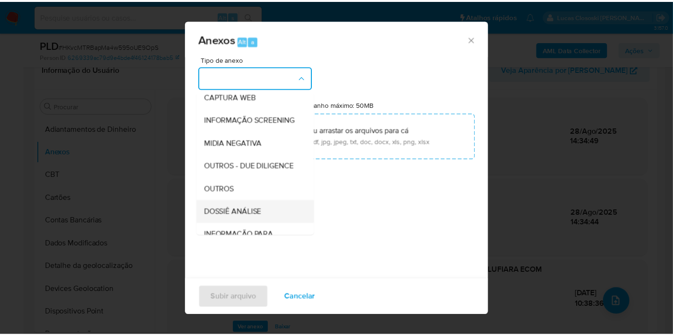
scroll to position [147, 0]
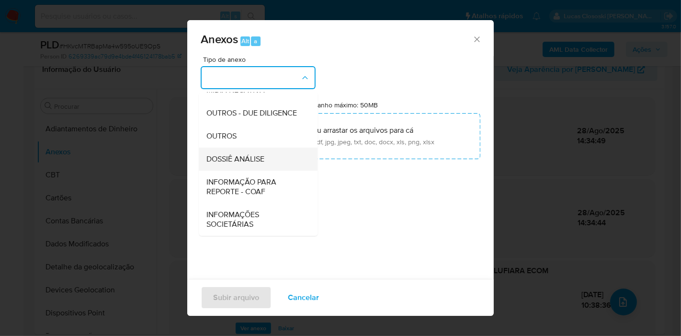
click at [259, 160] on span "DOSSIÊ ANÁLISE" at bounding box center [235, 159] width 58 height 10
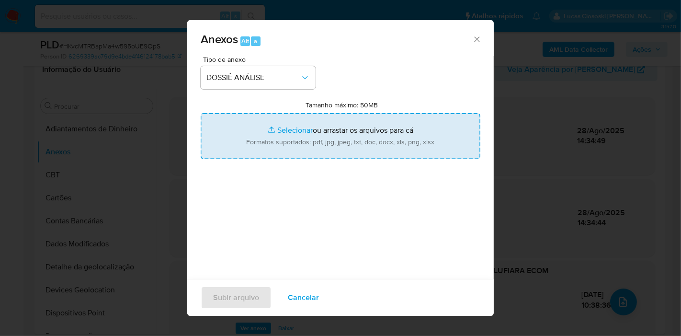
click at [281, 128] on input "Tamanho máximo: 50MB Selecionar arquivos" at bounding box center [341, 136] width 280 height 46
type input "C:\fakepath\SAR - XXXX - CNPJ 43435083000154 - LUFIARA ECOM LTDA.pdf"
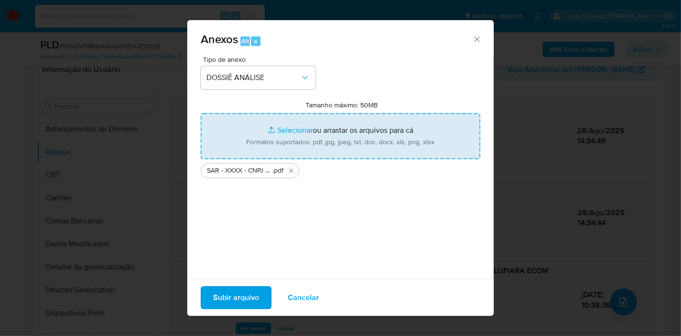
click at [262, 293] on button "Subir arquivo" at bounding box center [236, 297] width 71 height 23
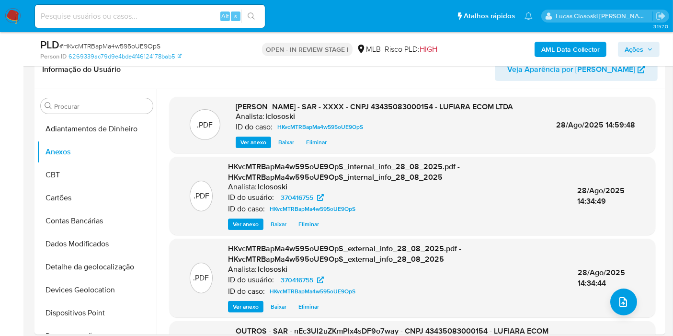
click at [646, 49] on span "Ações" at bounding box center [638, 49] width 28 height 13
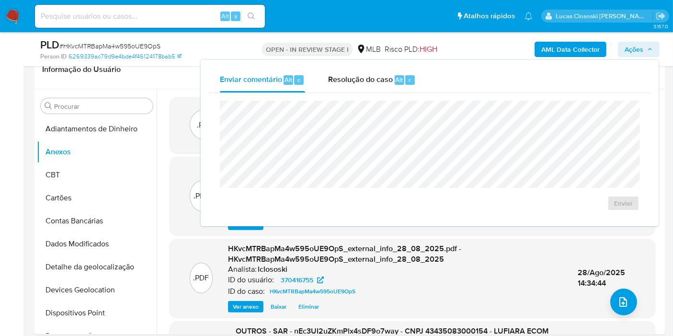
click at [362, 80] on span "Resolução do caso" at bounding box center [360, 79] width 65 height 11
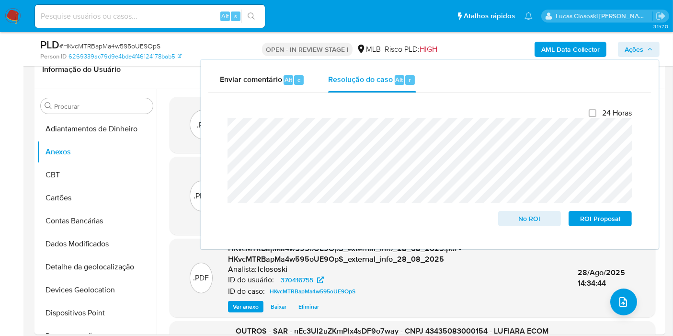
click at [630, 43] on span "Ações" at bounding box center [633, 49] width 19 height 15
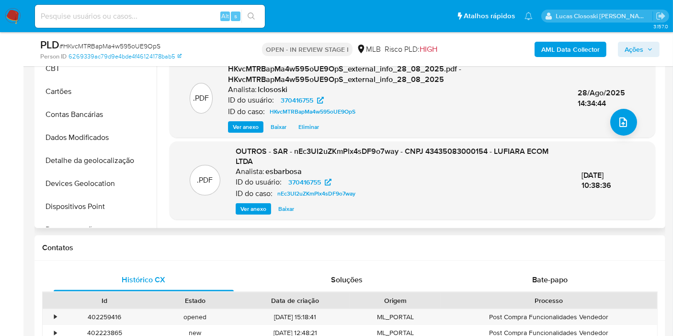
scroll to position [213, 0]
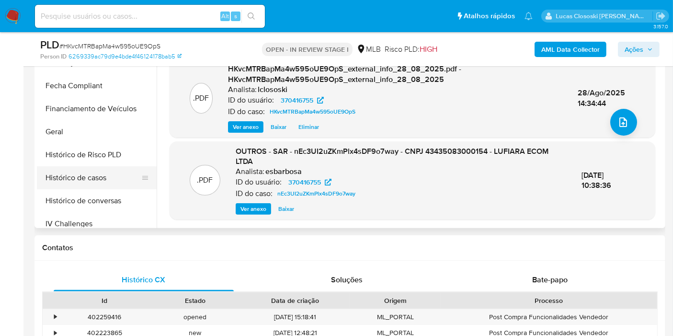
click at [114, 183] on button "Histórico de casos" at bounding box center [93, 177] width 112 height 23
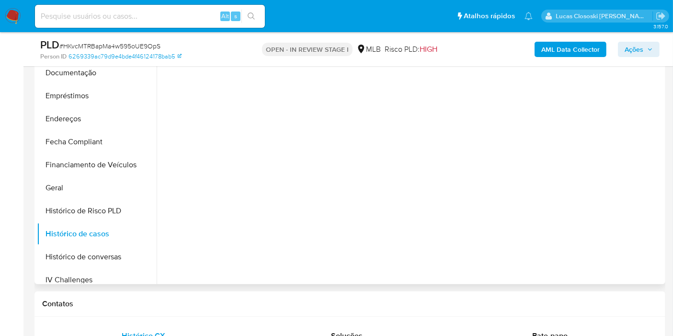
scroll to position [159, 0]
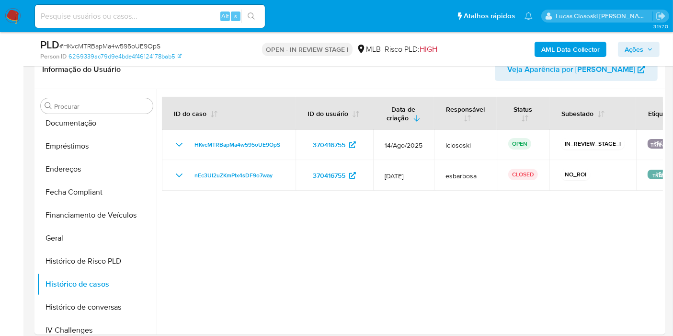
click at [634, 50] on span "Ações" at bounding box center [633, 49] width 19 height 15
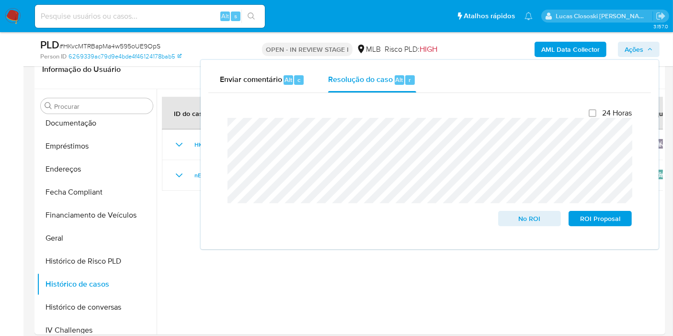
click at [626, 45] on span "Ações" at bounding box center [633, 49] width 19 height 15
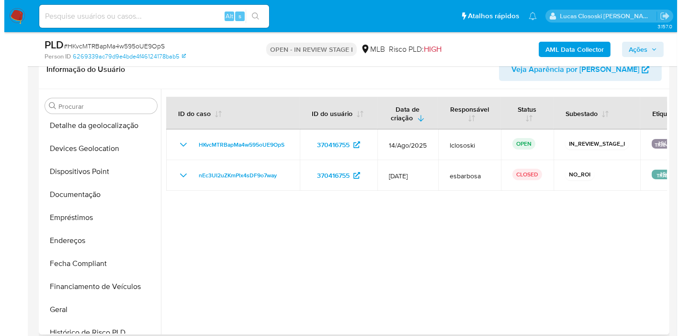
scroll to position [0, 0]
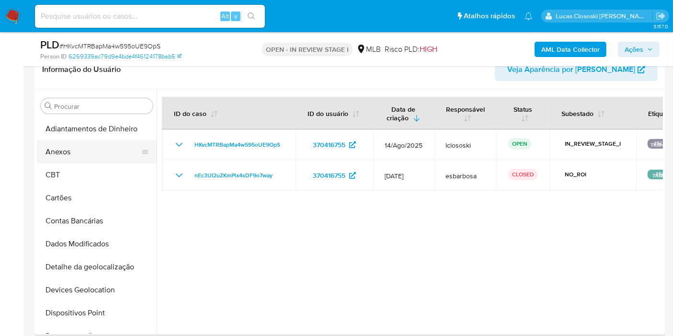
click at [84, 157] on button "Anexos" at bounding box center [93, 151] width 112 height 23
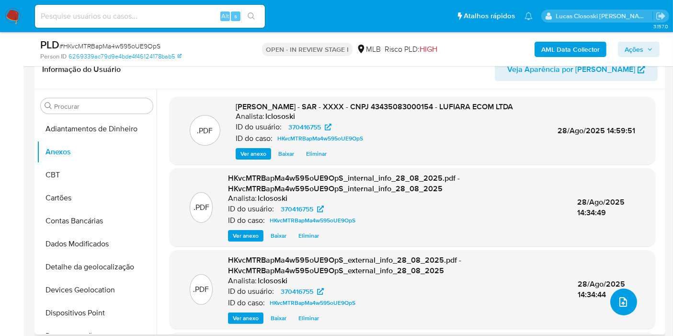
click at [620, 303] on icon "upload-file" at bounding box center [622, 301] width 11 height 11
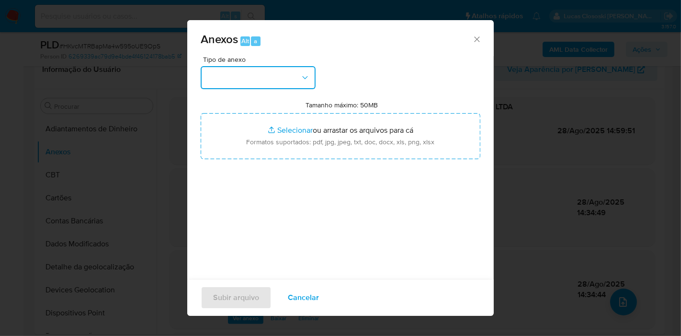
click at [248, 75] on button "button" at bounding box center [258, 77] width 115 height 23
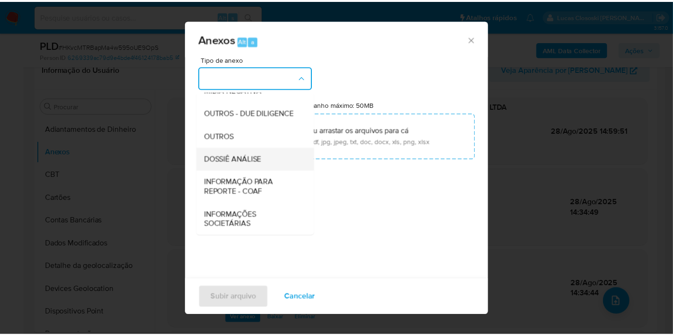
scroll to position [147, 0]
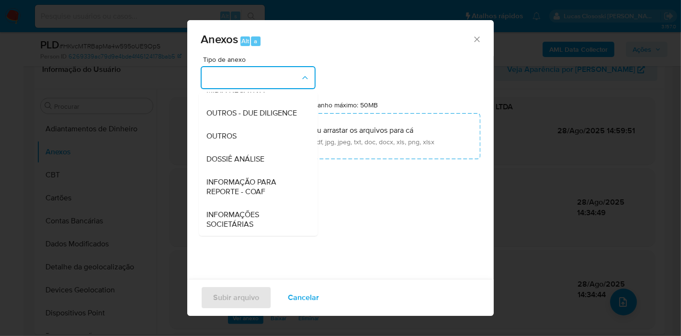
click at [249, 164] on span "DOSSIÊ ANÁLISE" at bounding box center [235, 159] width 58 height 10
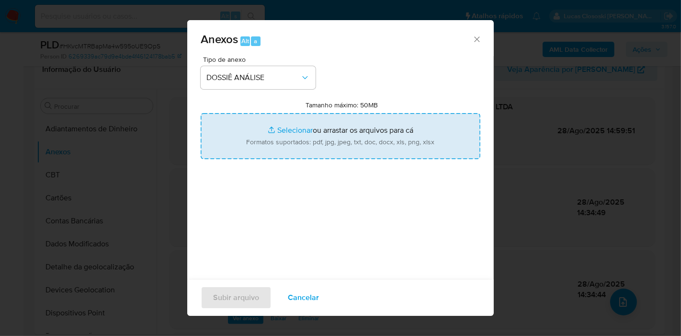
click at [262, 118] on input "Tamanho máximo: 50MB Selecionar arquivos" at bounding box center [341, 136] width 280 height 46
type input "C:\fakepath\Mulan 370416755_2025_08_28_11_18_41.xlsx"
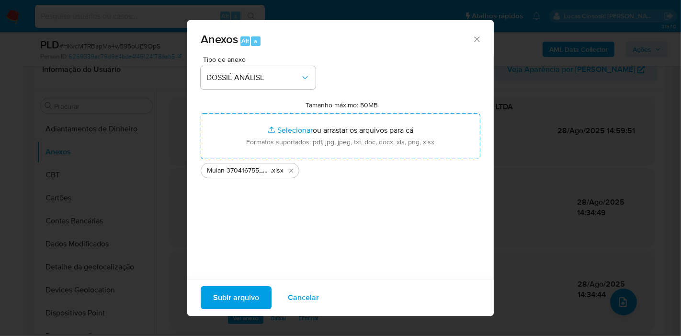
click at [238, 299] on span "Subir arquivo" at bounding box center [236, 297] width 46 height 21
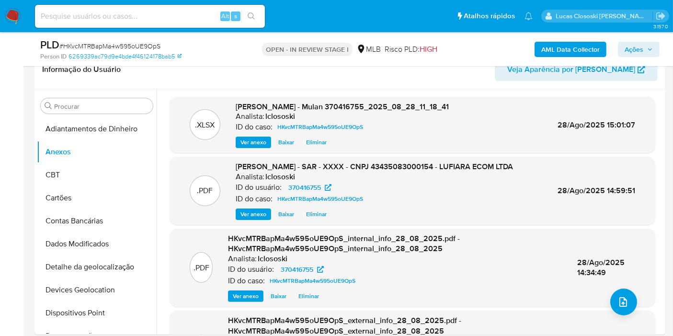
click at [635, 48] on span "Ações" at bounding box center [633, 49] width 19 height 15
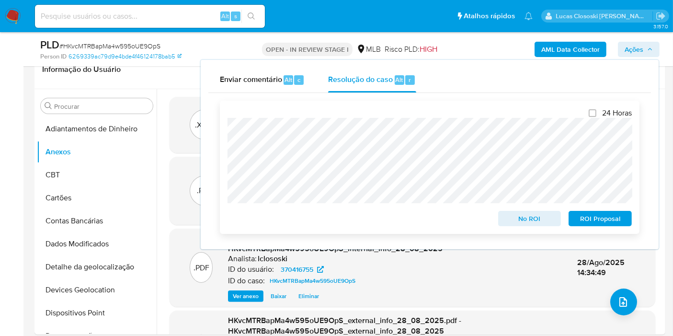
click at [599, 218] on span "ROI Proposal" at bounding box center [600, 218] width 50 height 13
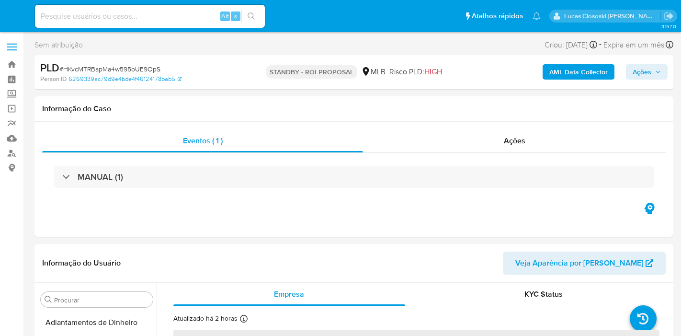
select select "10"
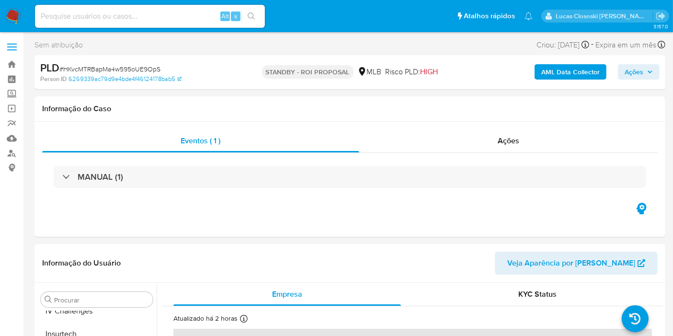
scroll to position [427, 0]
click at [3, 17] on nav "Pausado Ver notificaciones Alt s Atalhos rápidos Presiona las siguientes teclas…" at bounding box center [336, 16] width 673 height 32
click at [19, 11] on img at bounding box center [13, 16] width 16 height 16
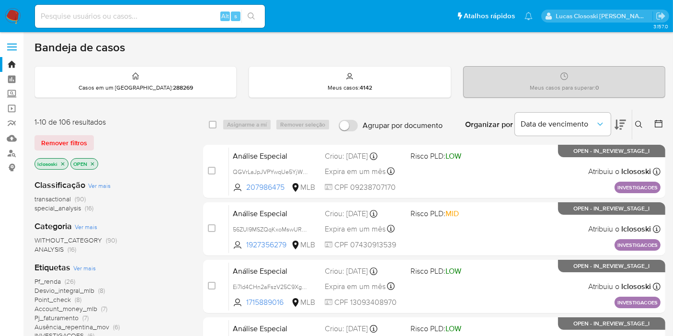
click at [178, 151] on div "1-10 de 106 resultados Remover filtros lclososki OPEN" at bounding box center [110, 144] width 153 height 55
click at [186, 172] on div "Classificação Ver mais transactional (90) special_analysis (16) Categoria Ver m…" at bounding box center [110, 334] width 153 height 326
